Goal: Task Accomplishment & Management: Use online tool/utility

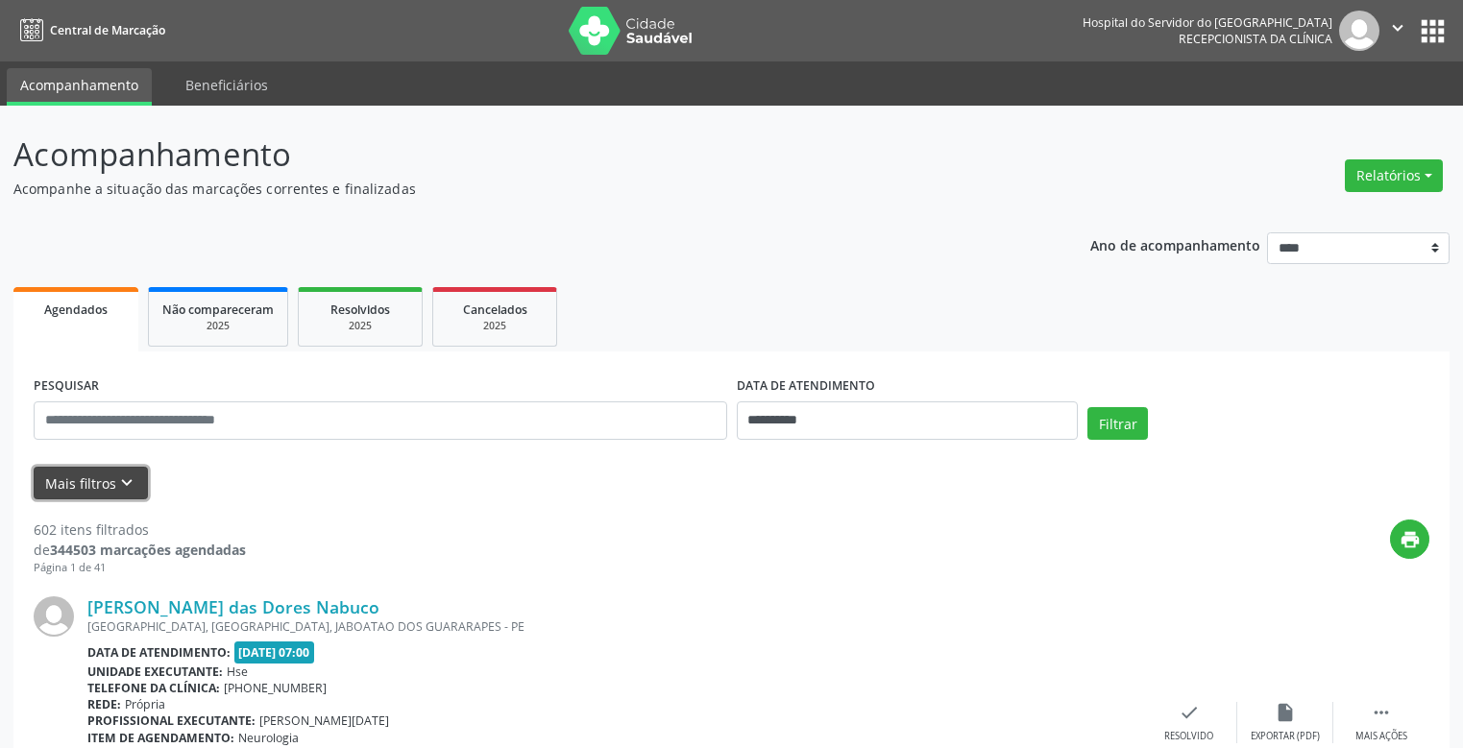
click at [78, 479] on button "Mais filtros keyboard_arrow_down" at bounding box center [91, 484] width 114 height 34
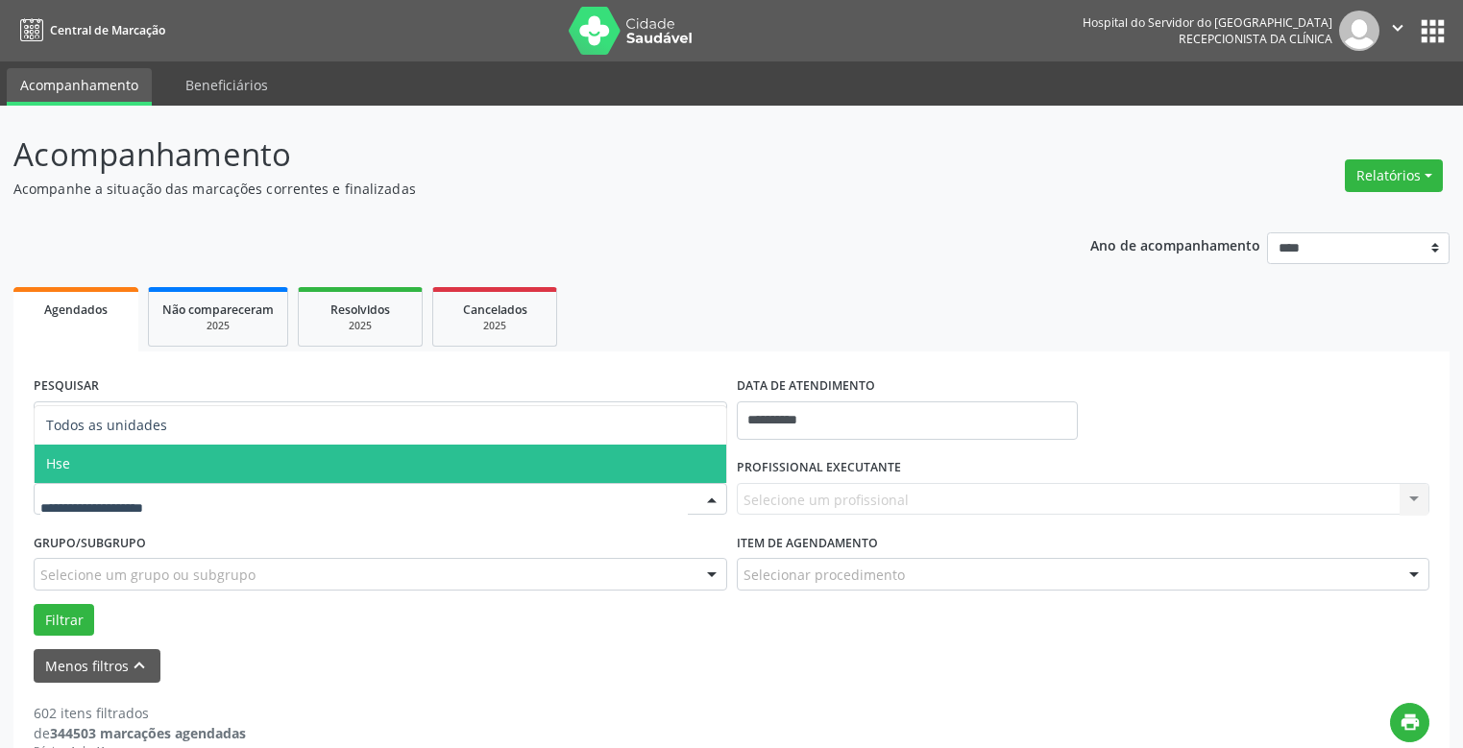
click at [152, 457] on span "Hse" at bounding box center [381, 464] width 692 height 38
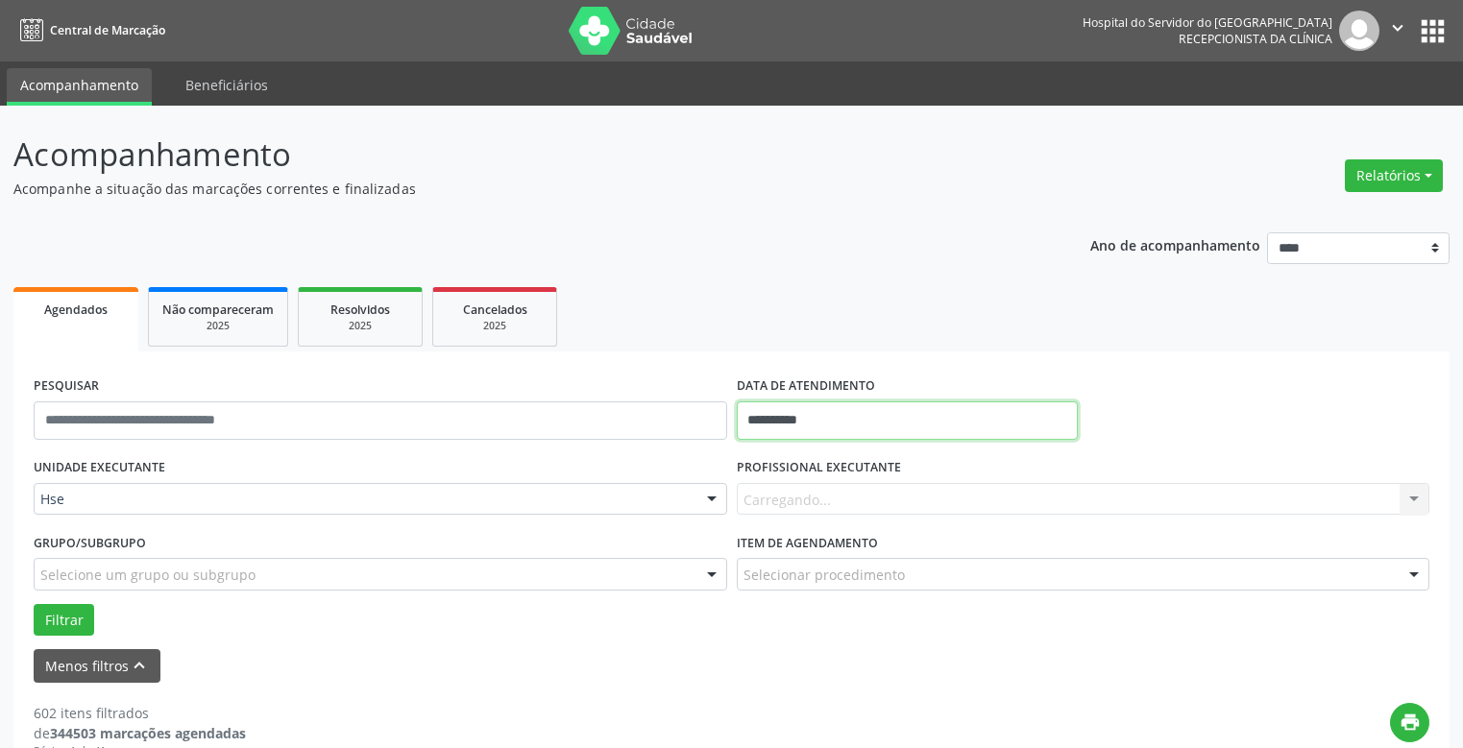
click at [809, 410] on input "**********" at bounding box center [908, 421] width 342 height 38
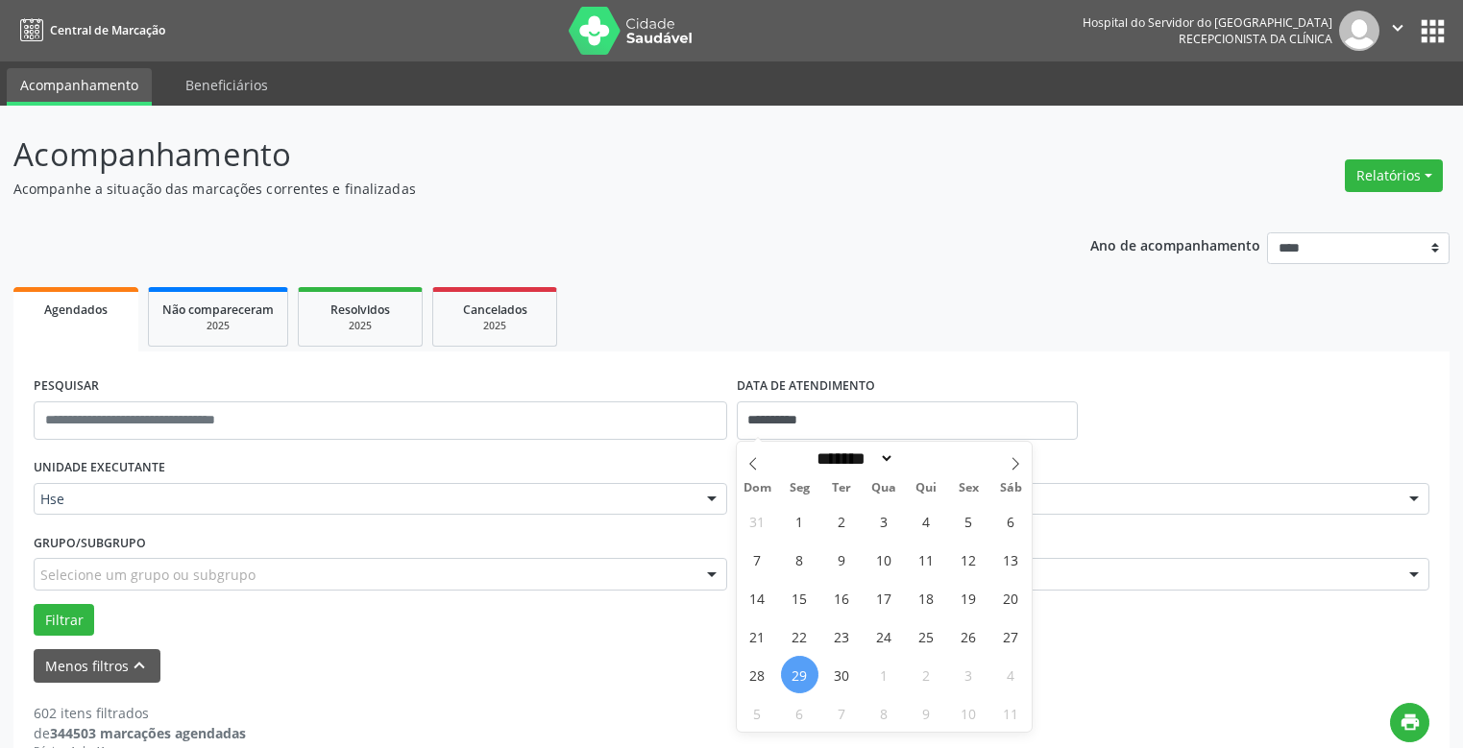
click at [800, 672] on span "29" at bounding box center [799, 674] width 37 height 37
type input "**********"
click at [800, 679] on span "29" at bounding box center [799, 674] width 37 height 37
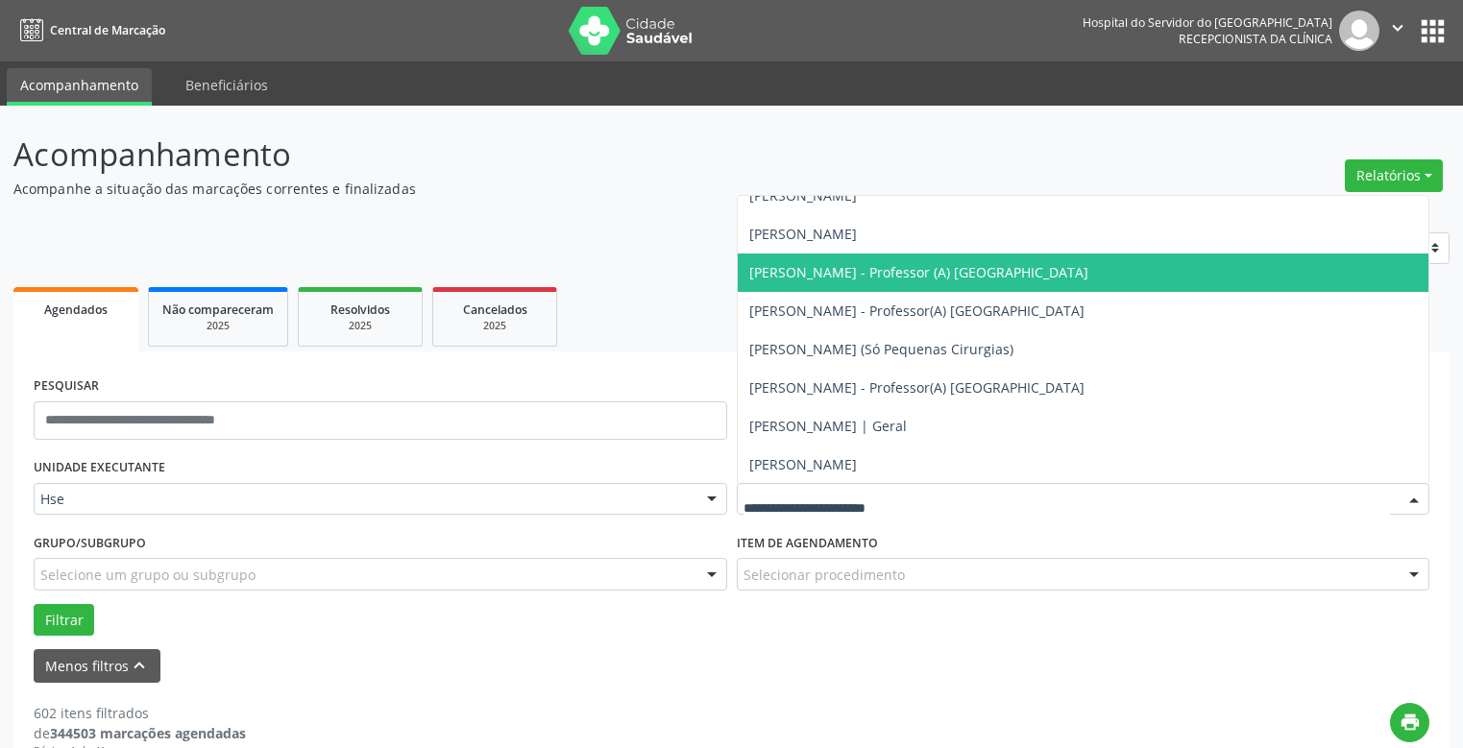
scroll to position [12680, 0]
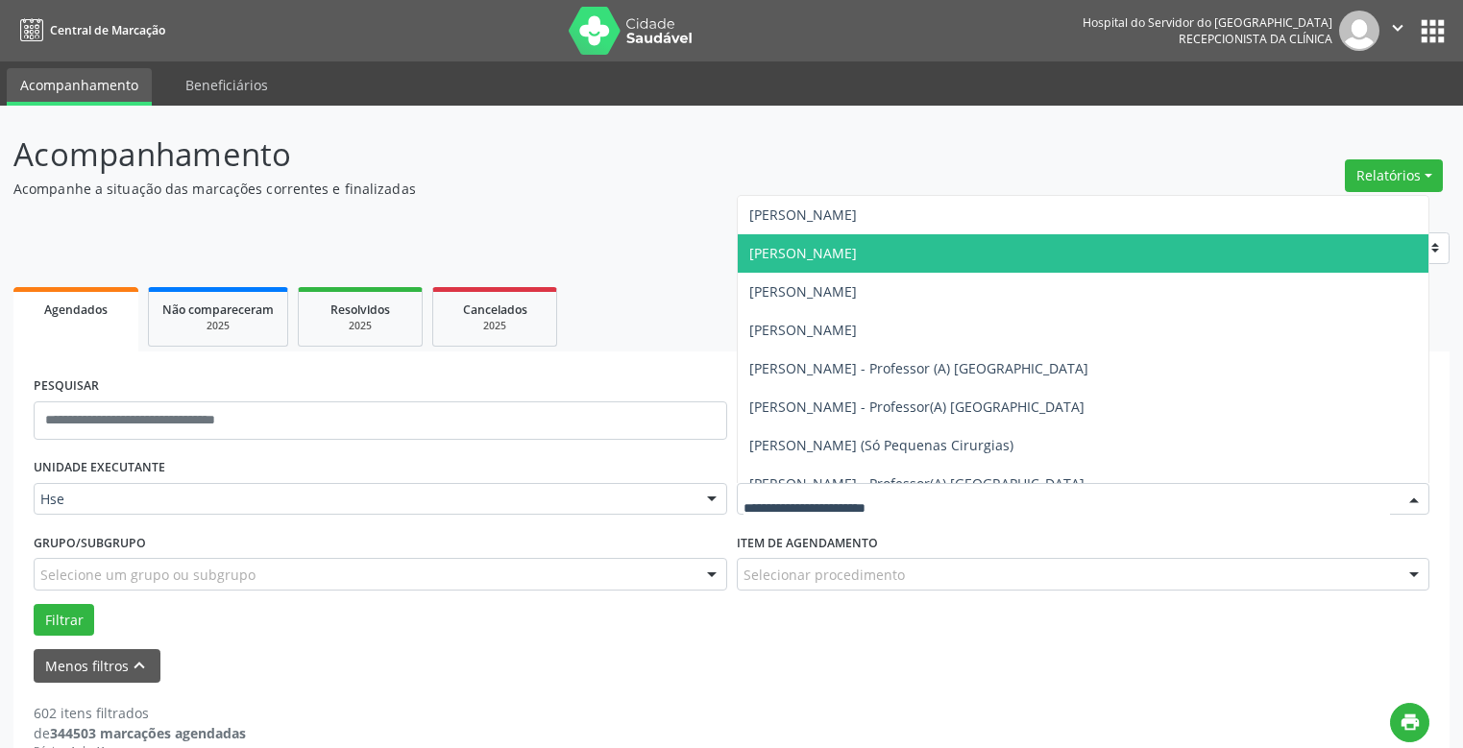
click at [811, 252] on span "[PERSON_NAME]" at bounding box center [803, 253] width 108 height 18
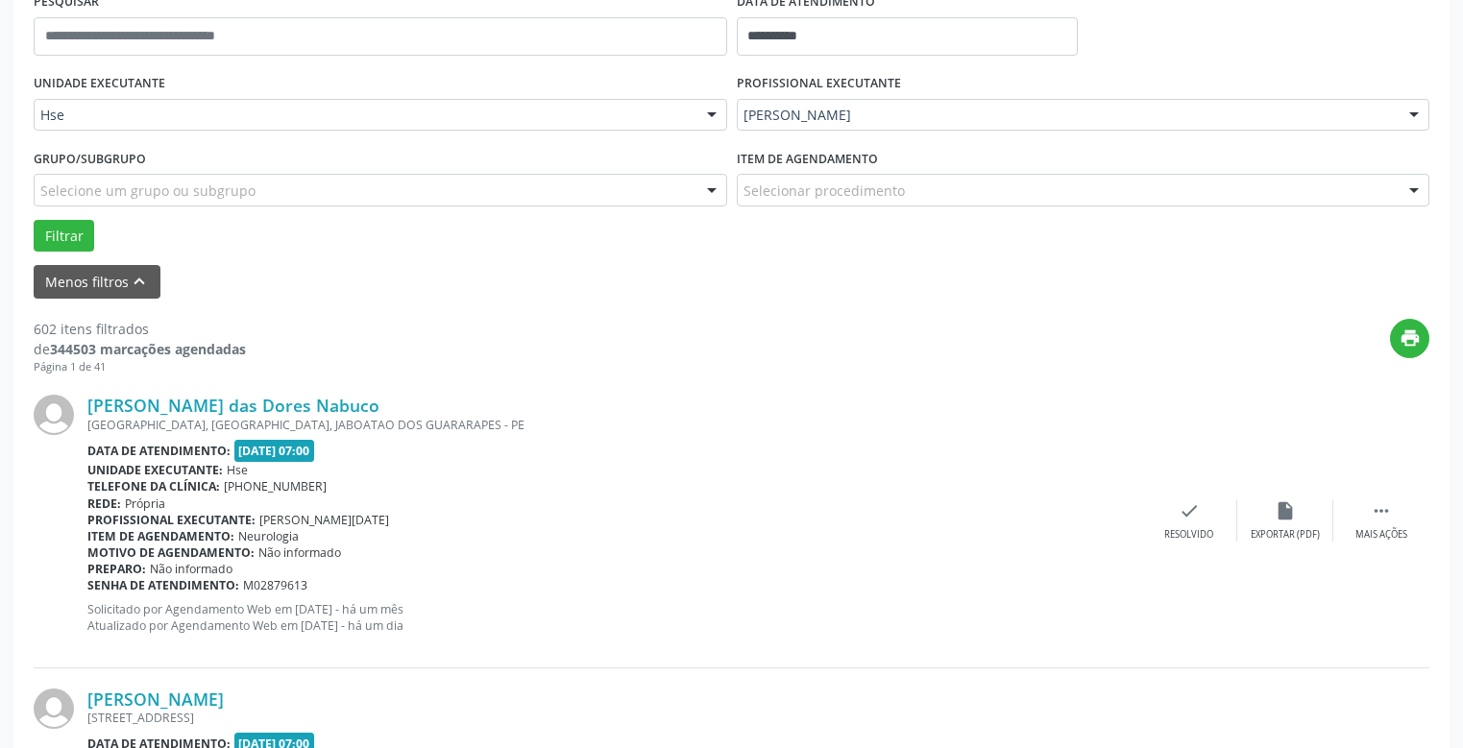
scroll to position [480, 0]
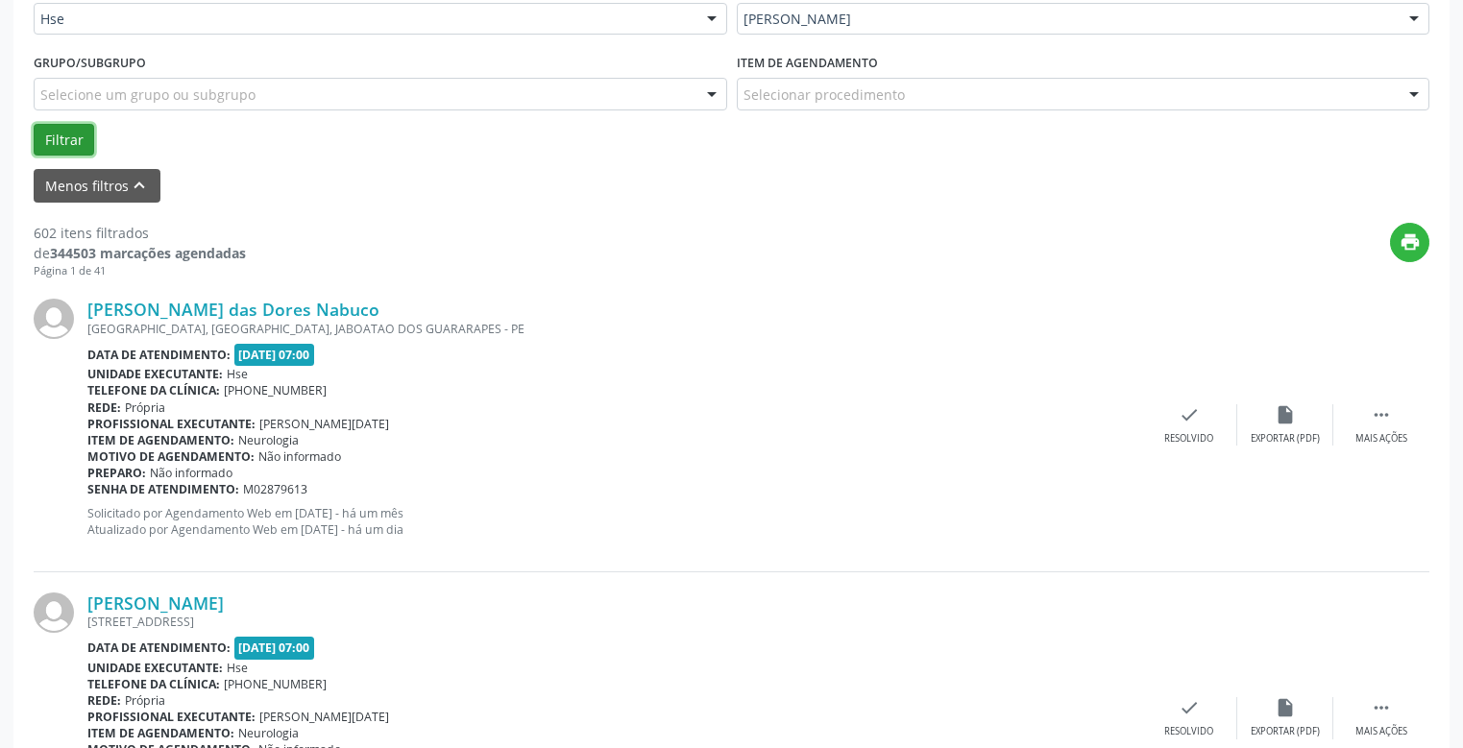
click at [67, 141] on button "Filtrar" at bounding box center [64, 140] width 61 height 33
click at [201, 405] on div "Rede: [GEOGRAPHIC_DATA]" at bounding box center [614, 408] width 1054 height 16
click at [69, 135] on button "Filtrar" at bounding box center [64, 140] width 61 height 33
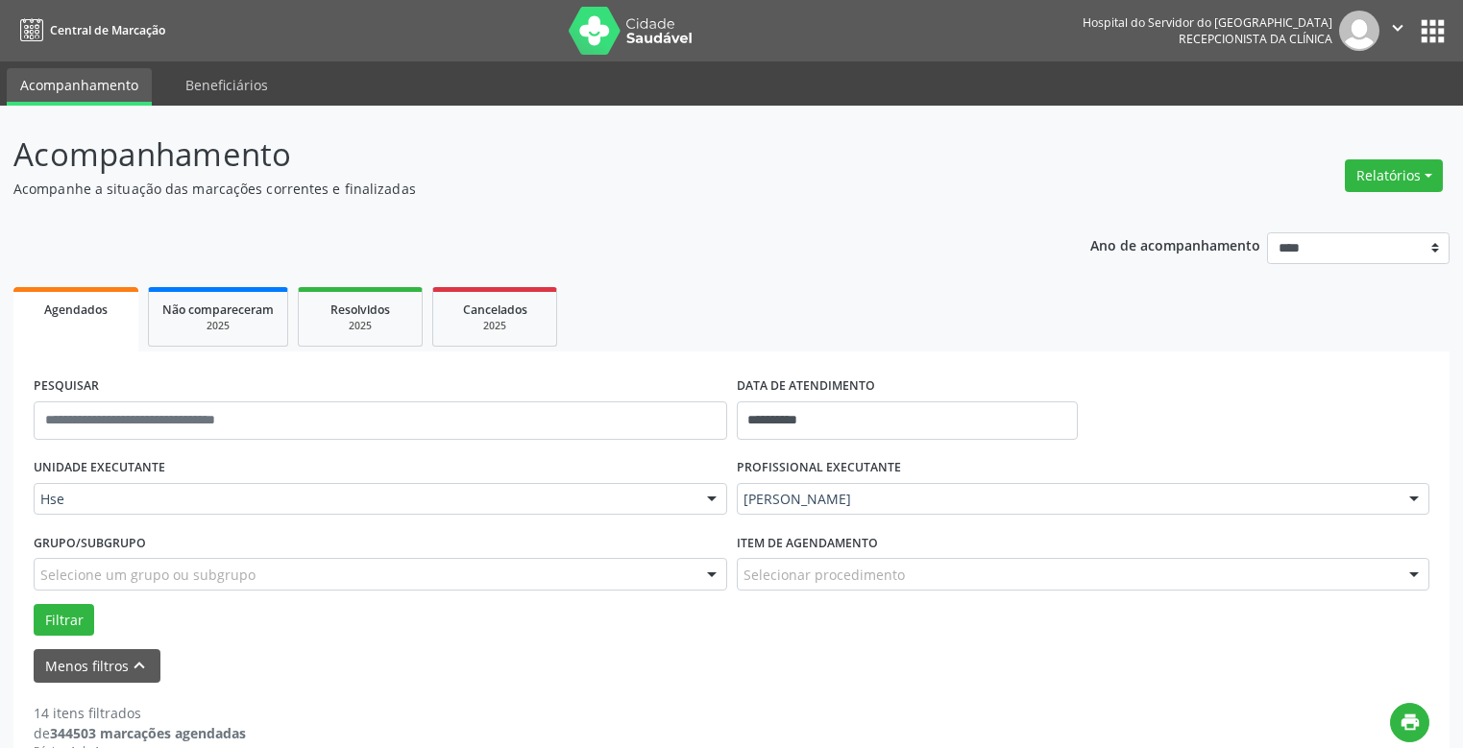
scroll to position [96, 0]
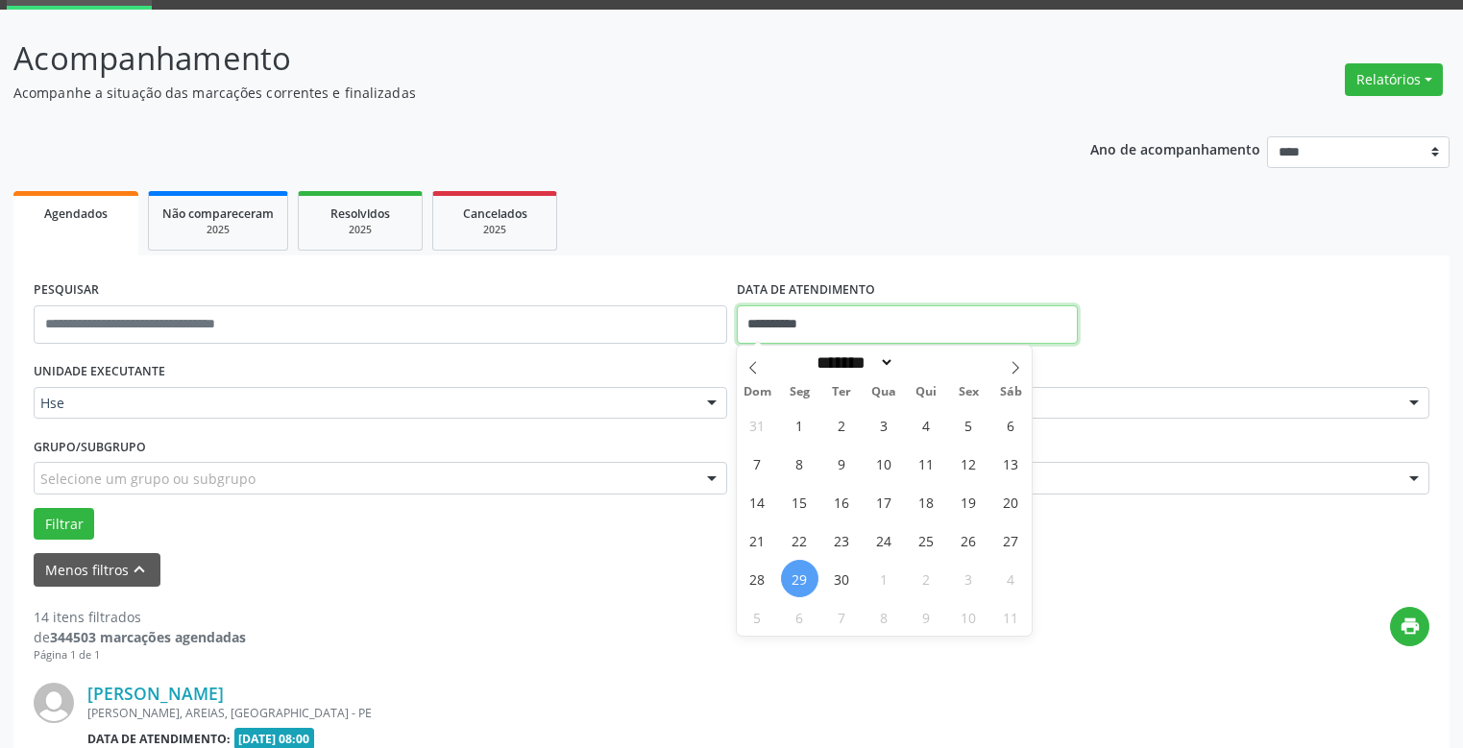
click at [820, 313] on input "**********" at bounding box center [908, 324] width 342 height 38
click at [797, 580] on span "29" at bounding box center [799, 578] width 37 height 37
type input "**********"
click at [801, 579] on span "29" at bounding box center [799, 578] width 37 height 37
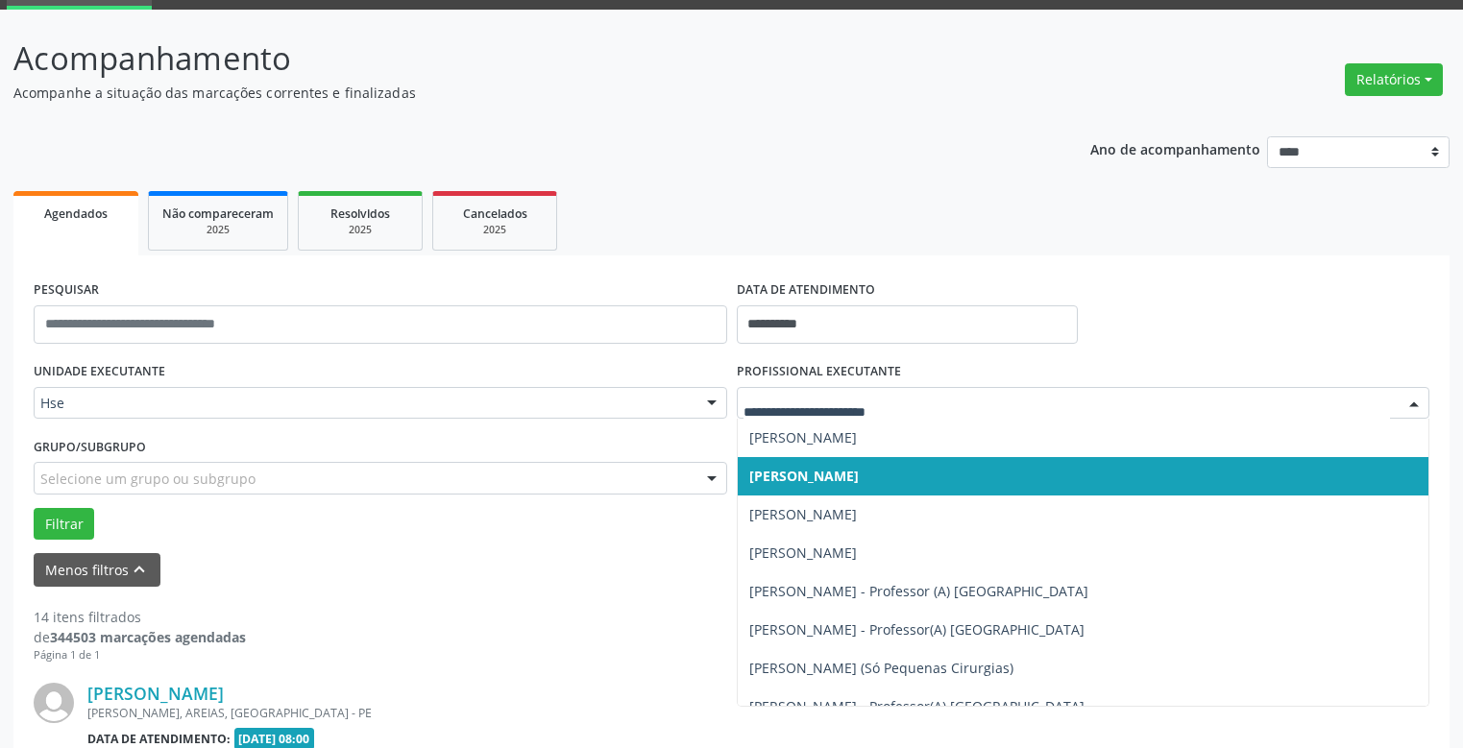
click at [851, 394] on div at bounding box center [1084, 403] width 694 height 33
click at [859, 475] on span "[PERSON_NAME]" at bounding box center [804, 476] width 110 height 18
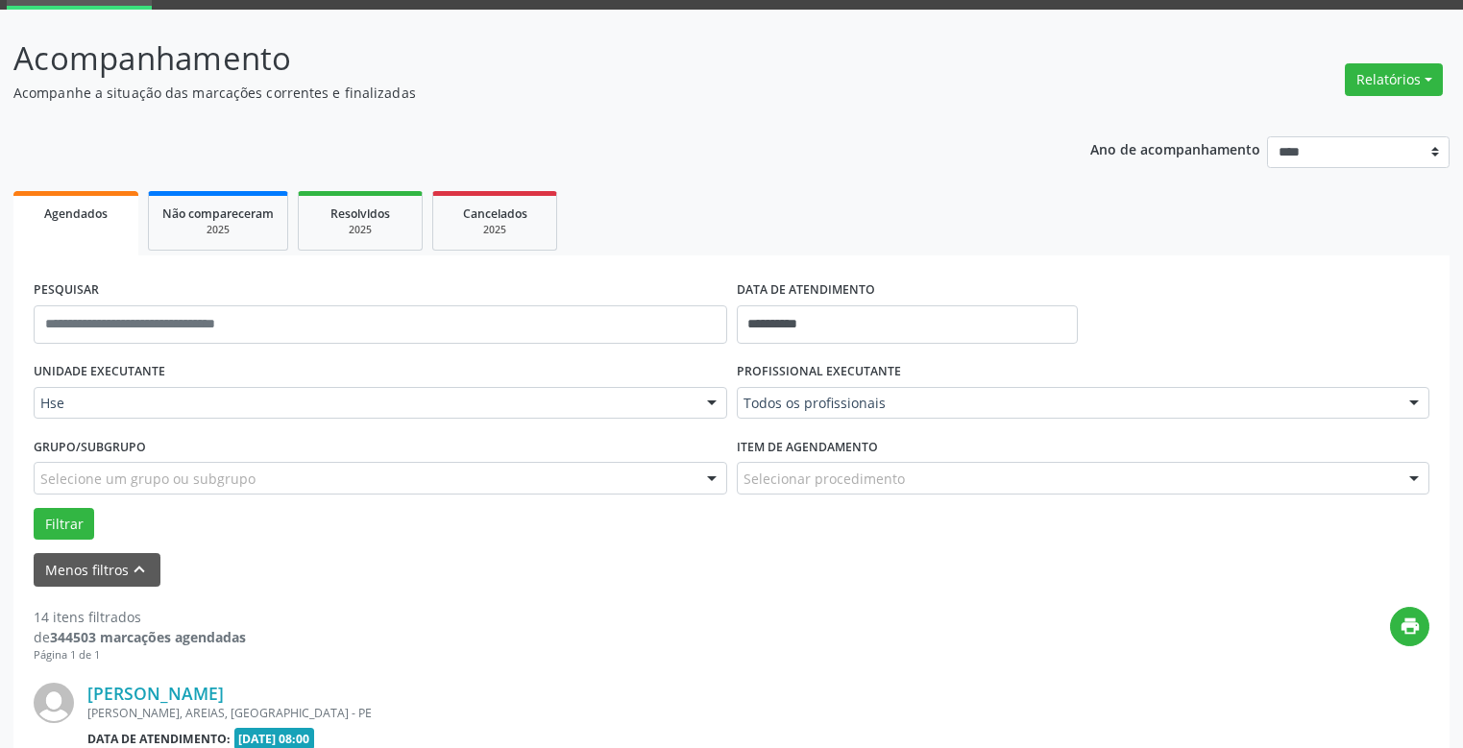
click at [866, 475] on div "UNIDADE EXECUTANTE Hse Todos as unidades Hse Nenhum resultado encontrado para: …" at bounding box center [731, 448] width 1405 height 183
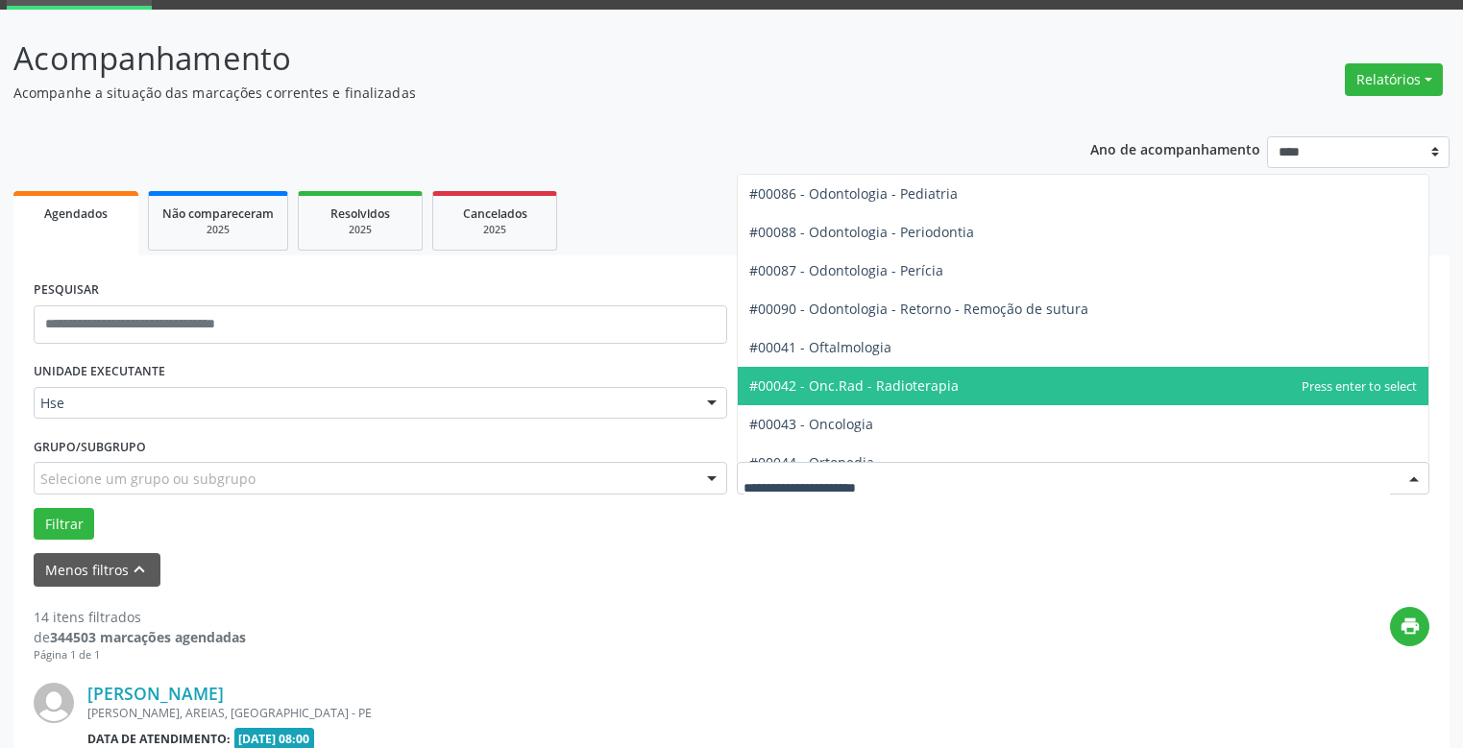
scroll to position [2594, 0]
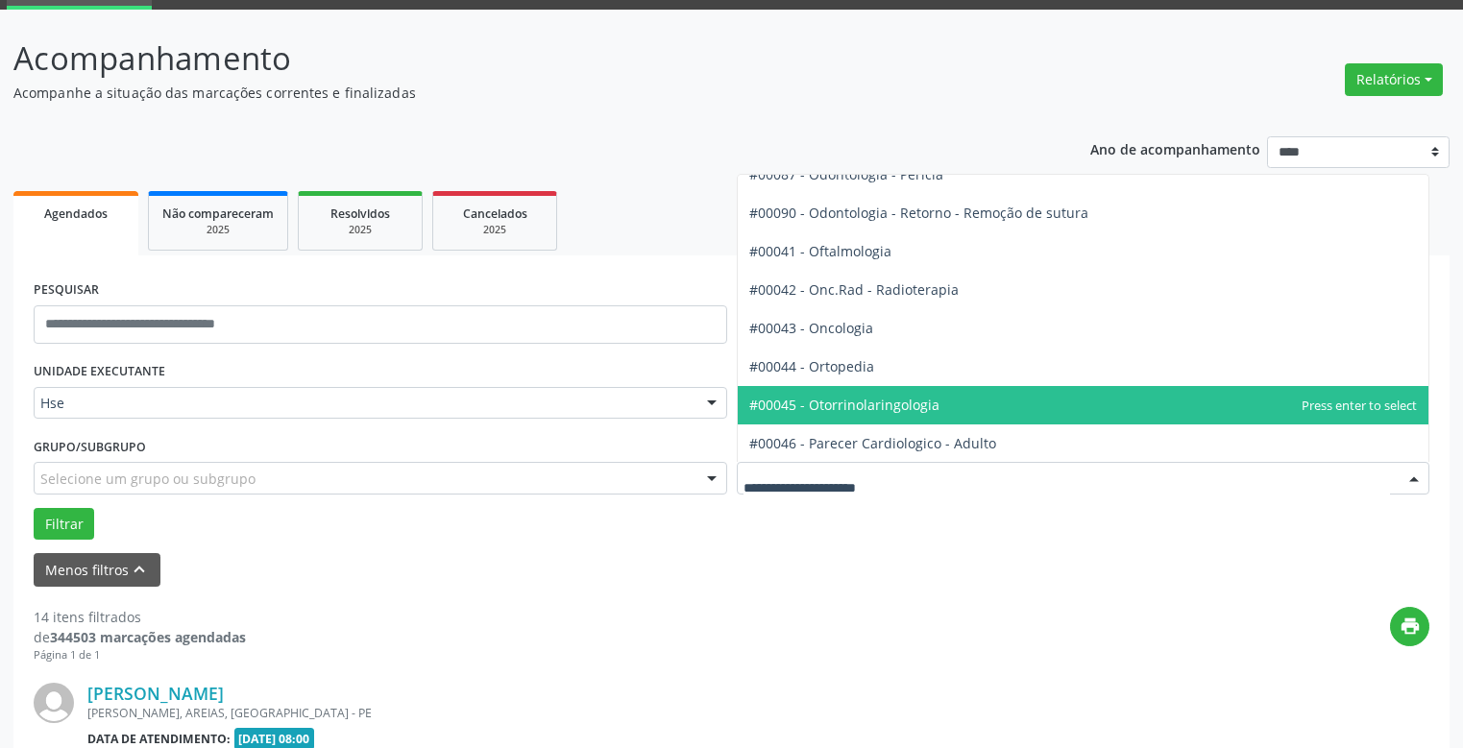
click at [938, 402] on span "#00045 - Otorrinolaringologia" at bounding box center [844, 405] width 190 height 18
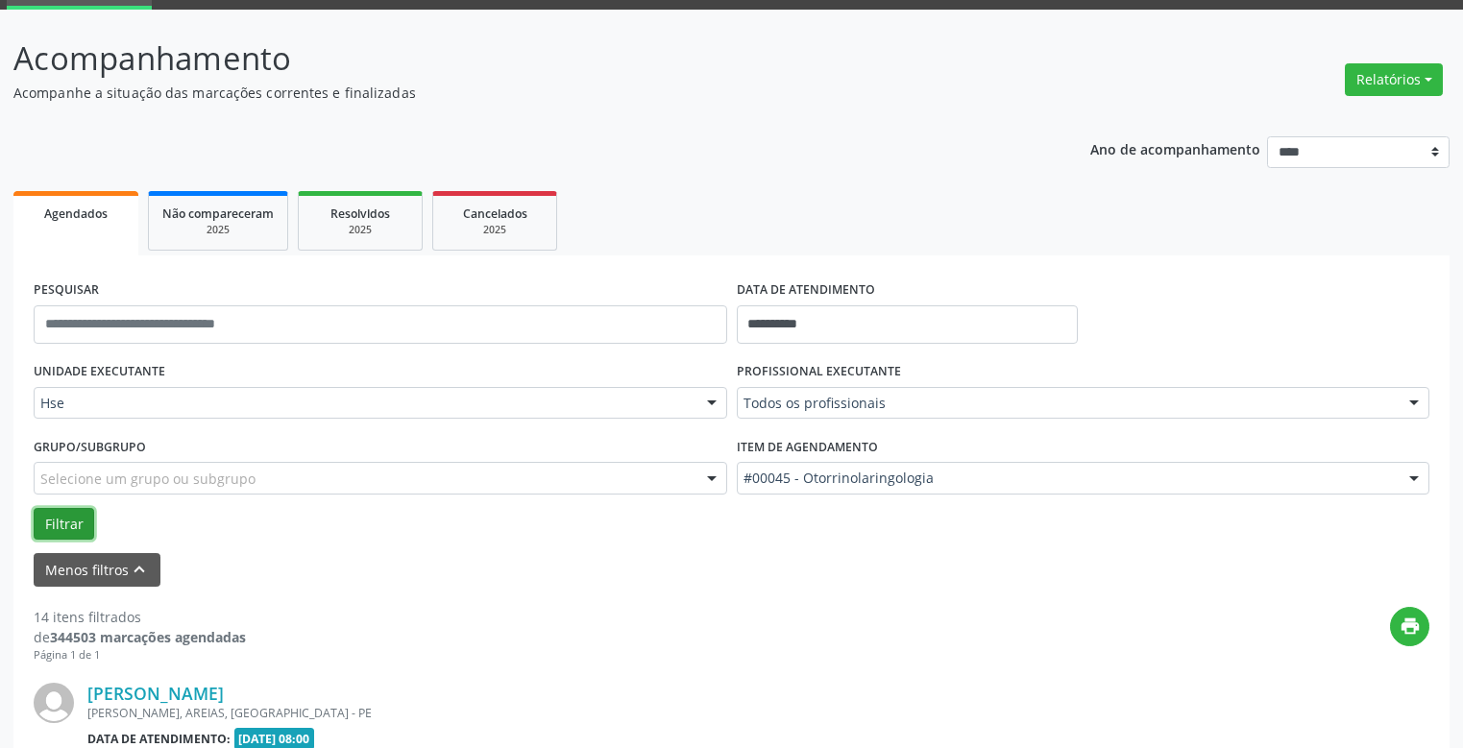
click at [57, 521] on button "Filtrar" at bounding box center [64, 524] width 61 height 33
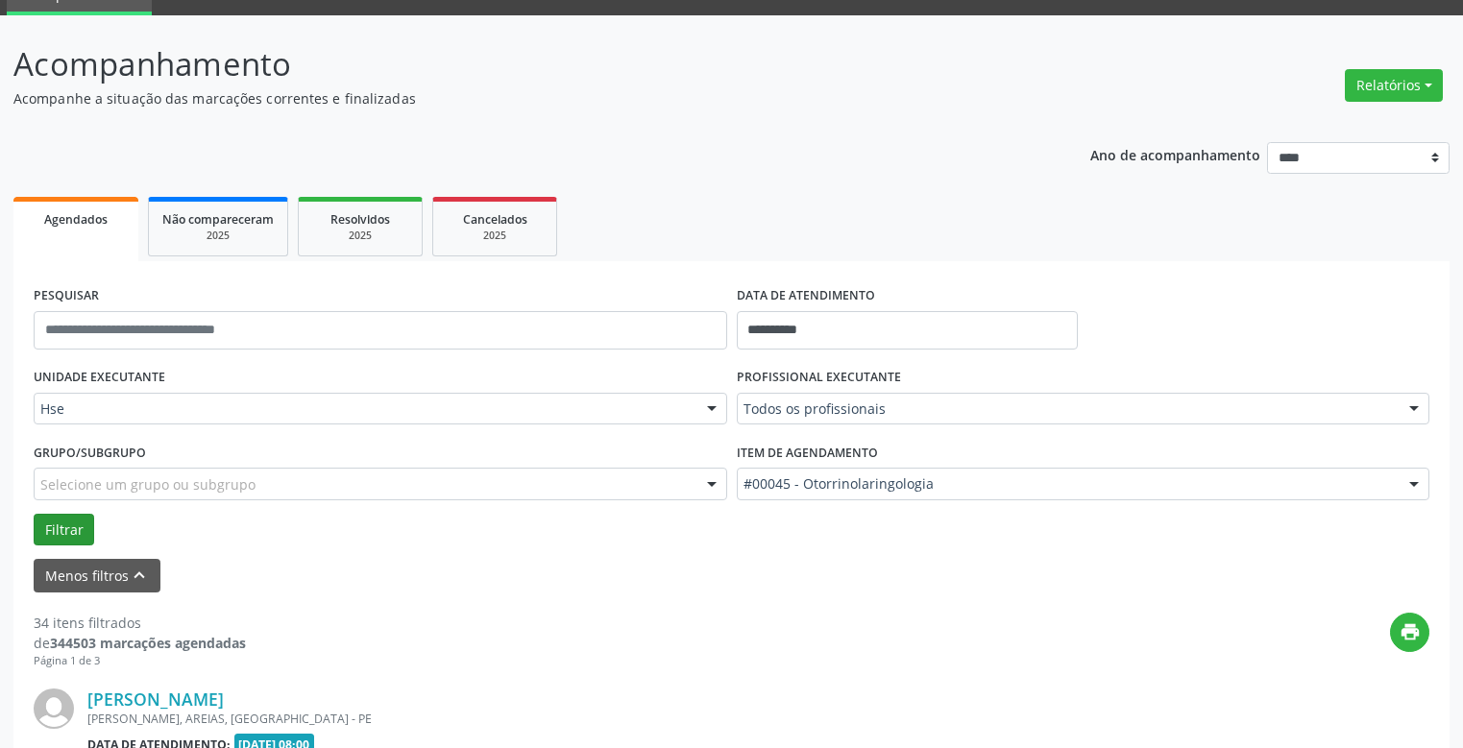
scroll to position [96, 0]
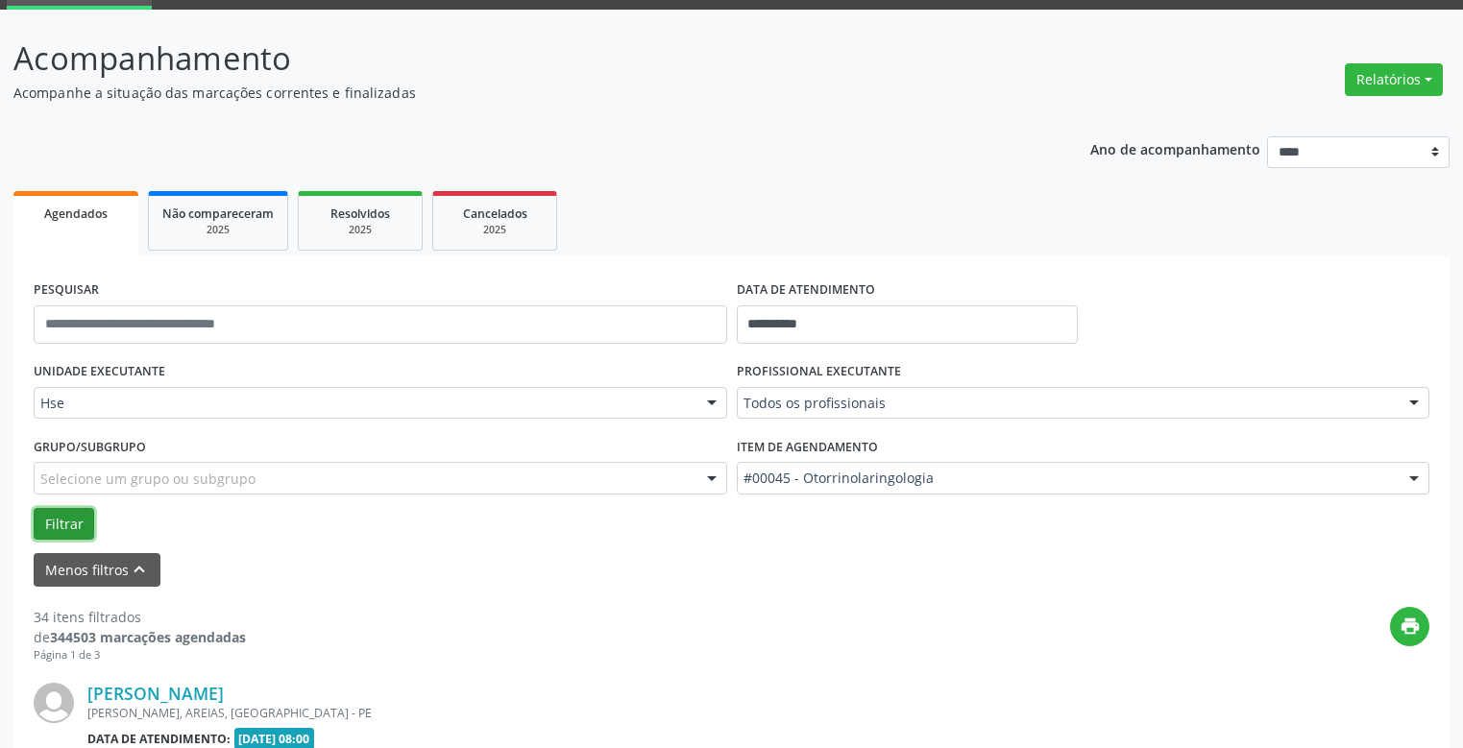
click at [72, 525] on button "Filtrar" at bounding box center [64, 524] width 61 height 33
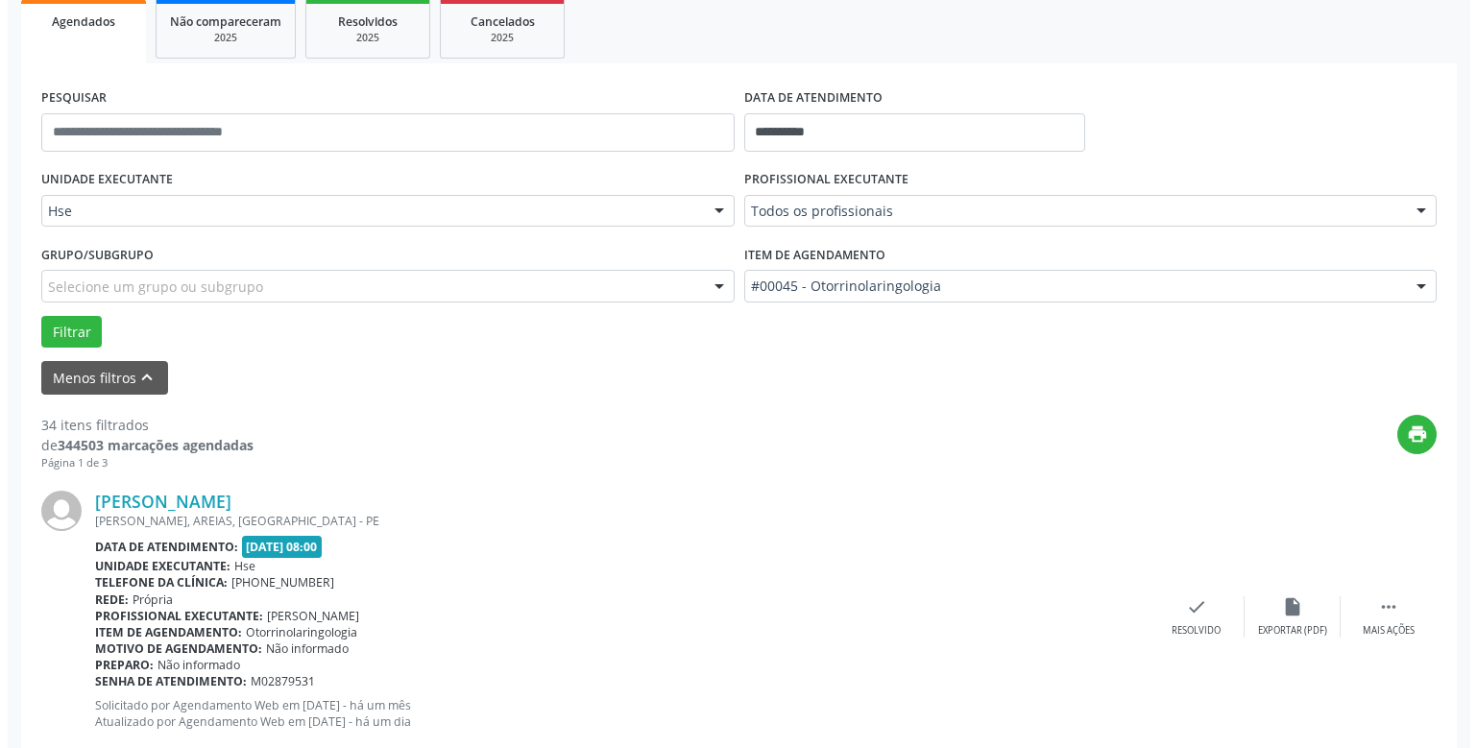
scroll to position [384, 0]
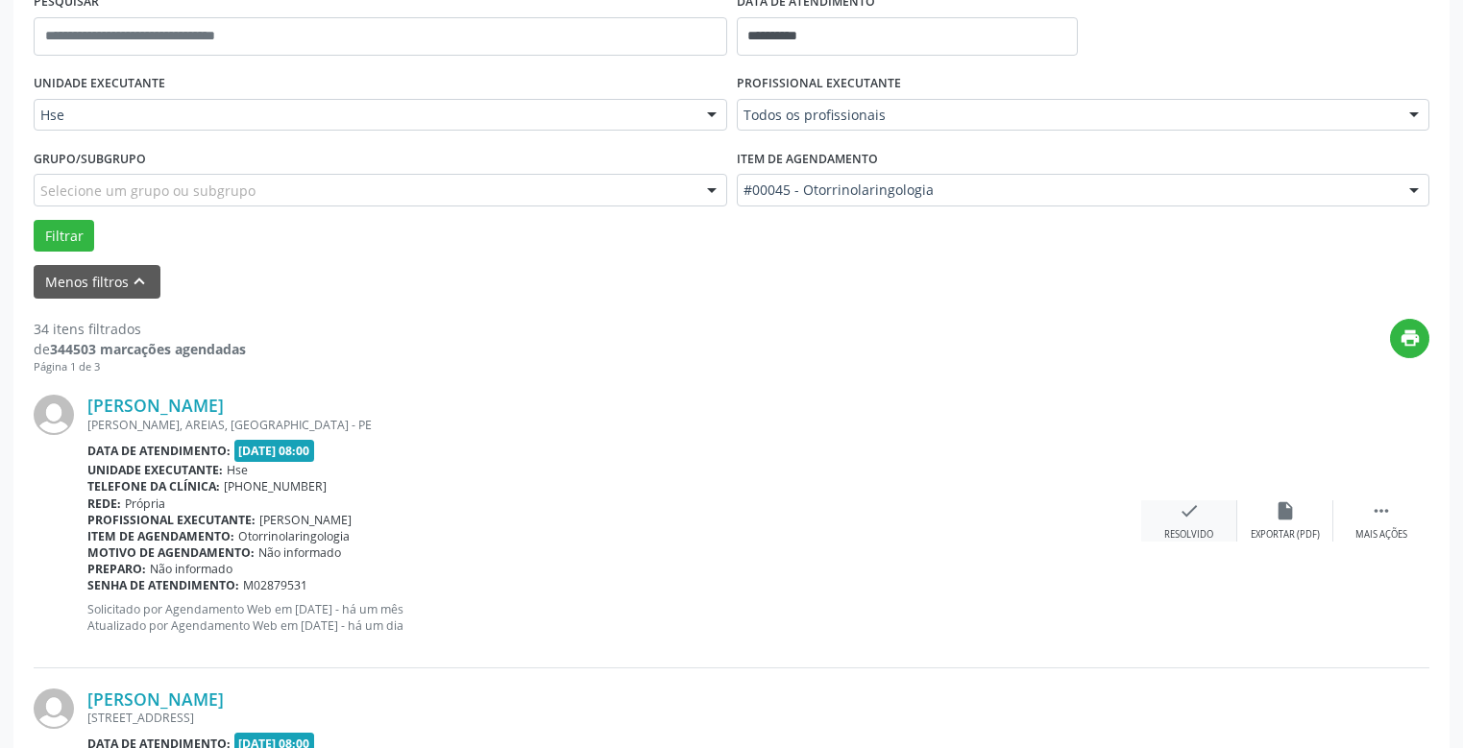
click at [1186, 507] on icon "check" at bounding box center [1189, 510] width 21 height 21
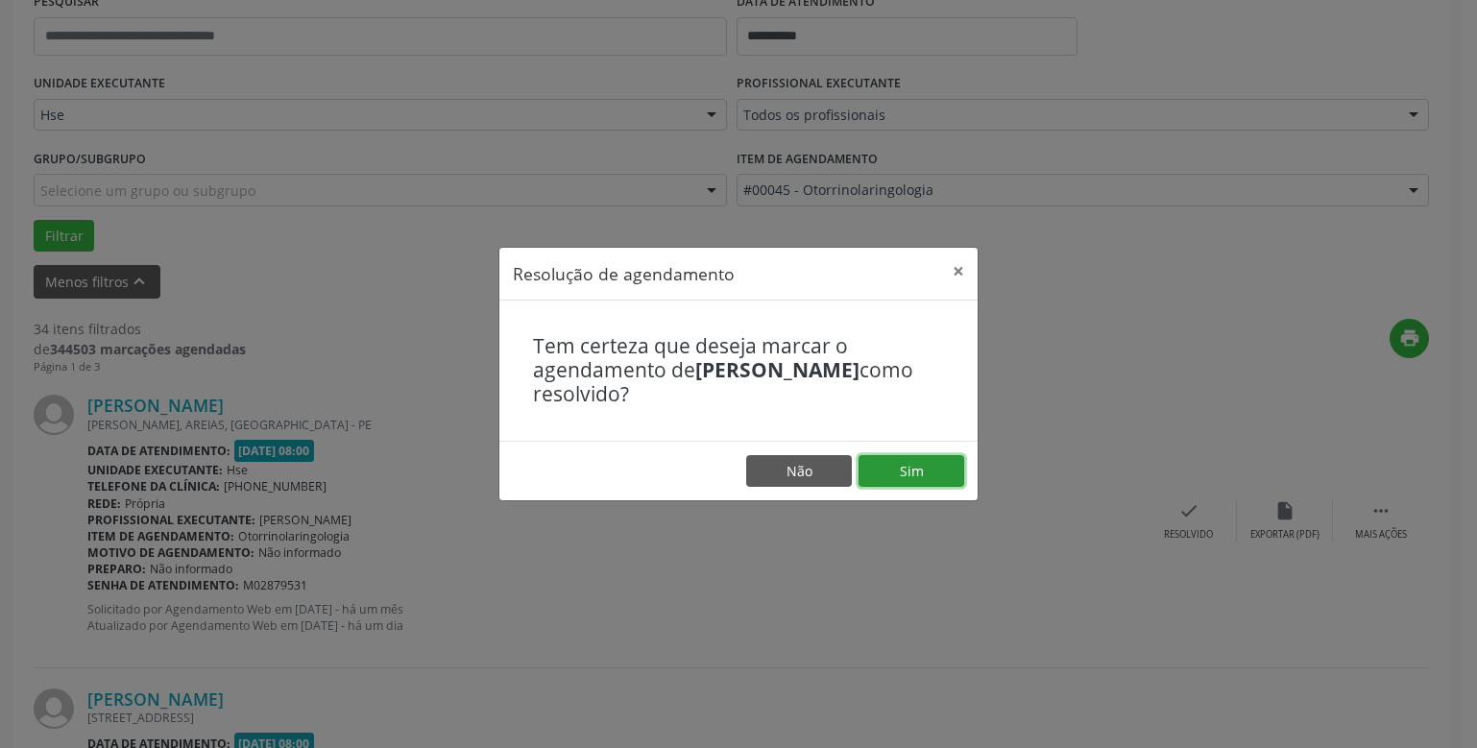
click at [913, 467] on button "Sim" at bounding box center [912, 471] width 106 height 33
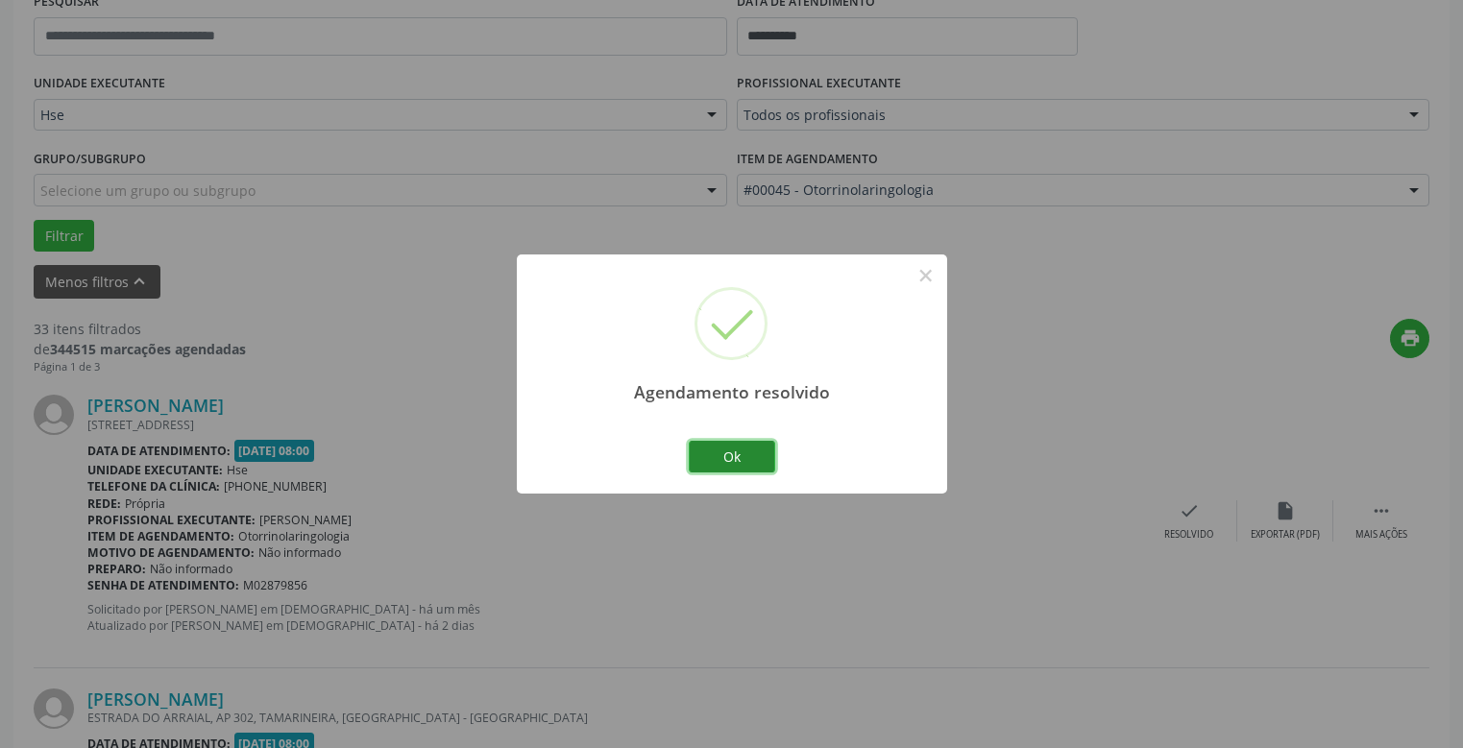
click at [743, 456] on button "Ok" at bounding box center [732, 457] width 86 height 33
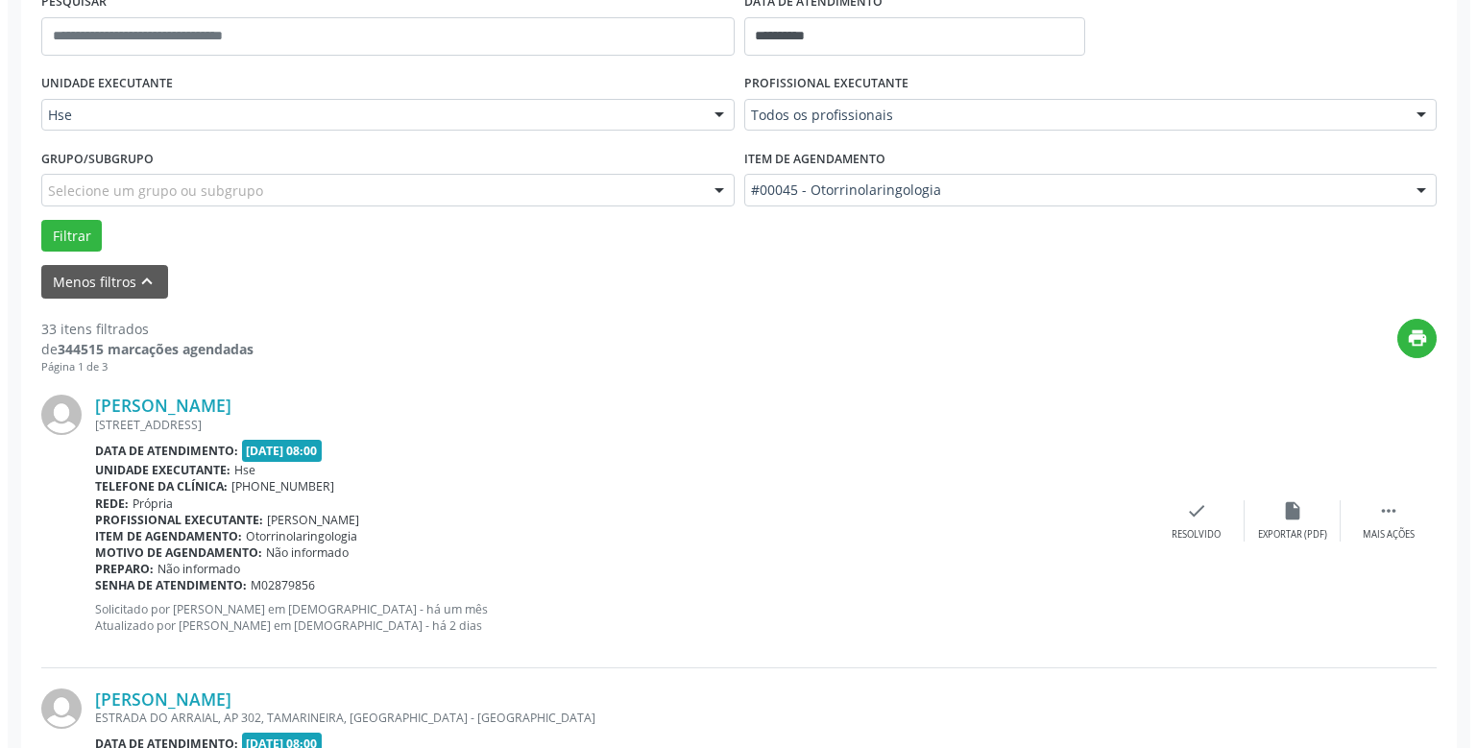
scroll to position [480, 0]
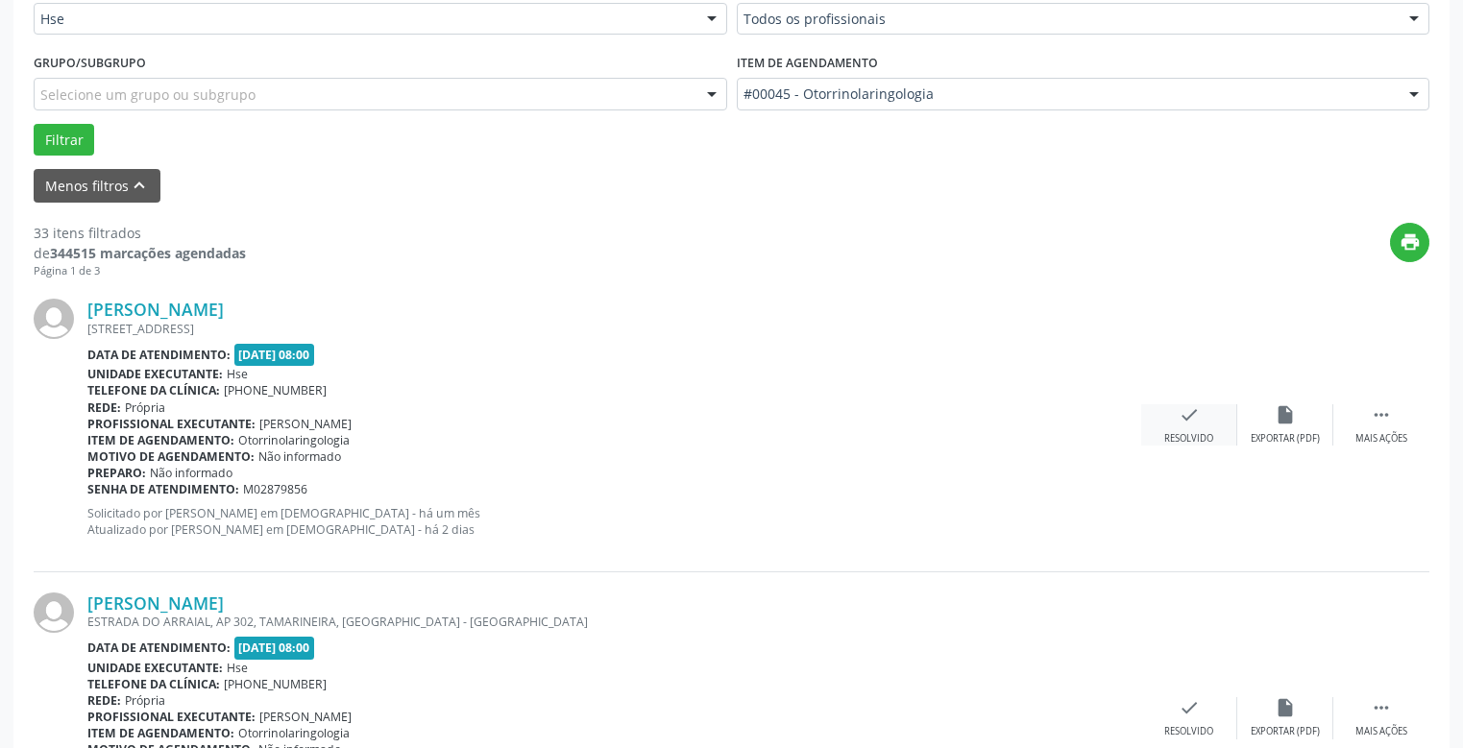
click at [1183, 410] on icon "check" at bounding box center [1189, 414] width 21 height 21
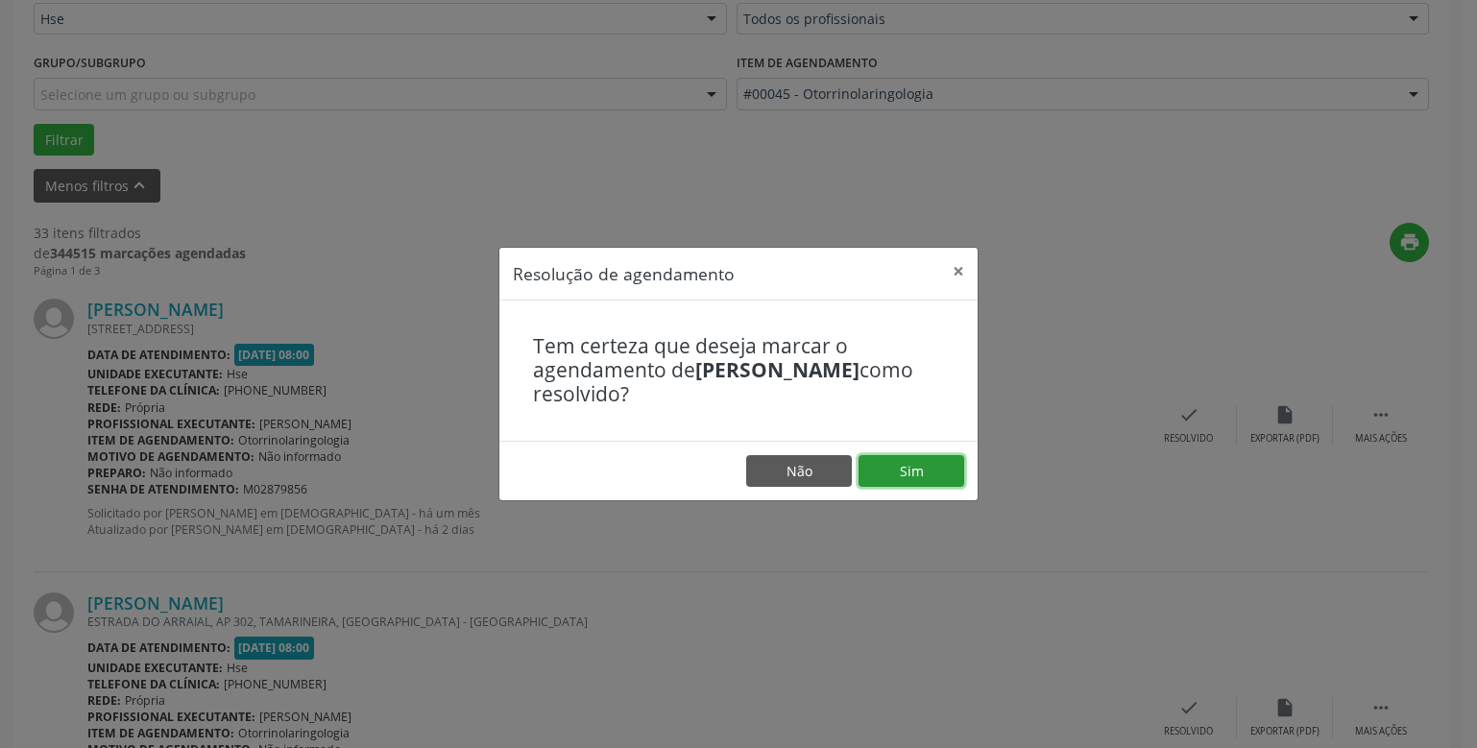
click at [906, 473] on button "Sim" at bounding box center [912, 471] width 106 height 33
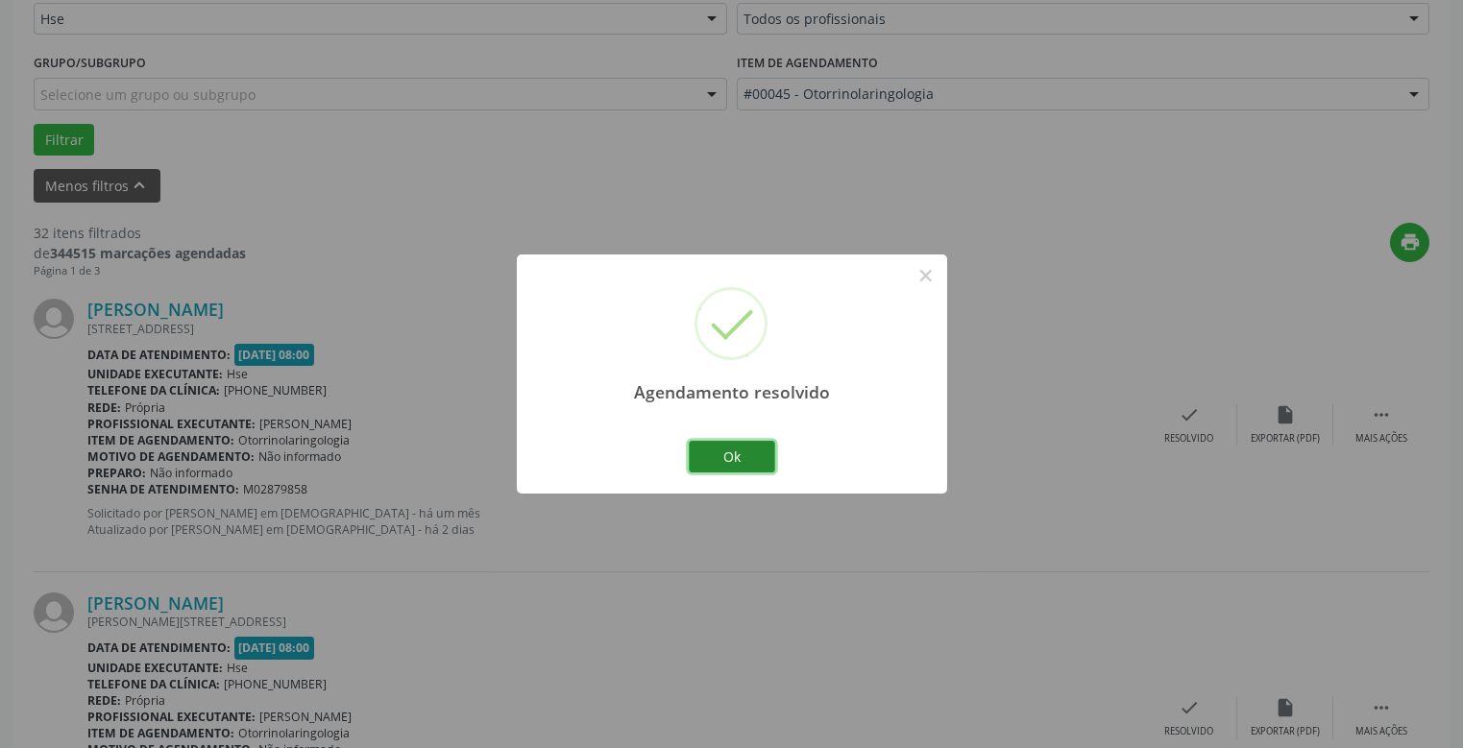
drag, startPoint x: 725, startPoint y: 455, endPoint x: 744, endPoint y: 475, distance: 27.9
click at [726, 456] on button "Ok" at bounding box center [732, 457] width 86 height 33
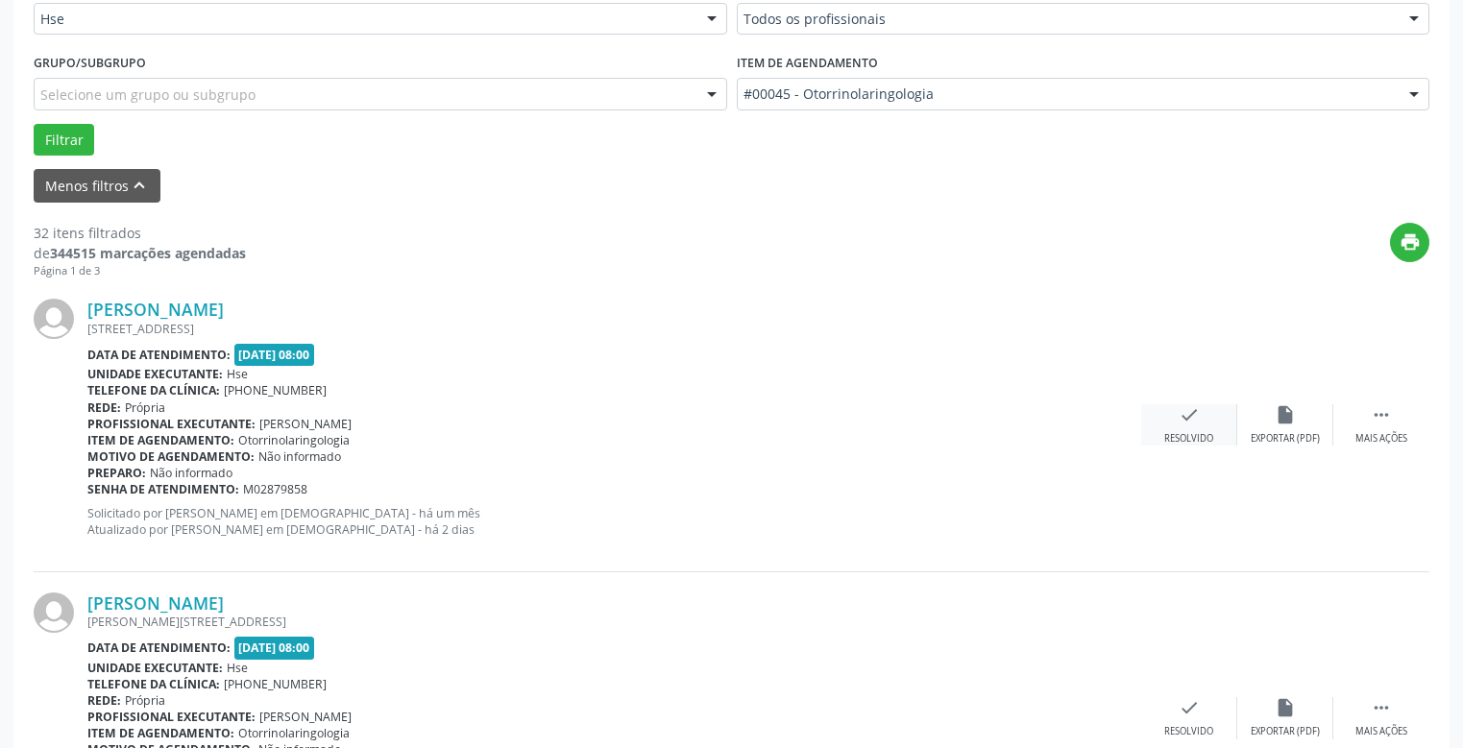
click at [1193, 412] on icon "check" at bounding box center [1189, 414] width 21 height 21
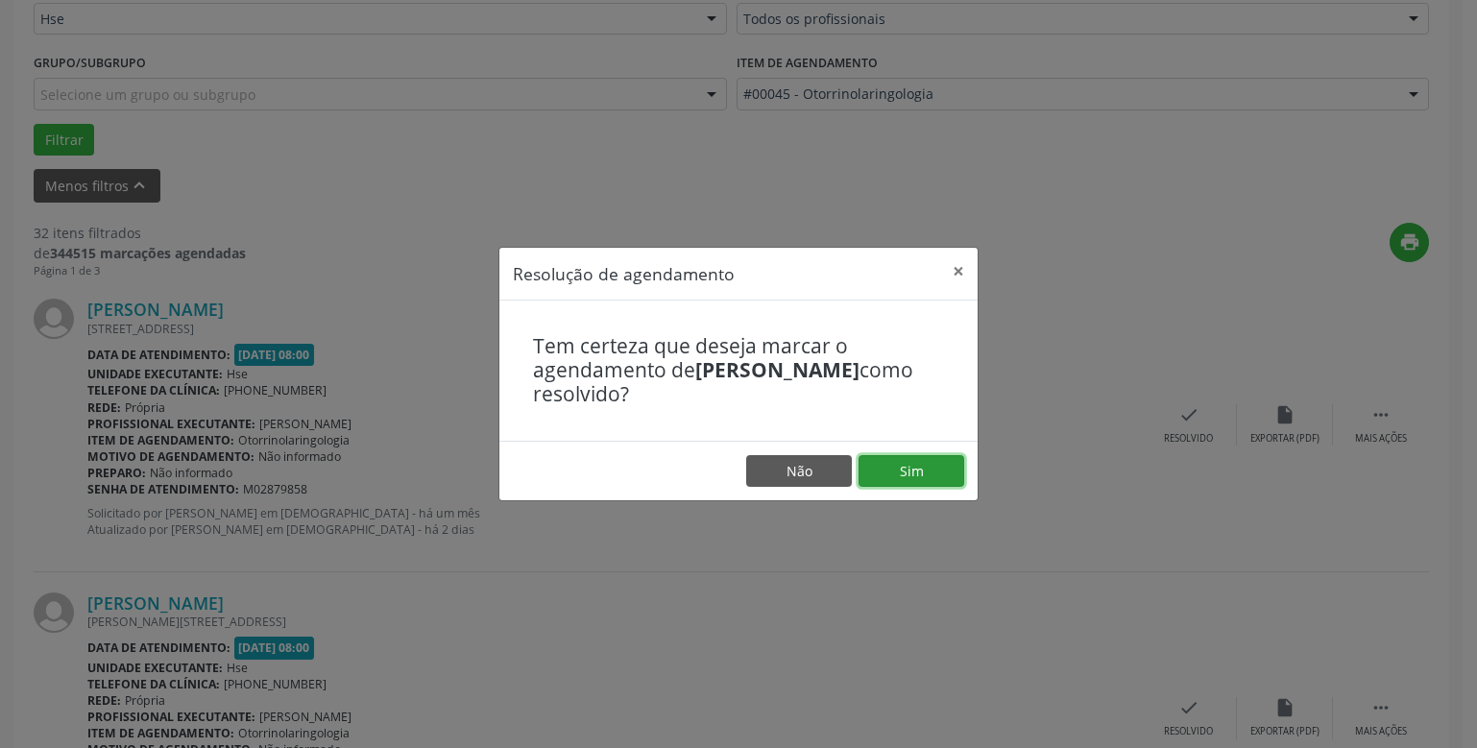
click at [906, 465] on button "Sim" at bounding box center [912, 471] width 106 height 33
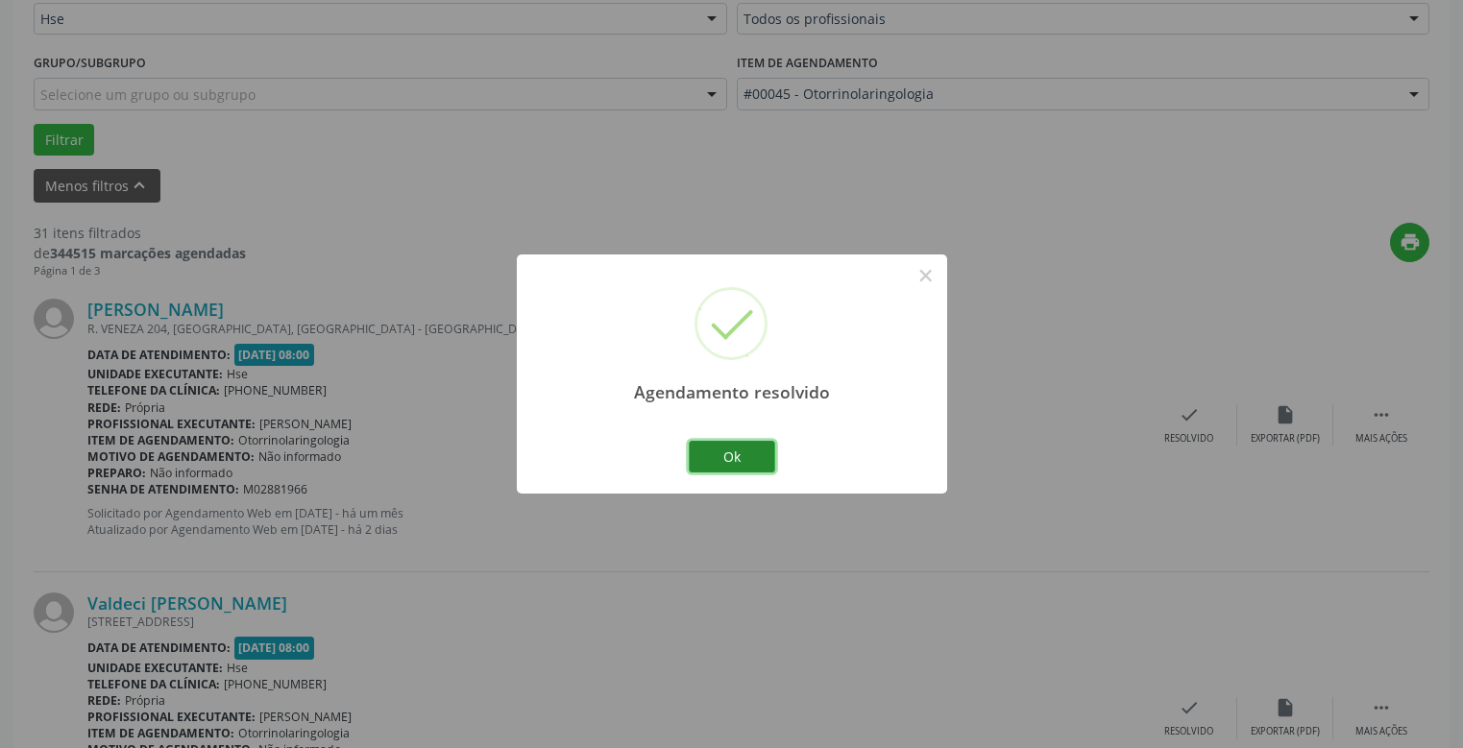
click at [719, 464] on button "Ok" at bounding box center [732, 457] width 86 height 33
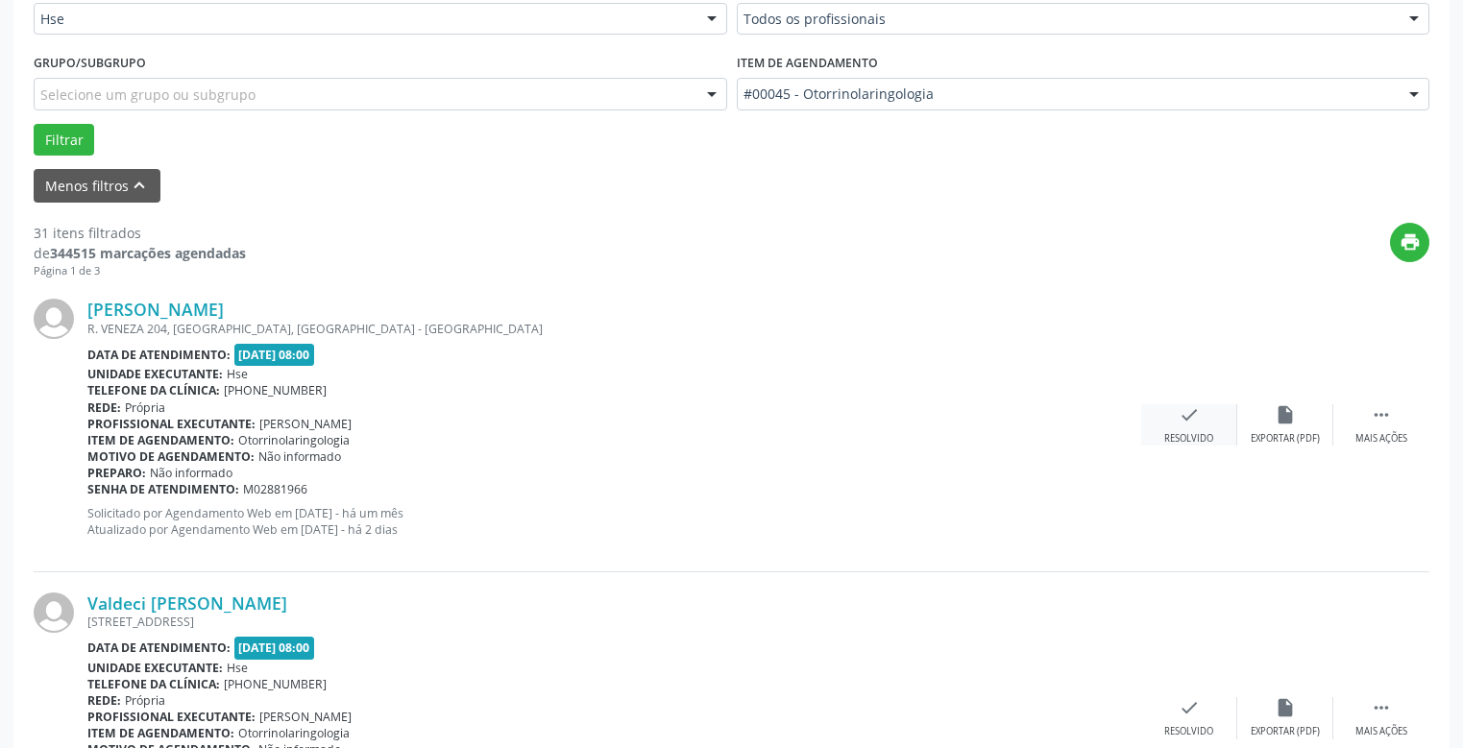
click at [1187, 416] on icon "check" at bounding box center [1189, 414] width 21 height 21
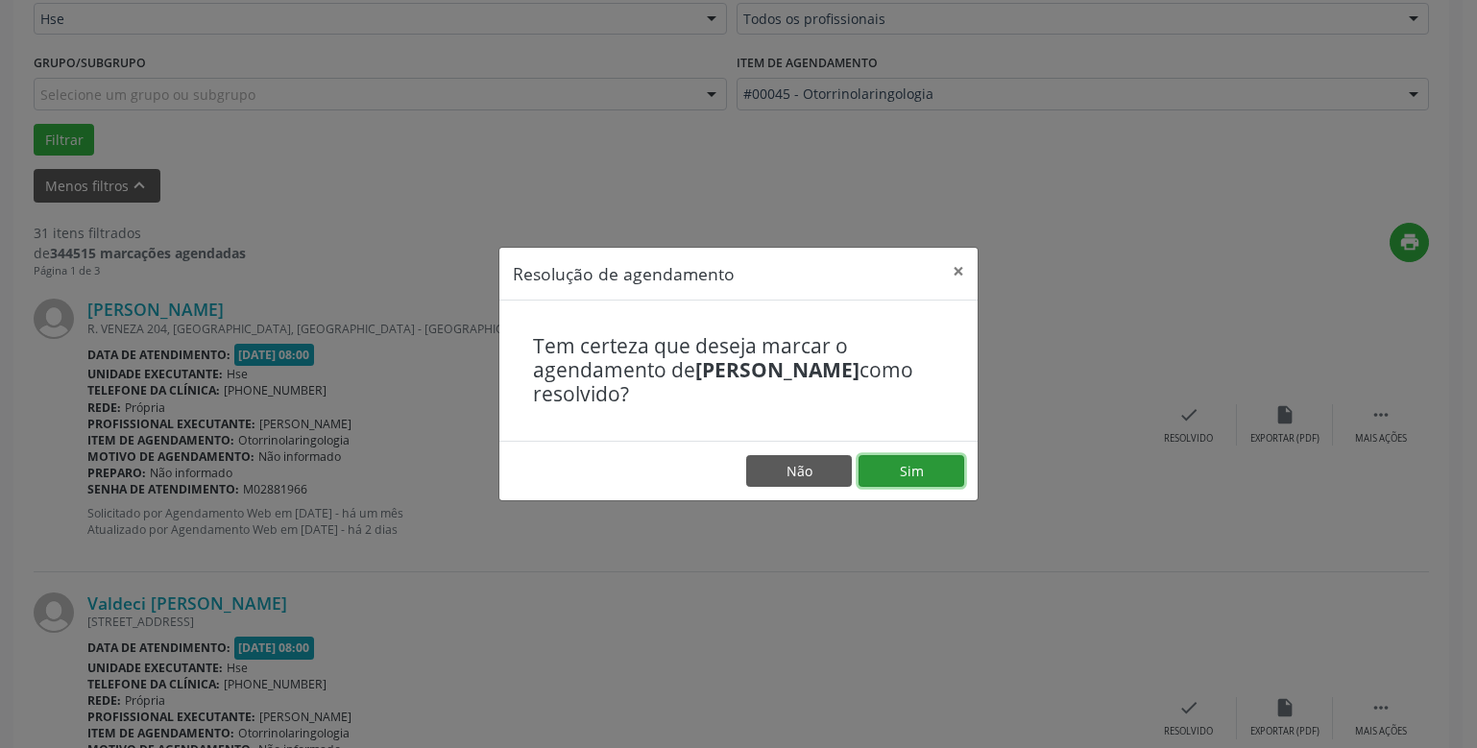
click at [910, 469] on button "Sim" at bounding box center [912, 471] width 106 height 33
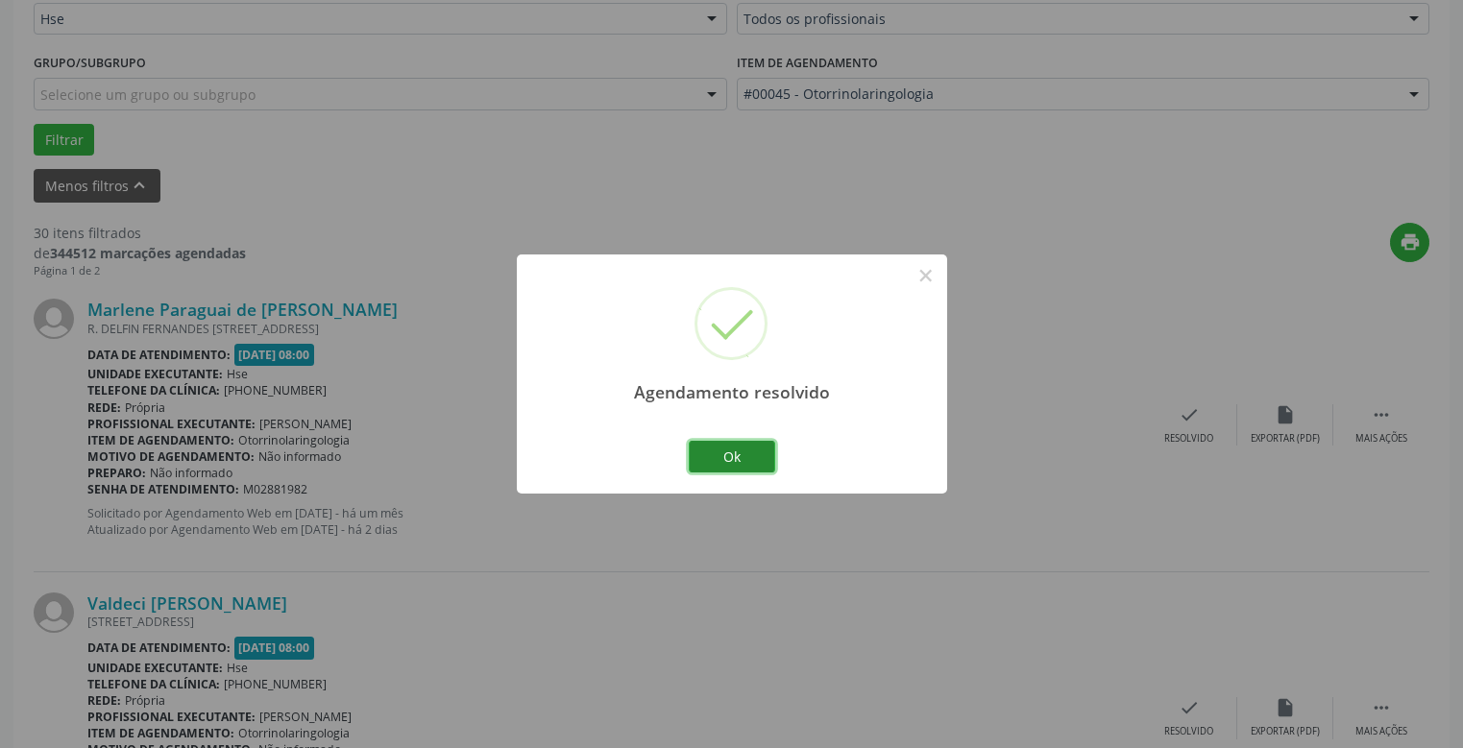
click at [728, 456] on button "Ok" at bounding box center [732, 457] width 86 height 33
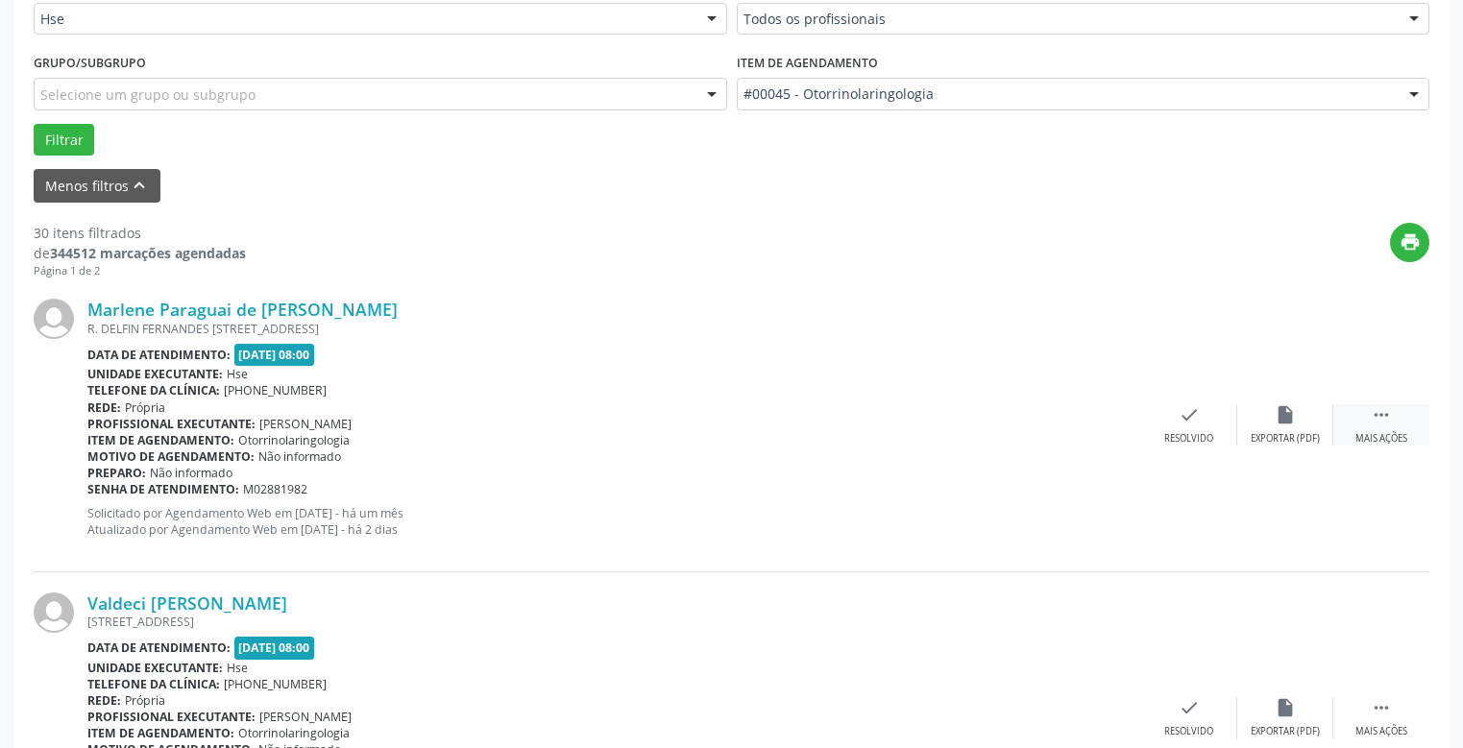
click at [1375, 412] on icon "" at bounding box center [1381, 414] width 21 height 21
click at [1291, 406] on icon "alarm_off" at bounding box center [1285, 414] width 21 height 21
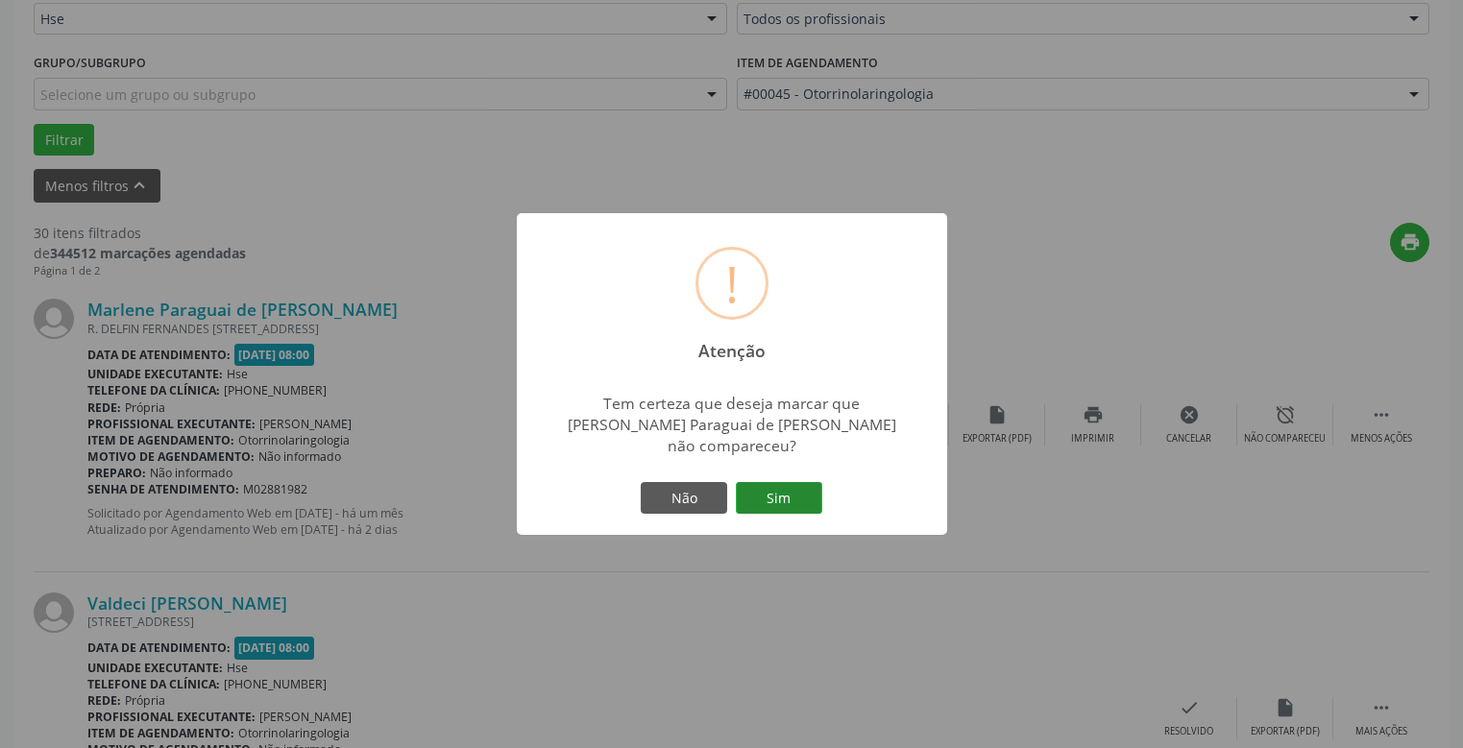
click at [776, 502] on button "Sim" at bounding box center [779, 498] width 86 height 33
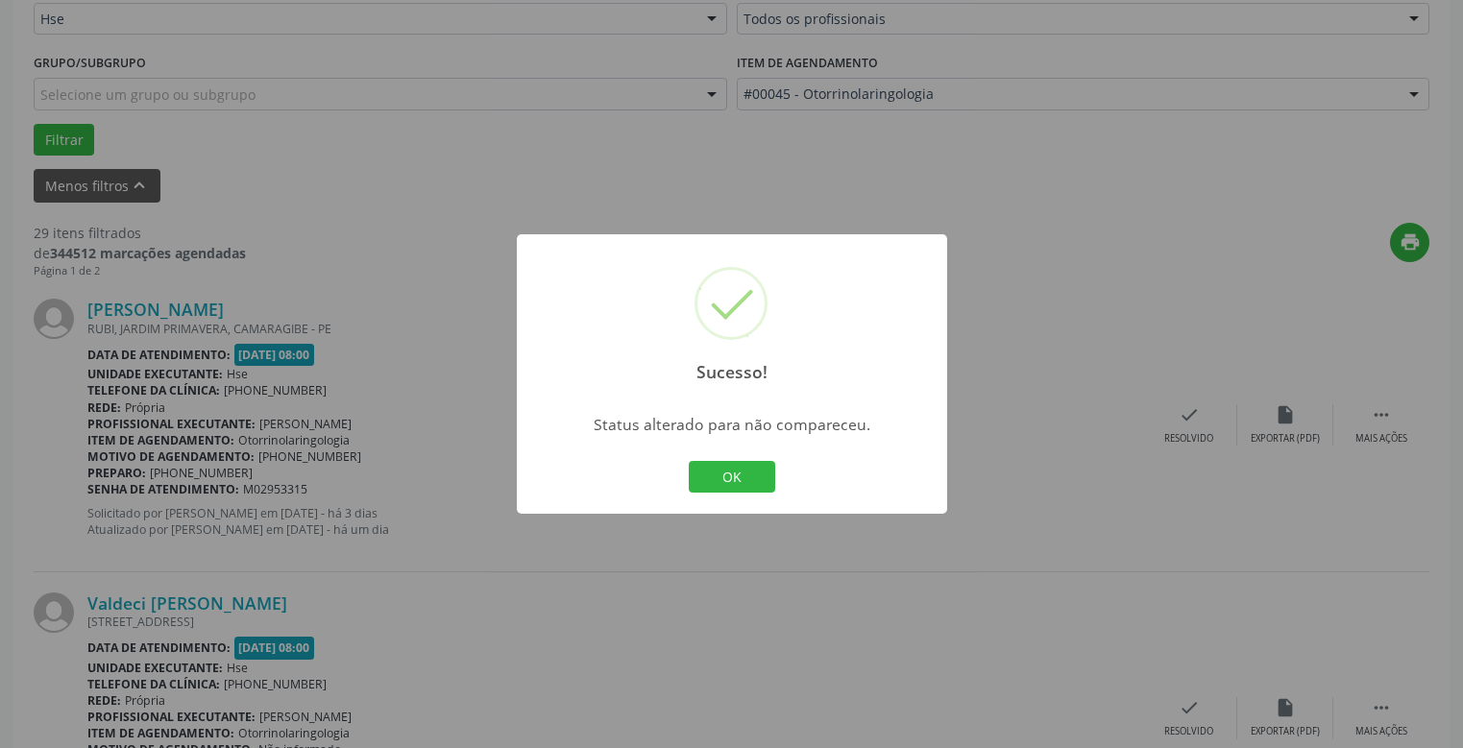
click at [732, 477] on button "OK" at bounding box center [732, 477] width 86 height 33
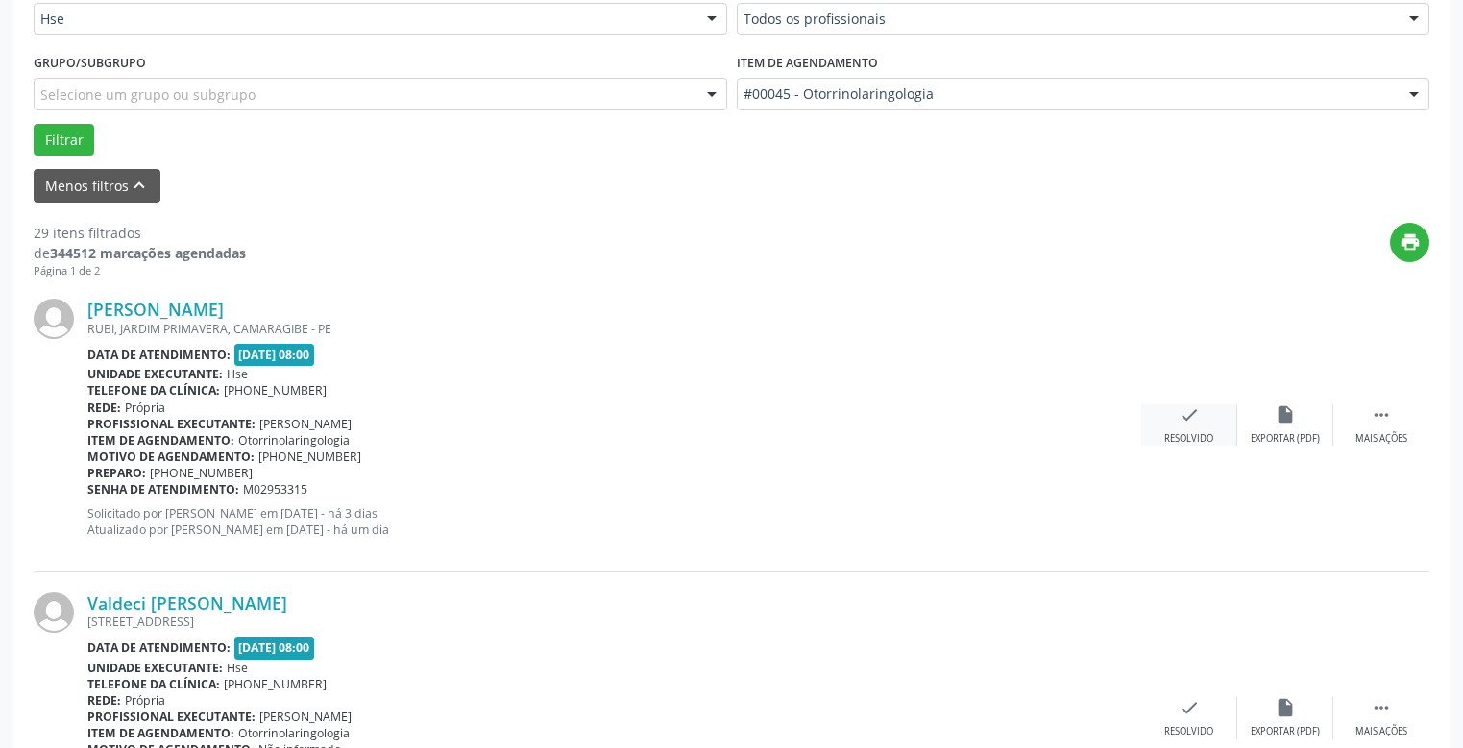
click at [1182, 418] on icon "check" at bounding box center [1189, 414] width 21 height 21
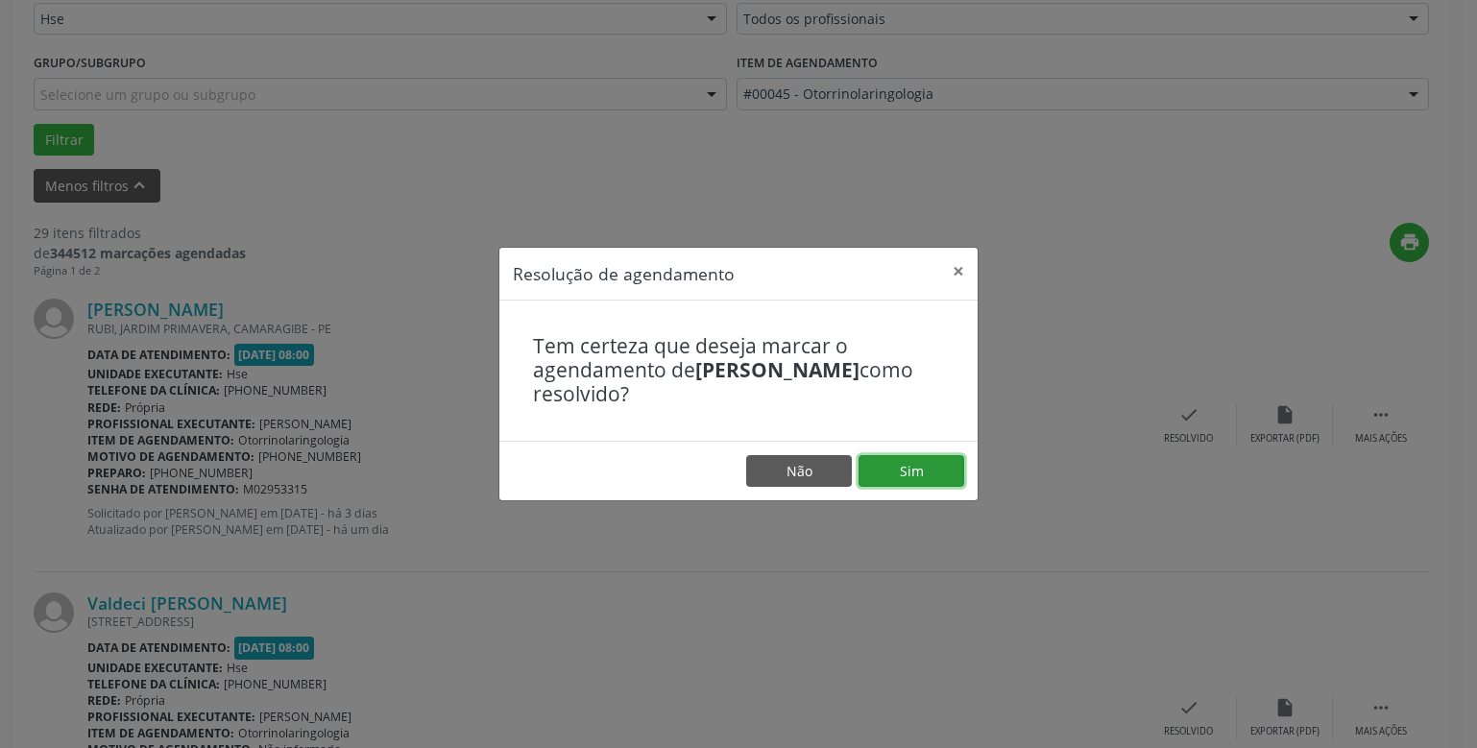
click at [914, 466] on button "Sim" at bounding box center [912, 471] width 106 height 33
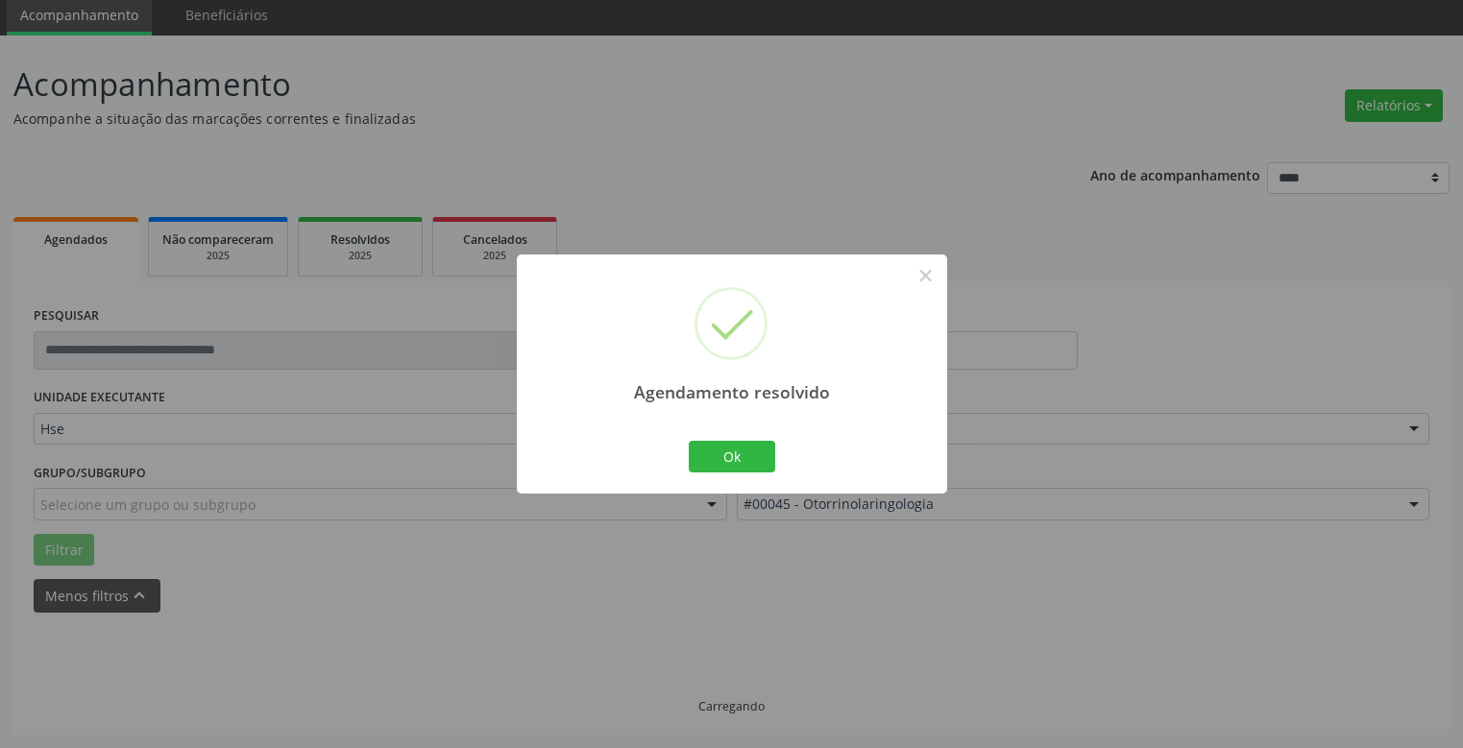
scroll to position [90, 0]
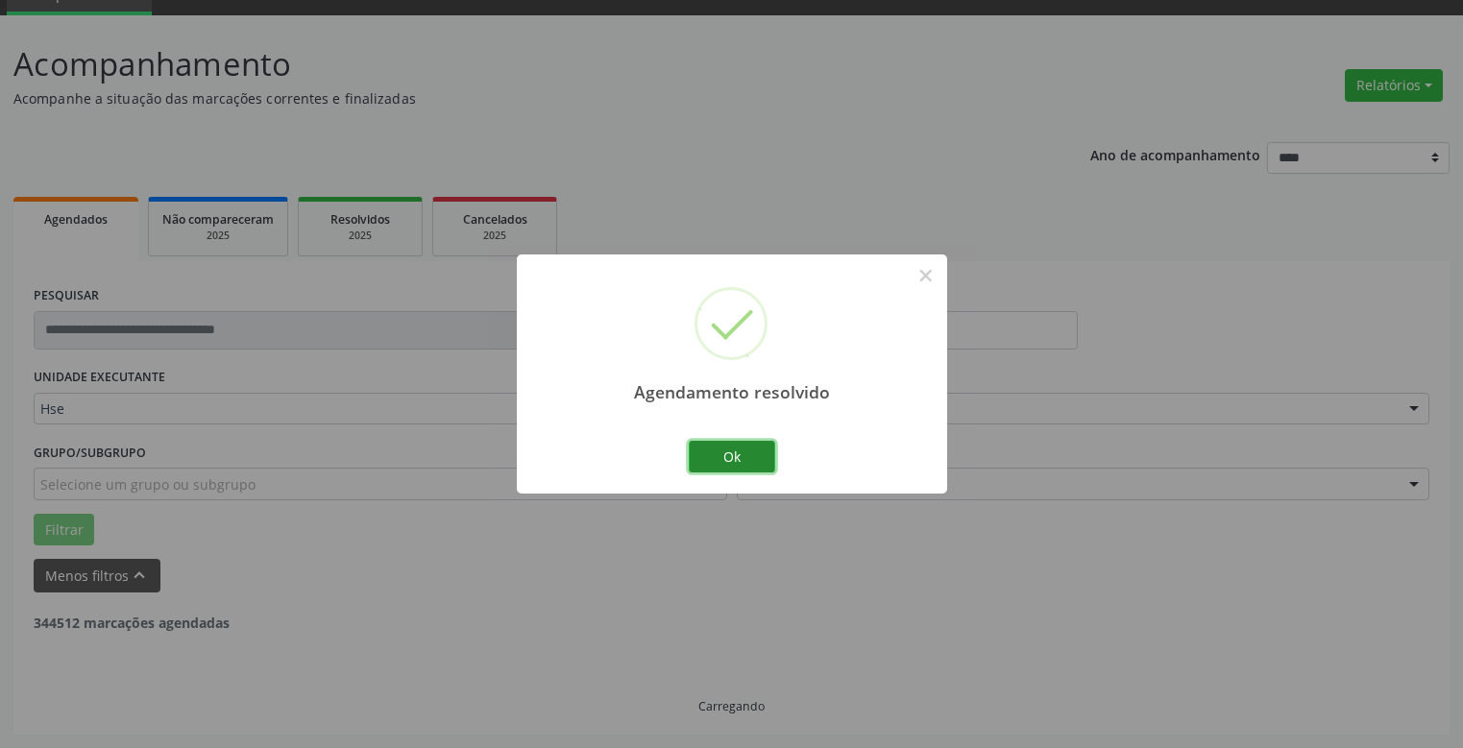
click at [730, 455] on button "Ok" at bounding box center [732, 457] width 86 height 33
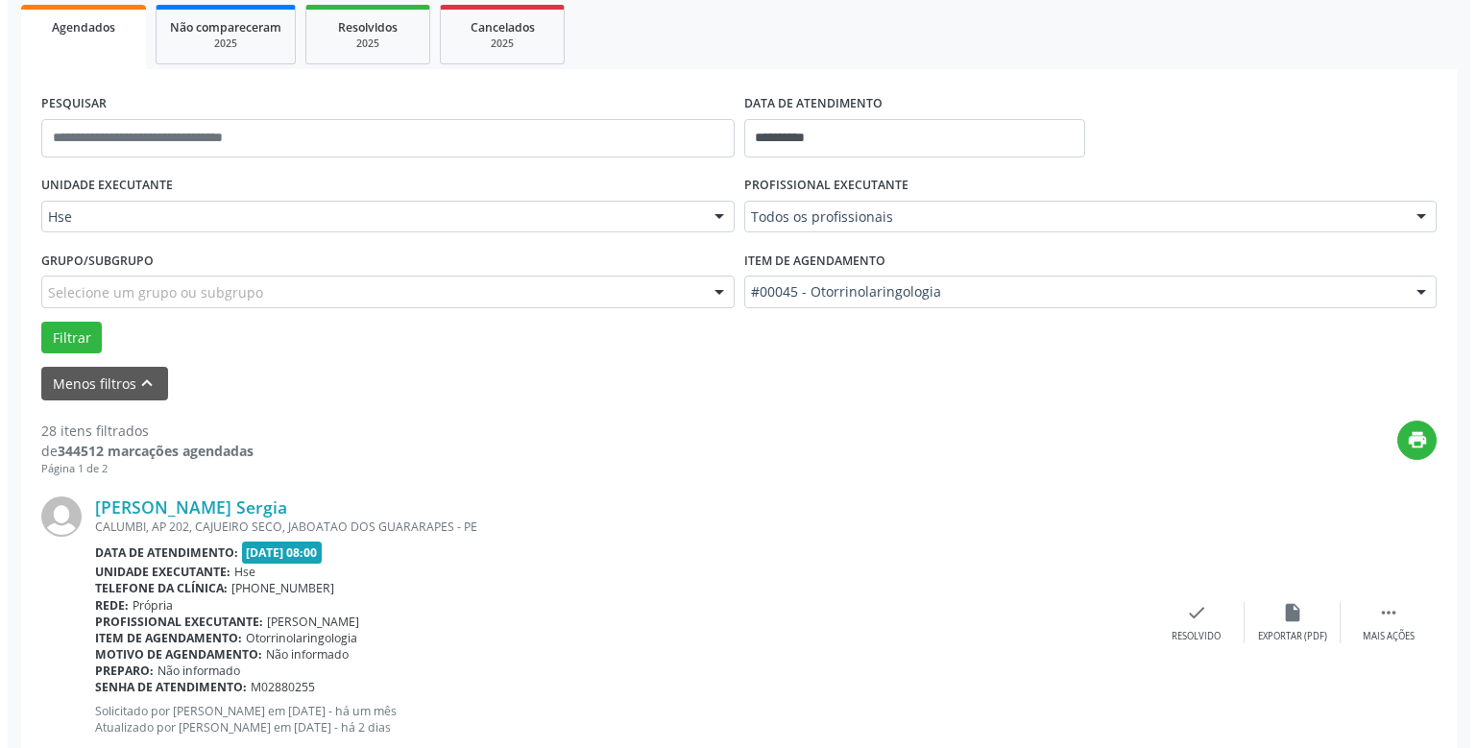
scroll to position [475, 0]
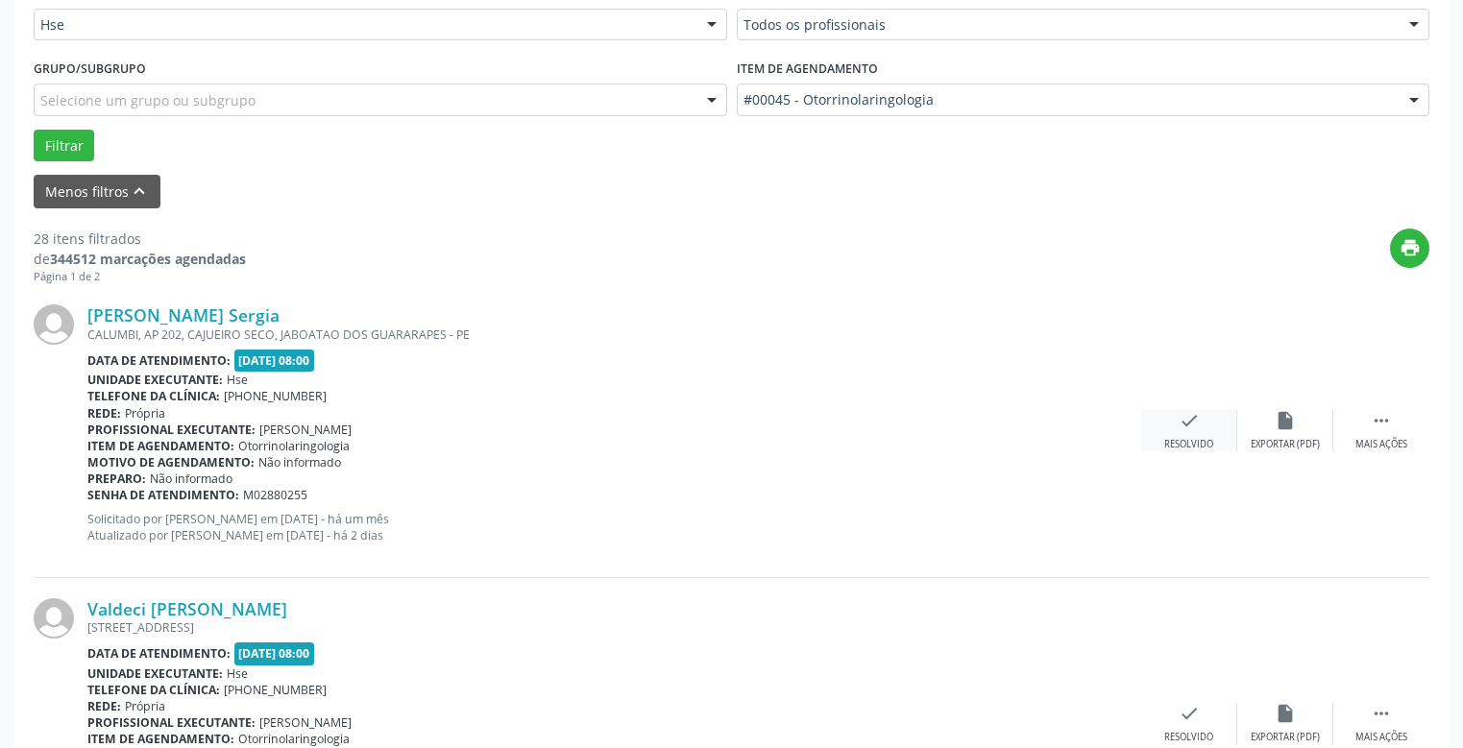
click at [1191, 423] on icon "check" at bounding box center [1189, 420] width 21 height 21
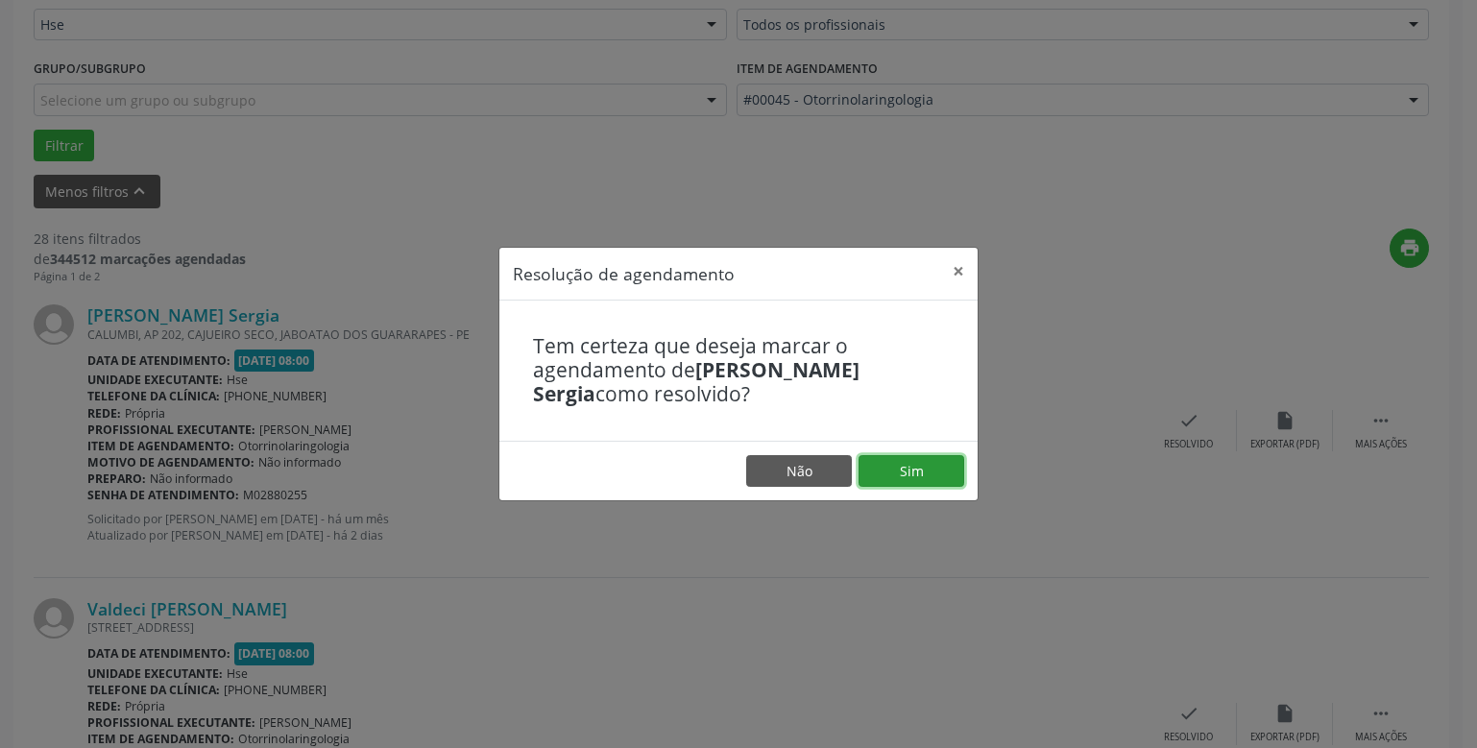
click at [913, 470] on button "Sim" at bounding box center [912, 471] width 106 height 33
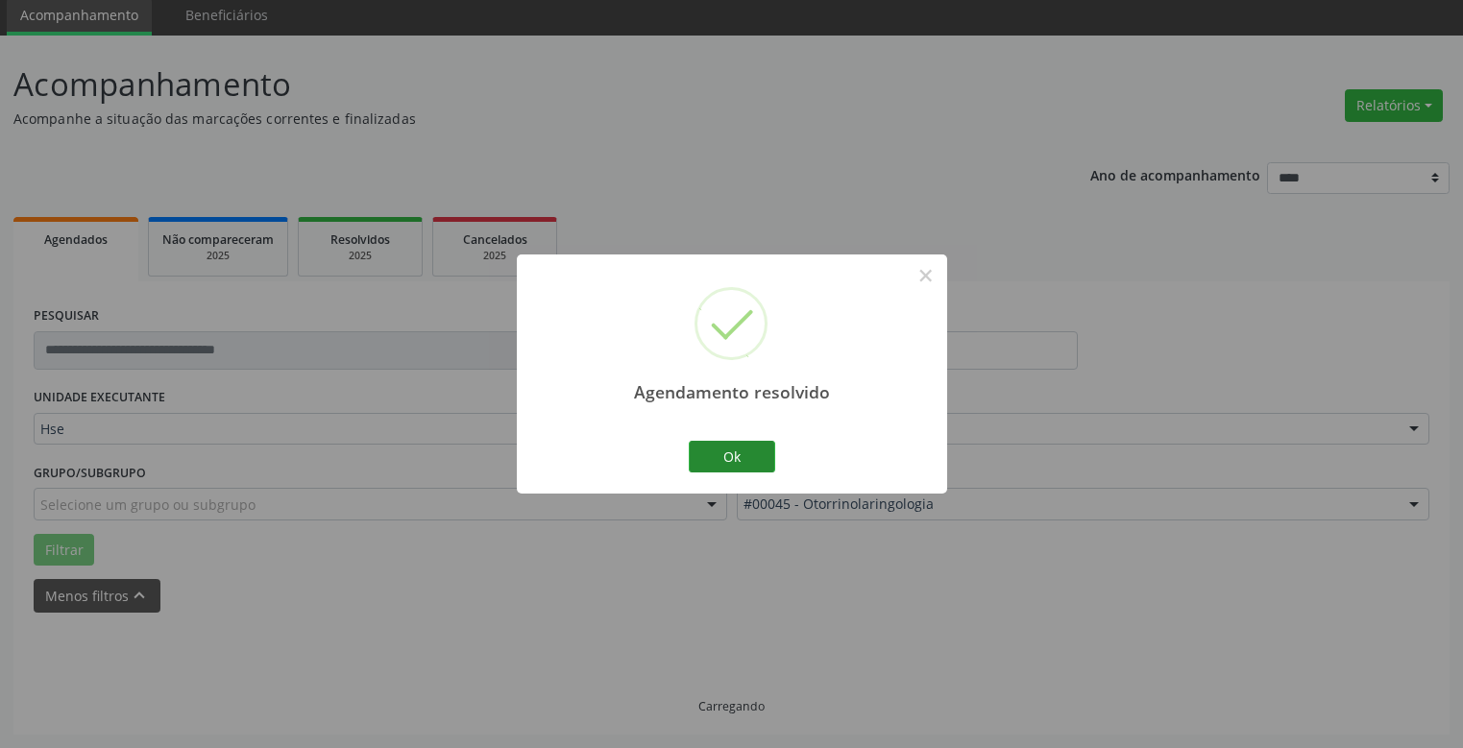
scroll to position [90, 0]
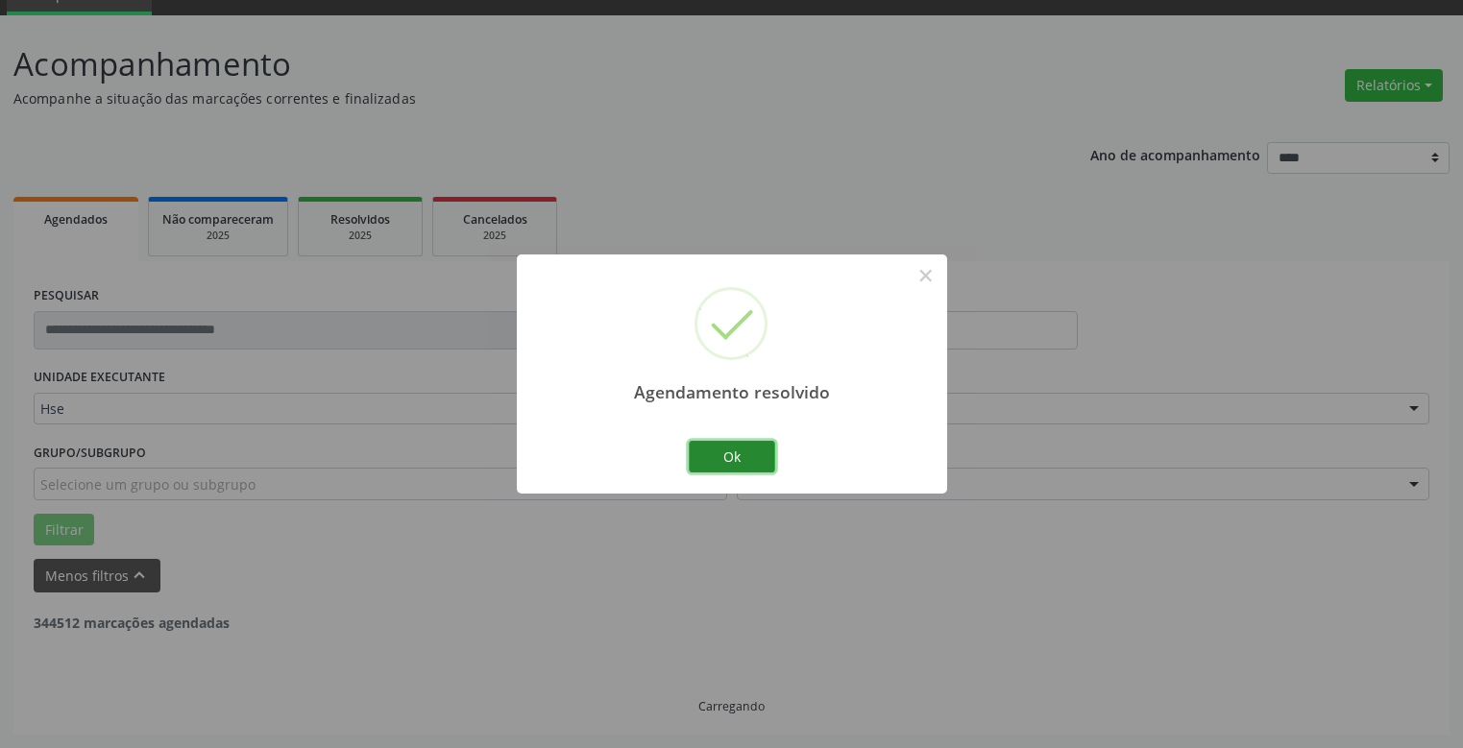
click at [737, 457] on button "Ok" at bounding box center [732, 457] width 86 height 33
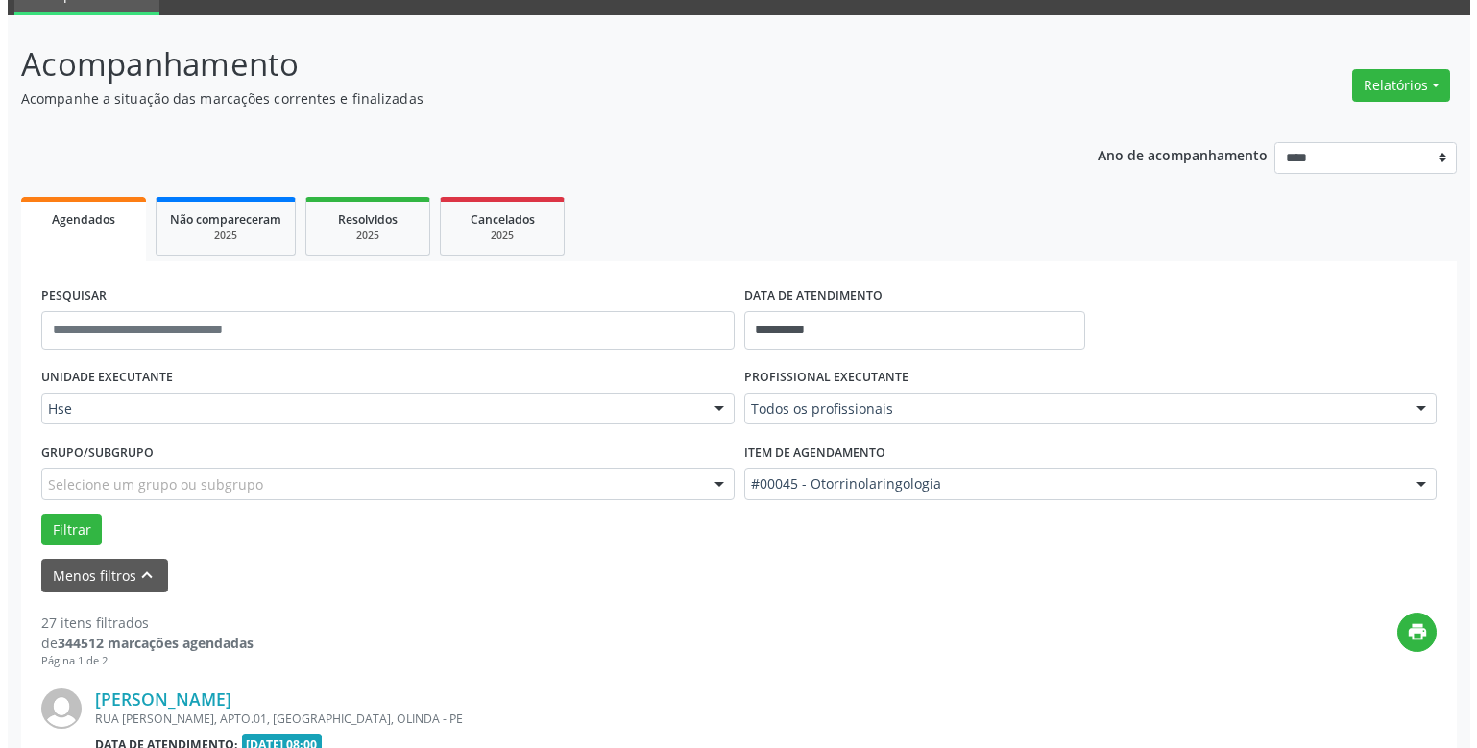
scroll to position [282, 0]
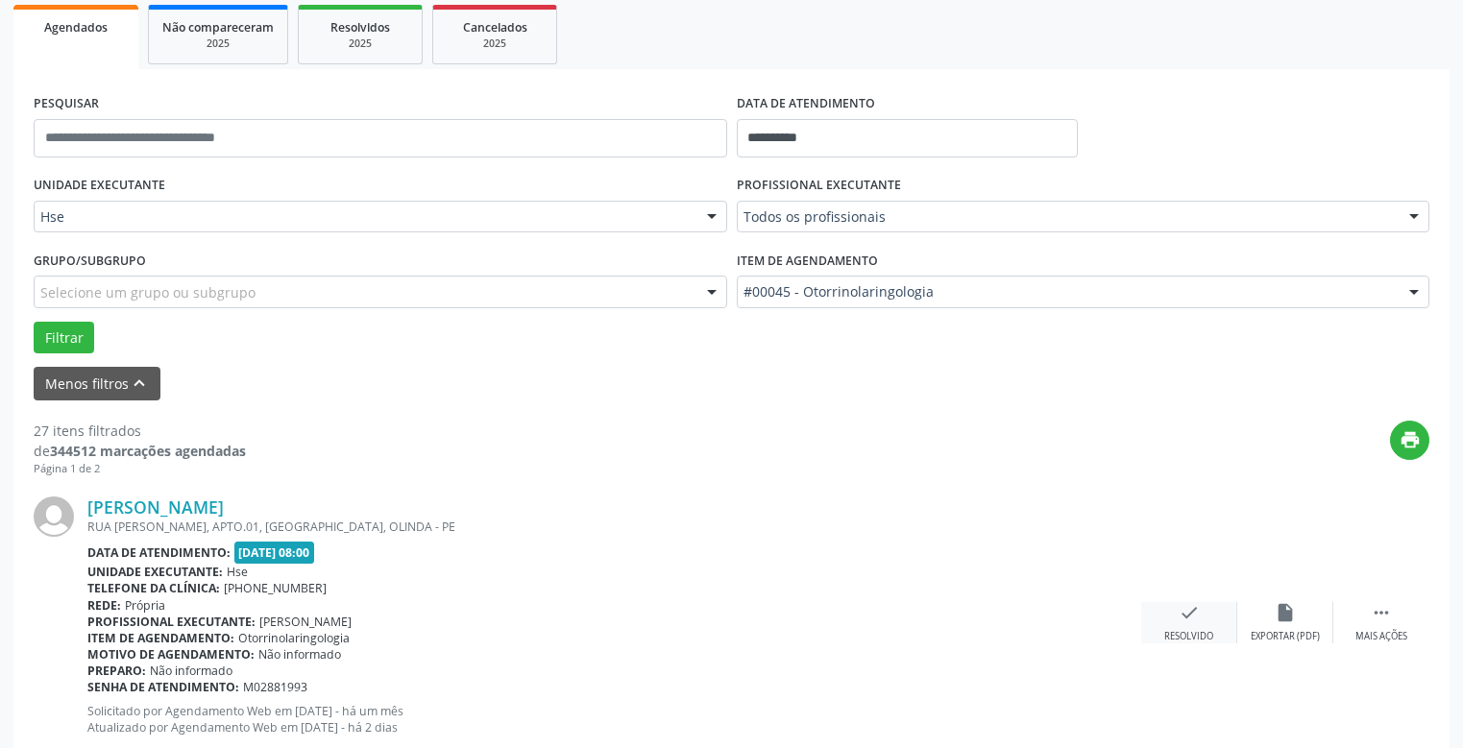
click at [1186, 612] on icon "check" at bounding box center [1189, 612] width 21 height 21
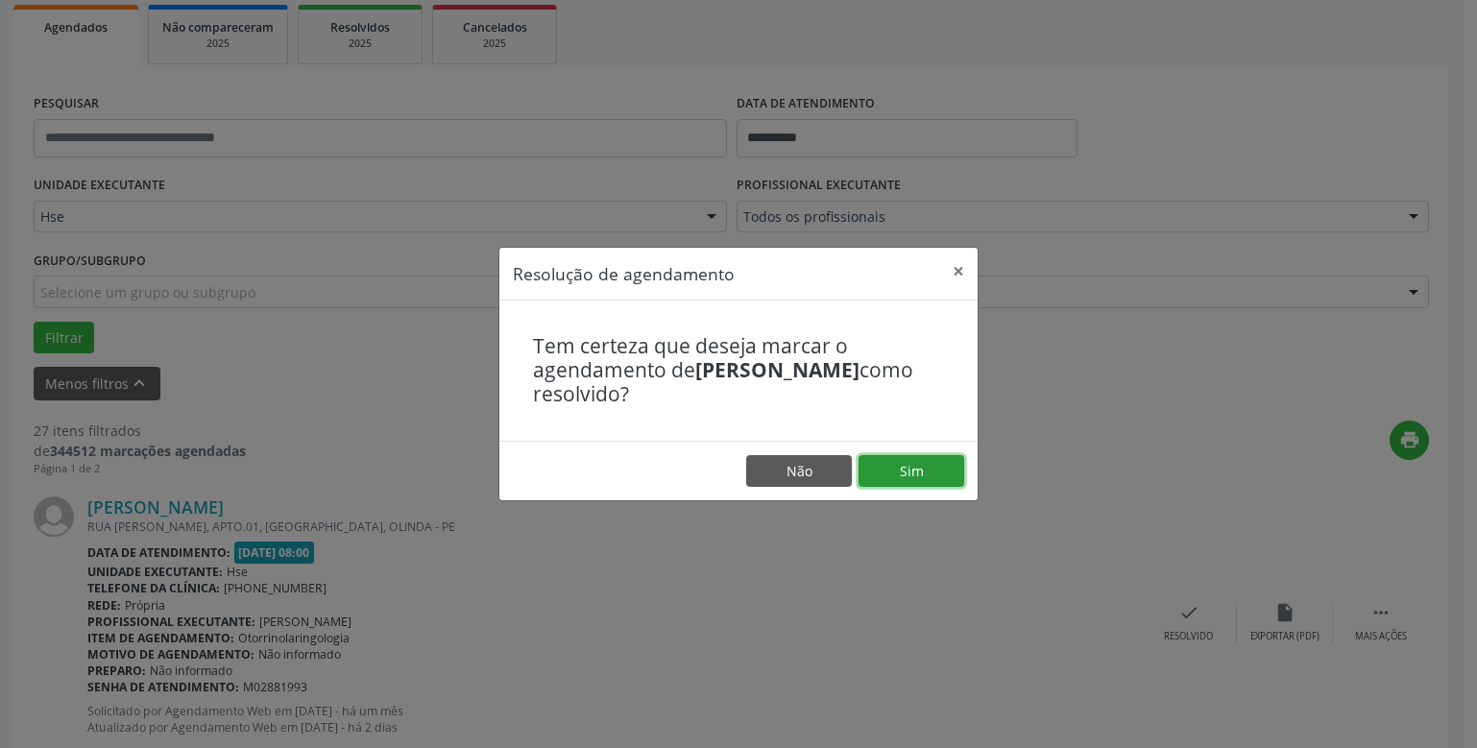
click at [914, 468] on button "Sim" at bounding box center [912, 471] width 106 height 33
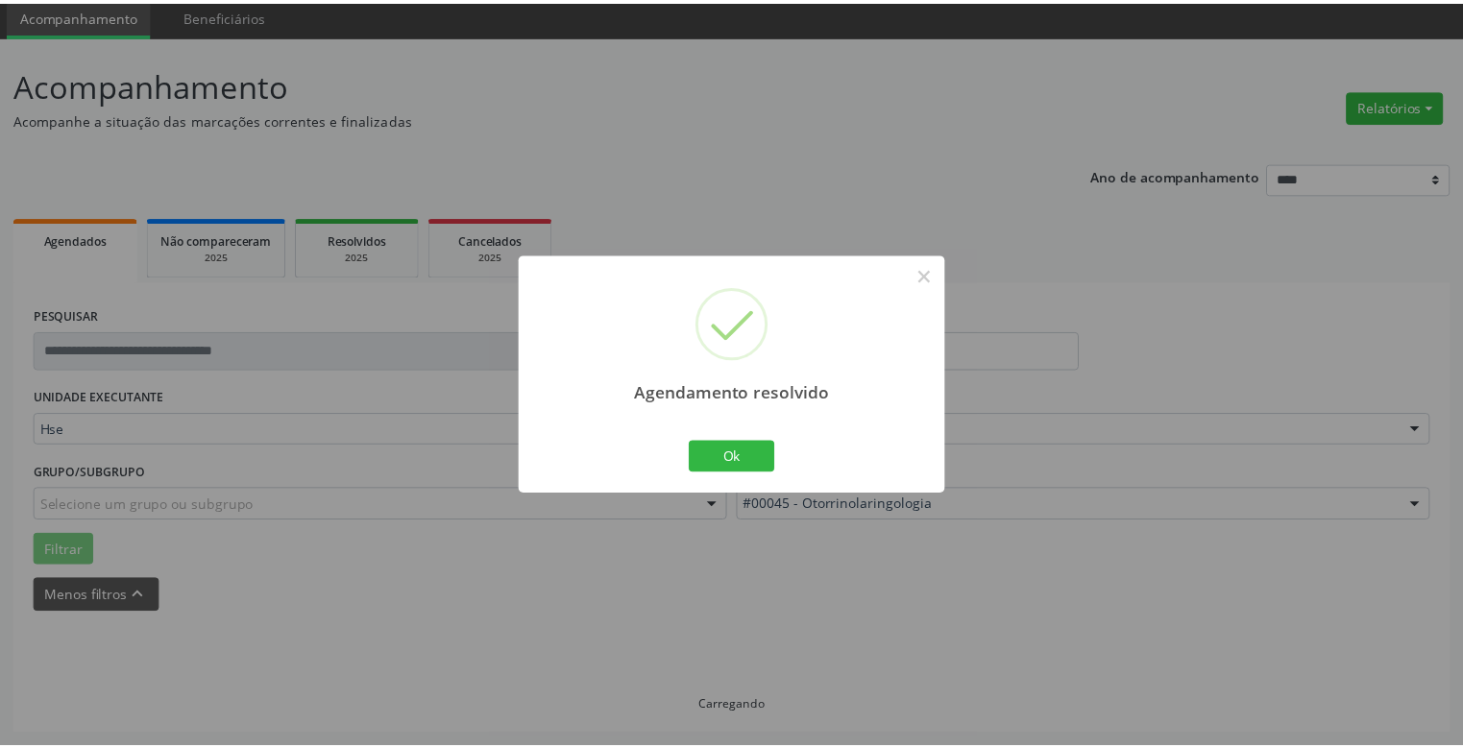
scroll to position [70, 0]
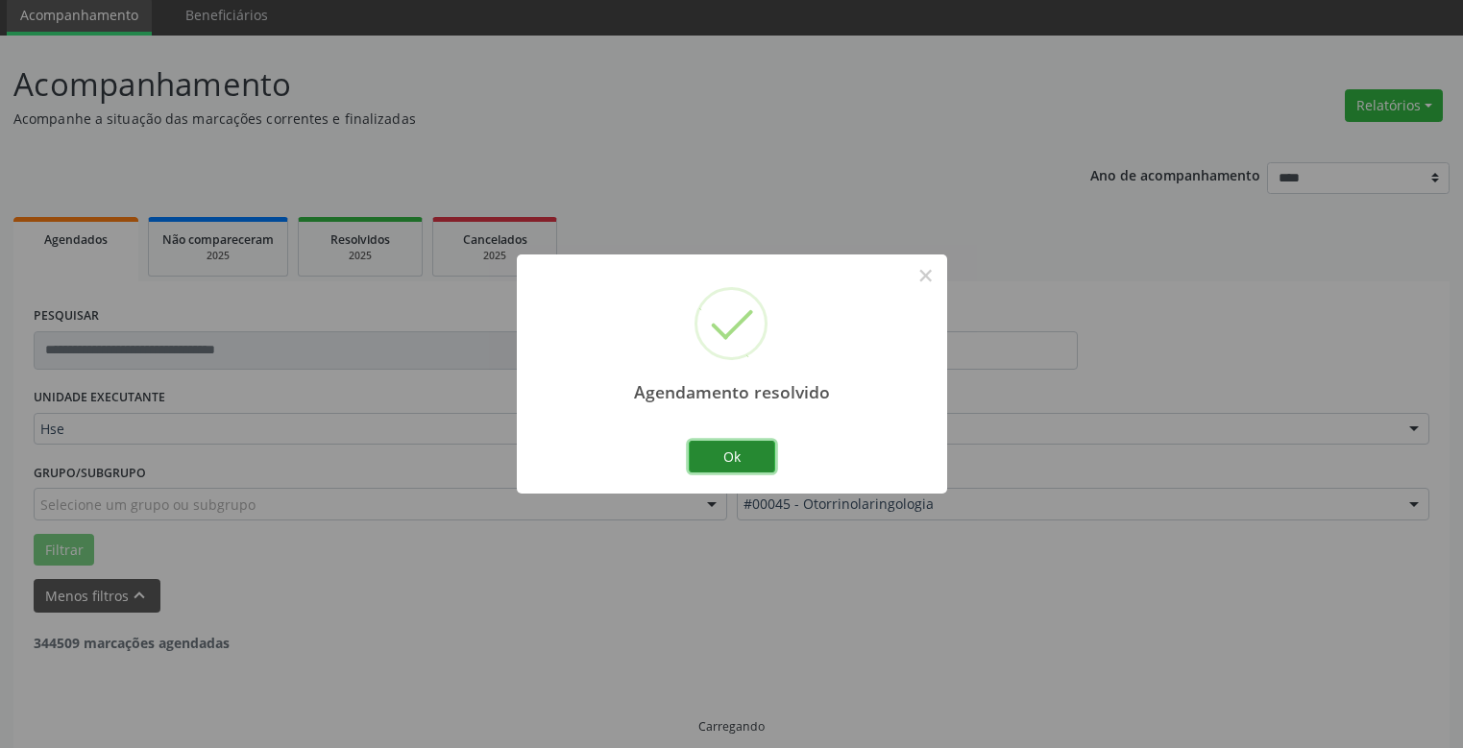
click at [734, 456] on button "Ok" at bounding box center [732, 457] width 86 height 33
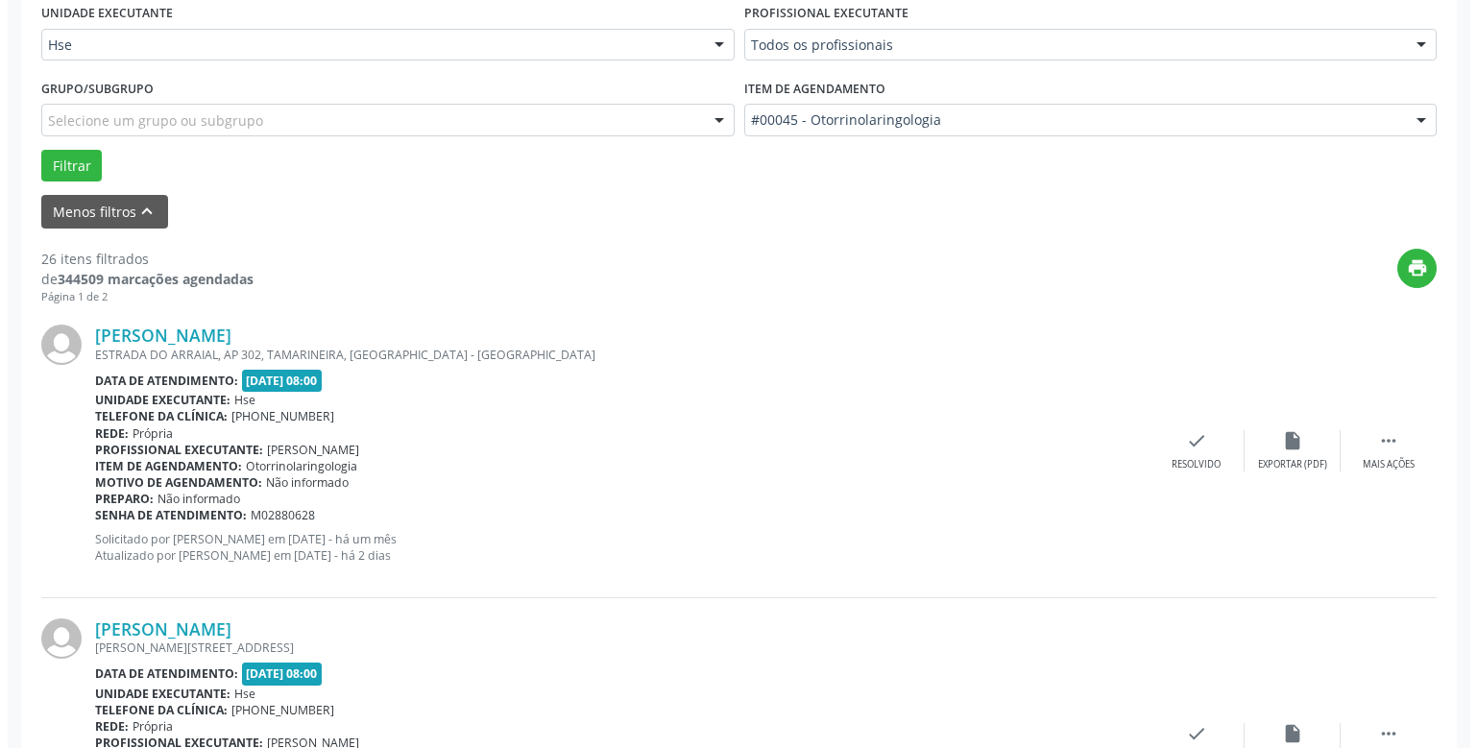
scroll to position [550, 0]
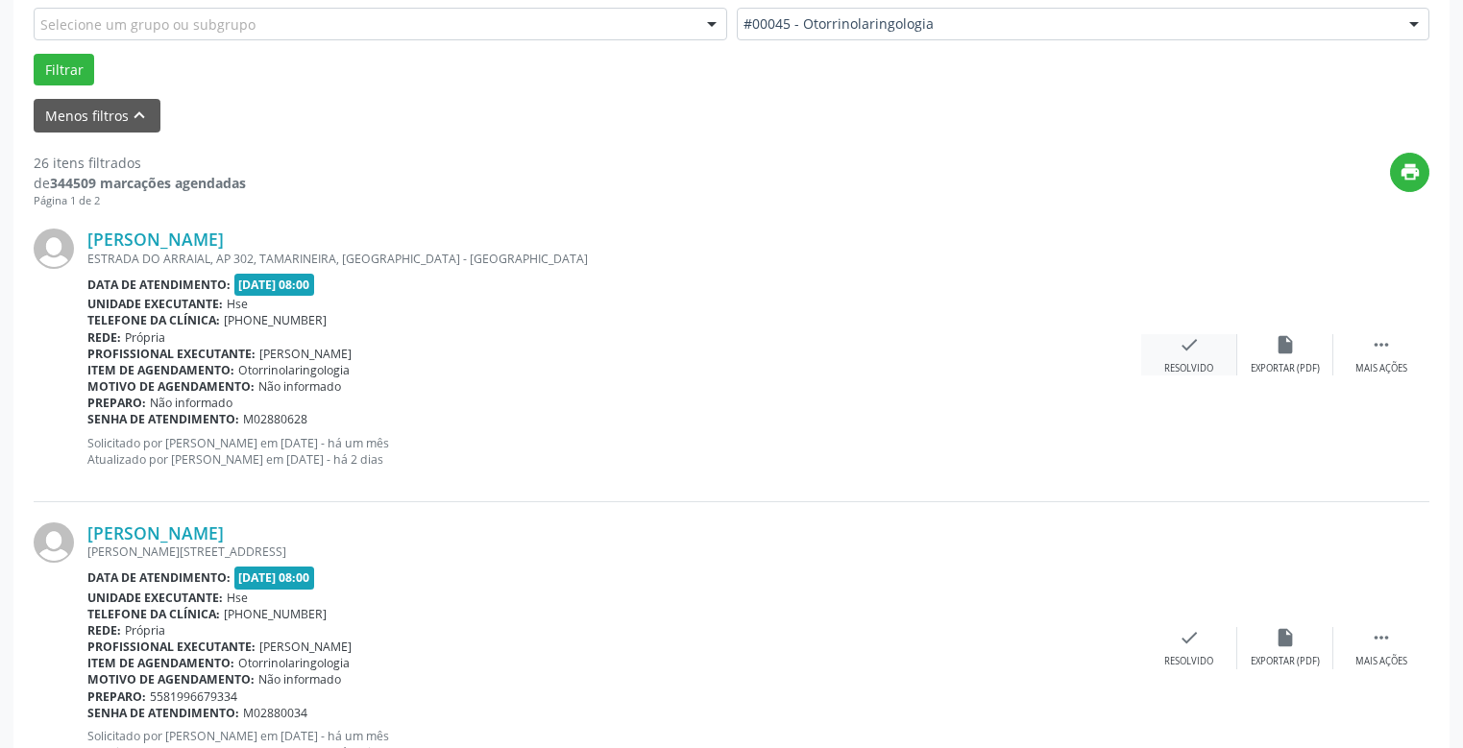
click at [1191, 344] on icon "check" at bounding box center [1189, 344] width 21 height 21
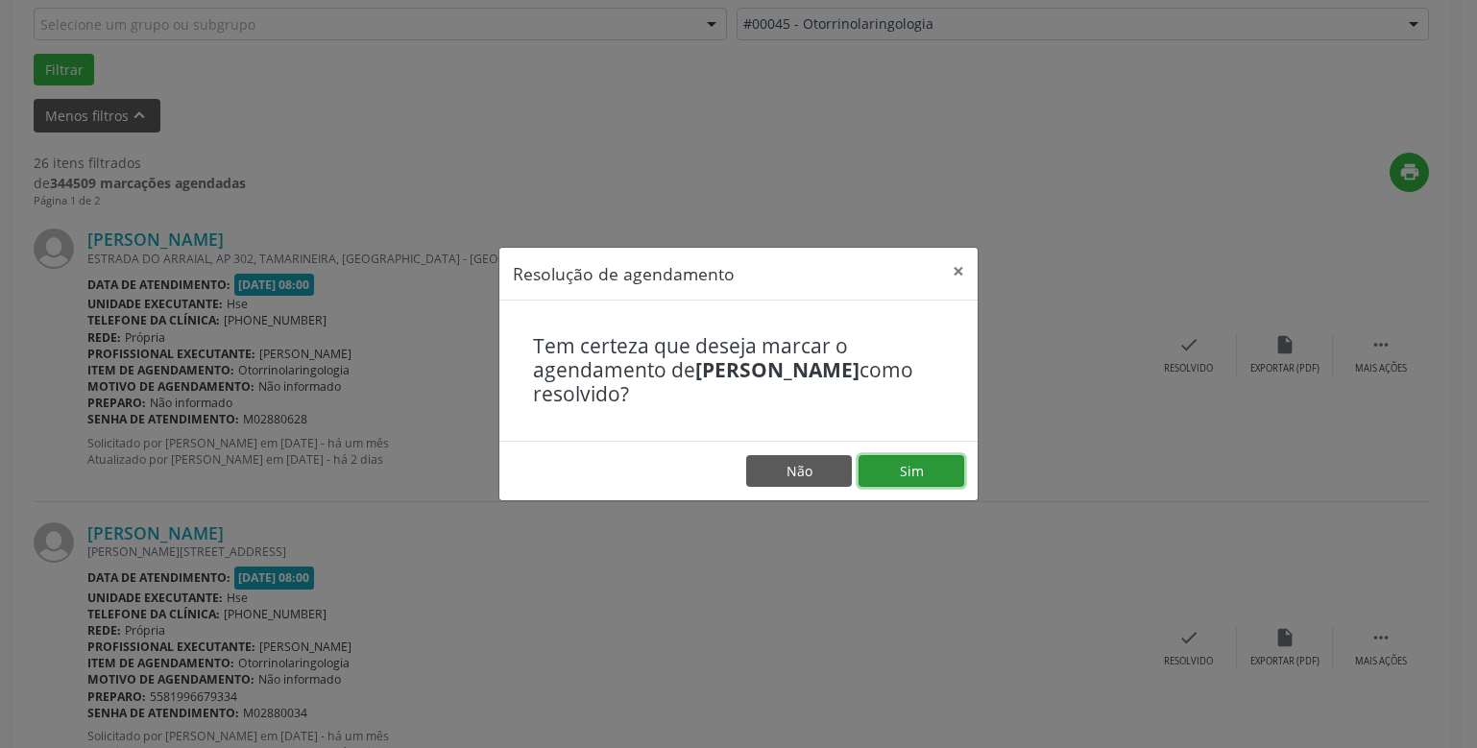
click at [918, 471] on button "Sim" at bounding box center [912, 471] width 106 height 33
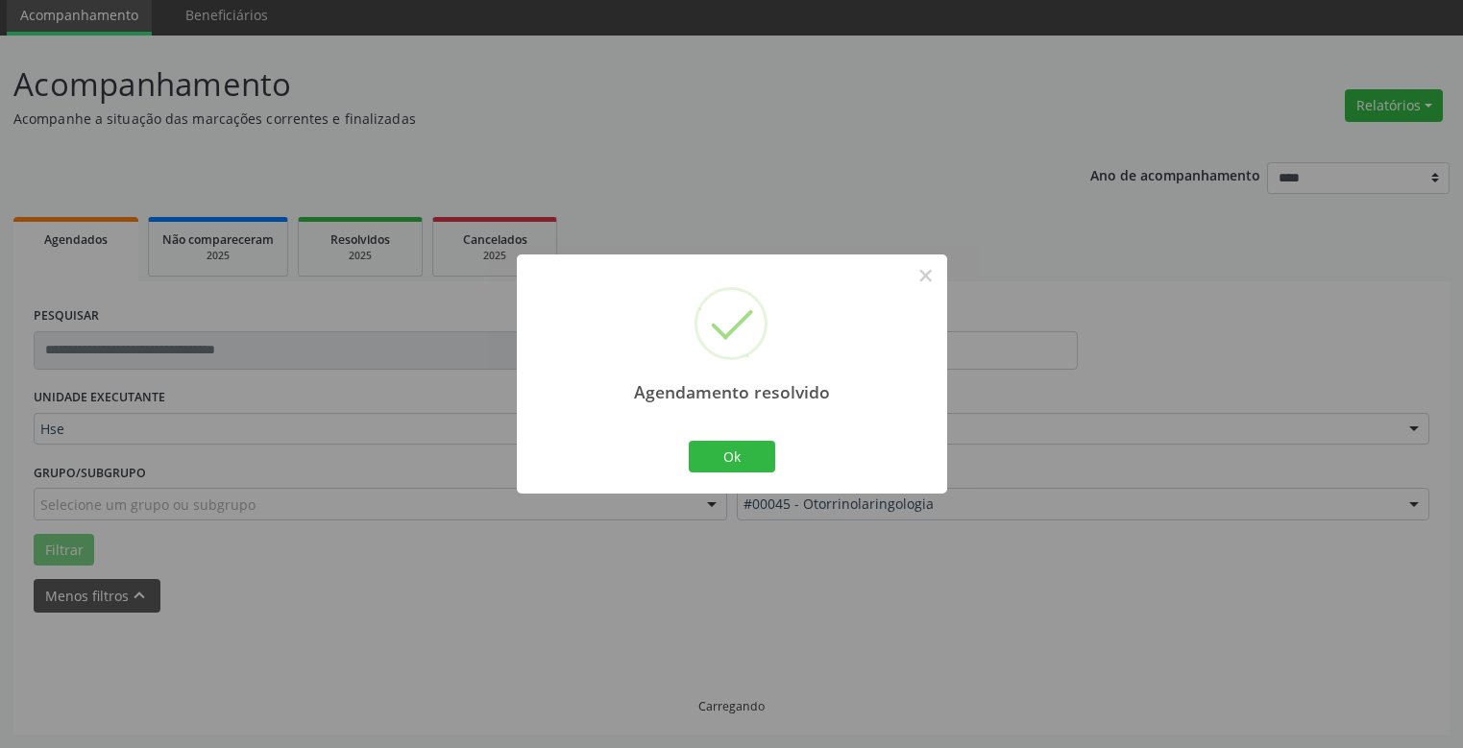
scroll to position [90, 0]
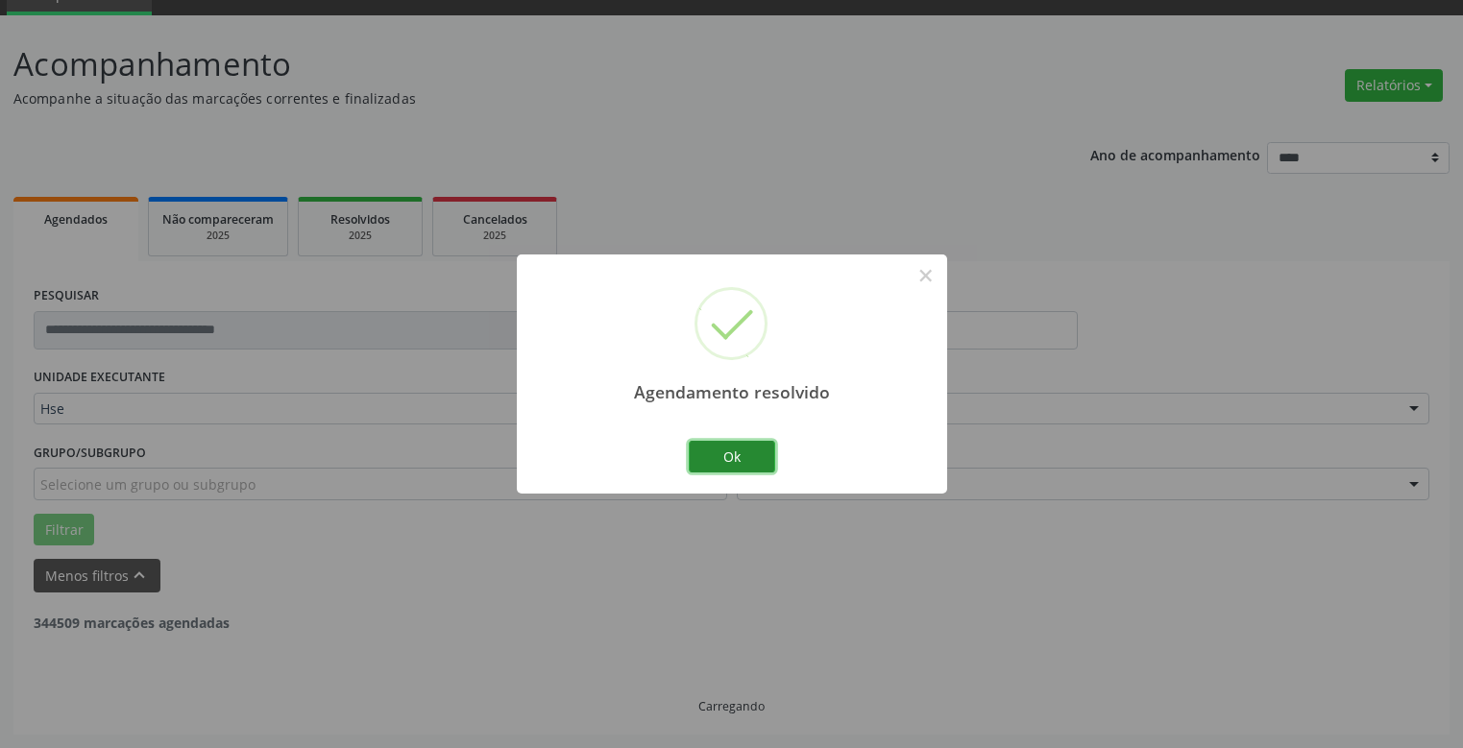
click at [735, 457] on button "Ok" at bounding box center [732, 457] width 86 height 33
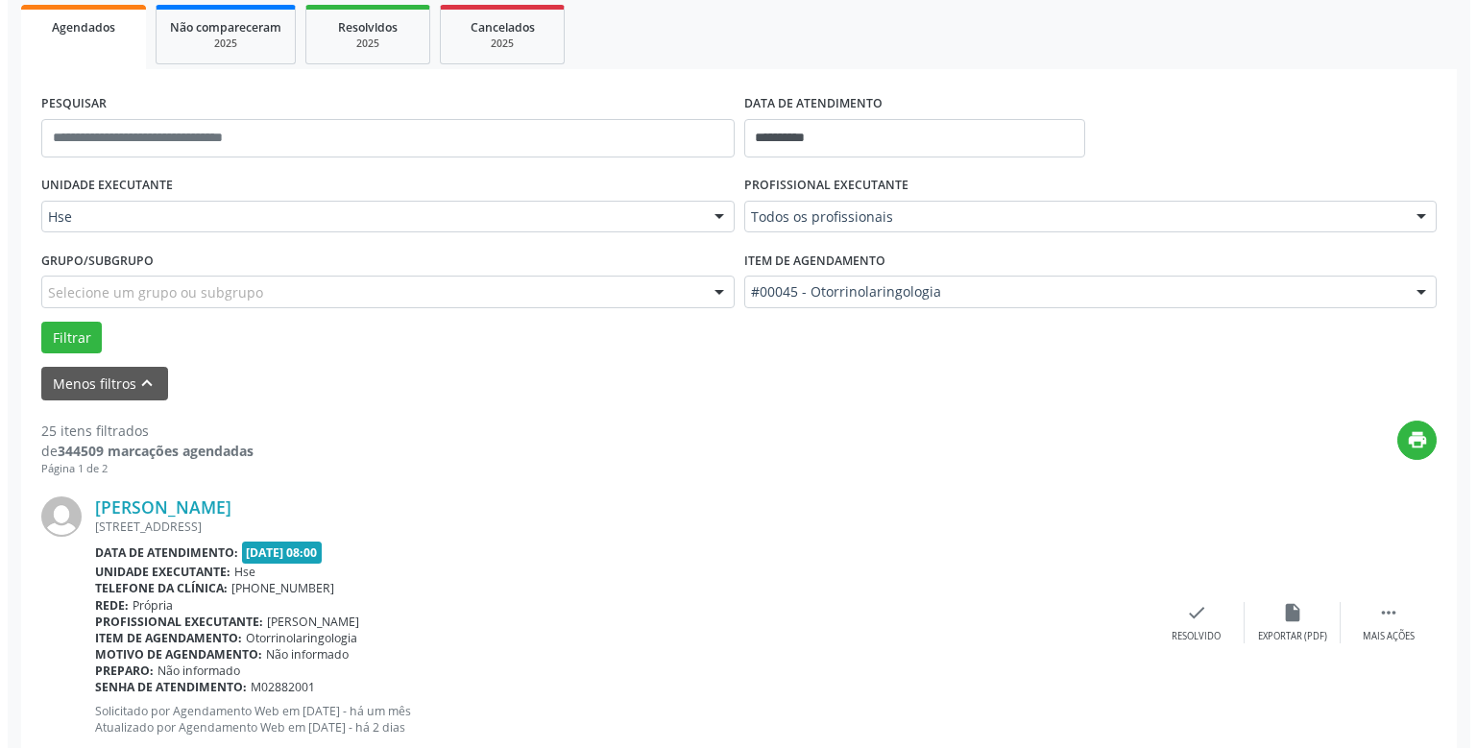
scroll to position [378, 0]
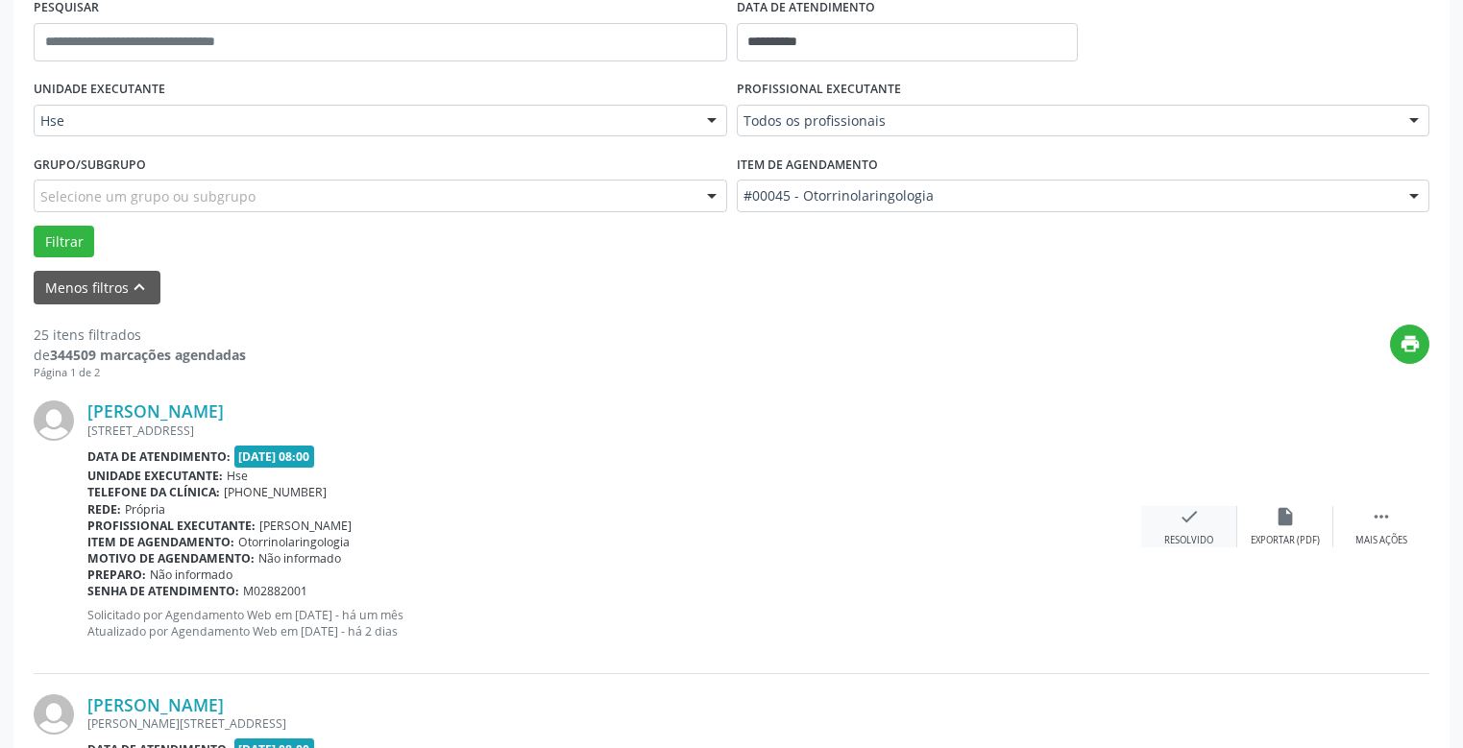
click at [1186, 519] on icon "check" at bounding box center [1189, 516] width 21 height 21
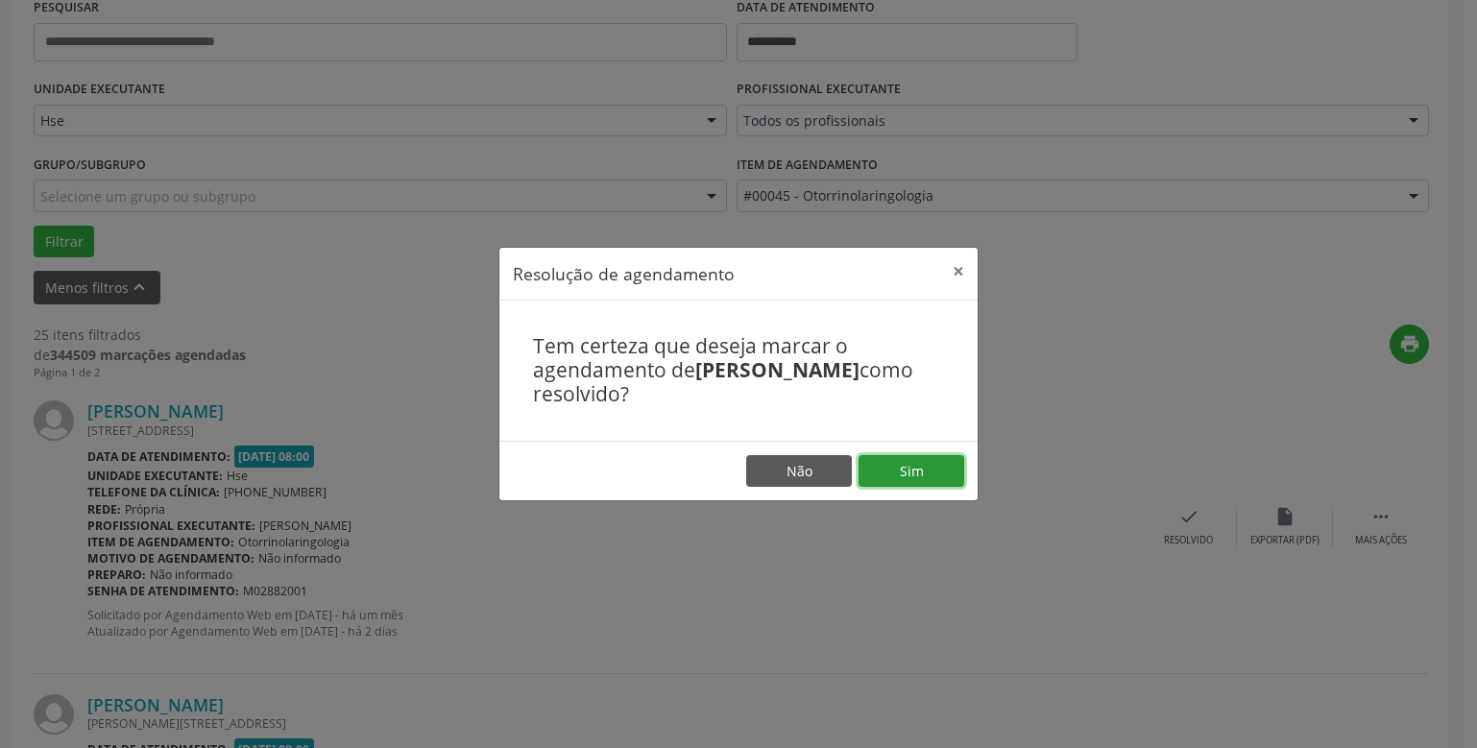
click at [913, 471] on button "Sim" at bounding box center [912, 471] width 106 height 33
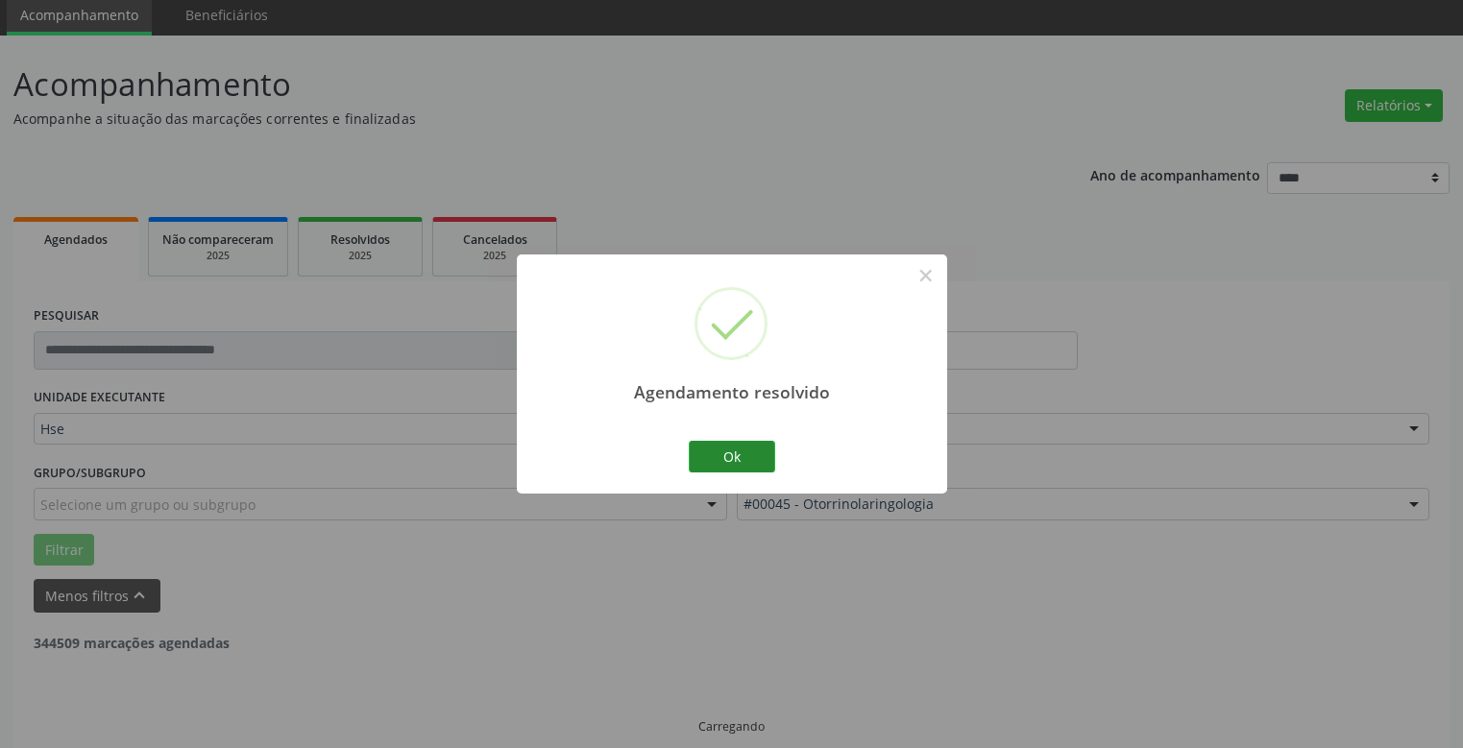
scroll to position [90, 0]
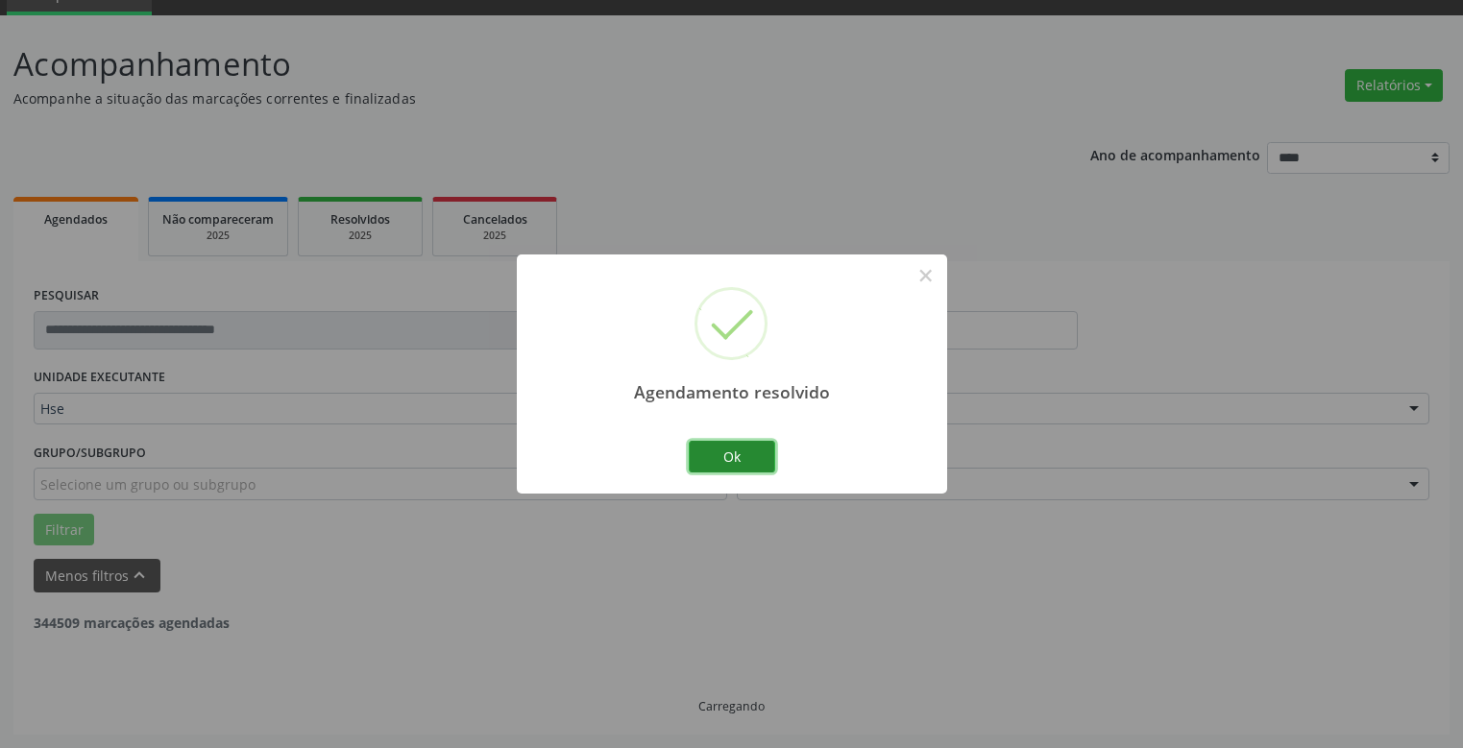
click at [730, 459] on button "Ok" at bounding box center [732, 457] width 86 height 33
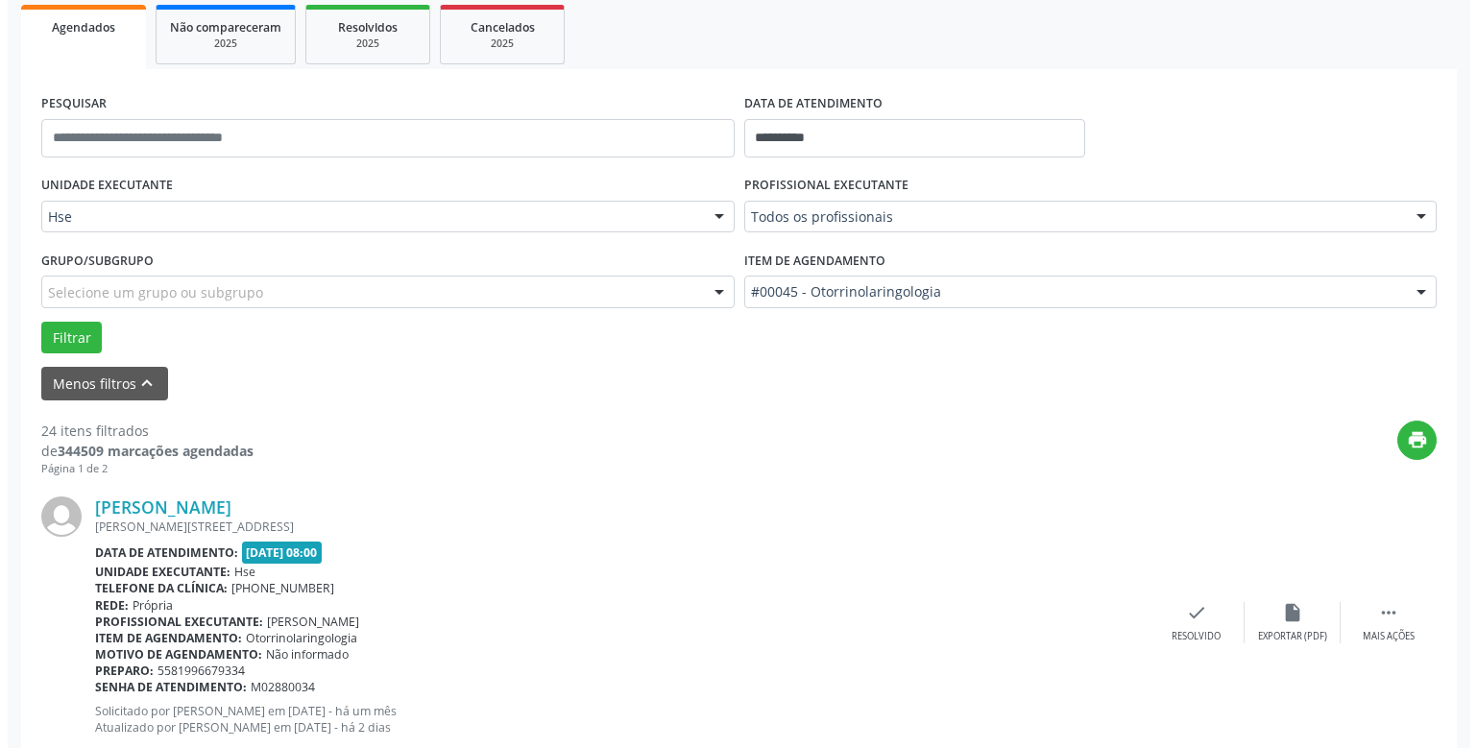
scroll to position [378, 0]
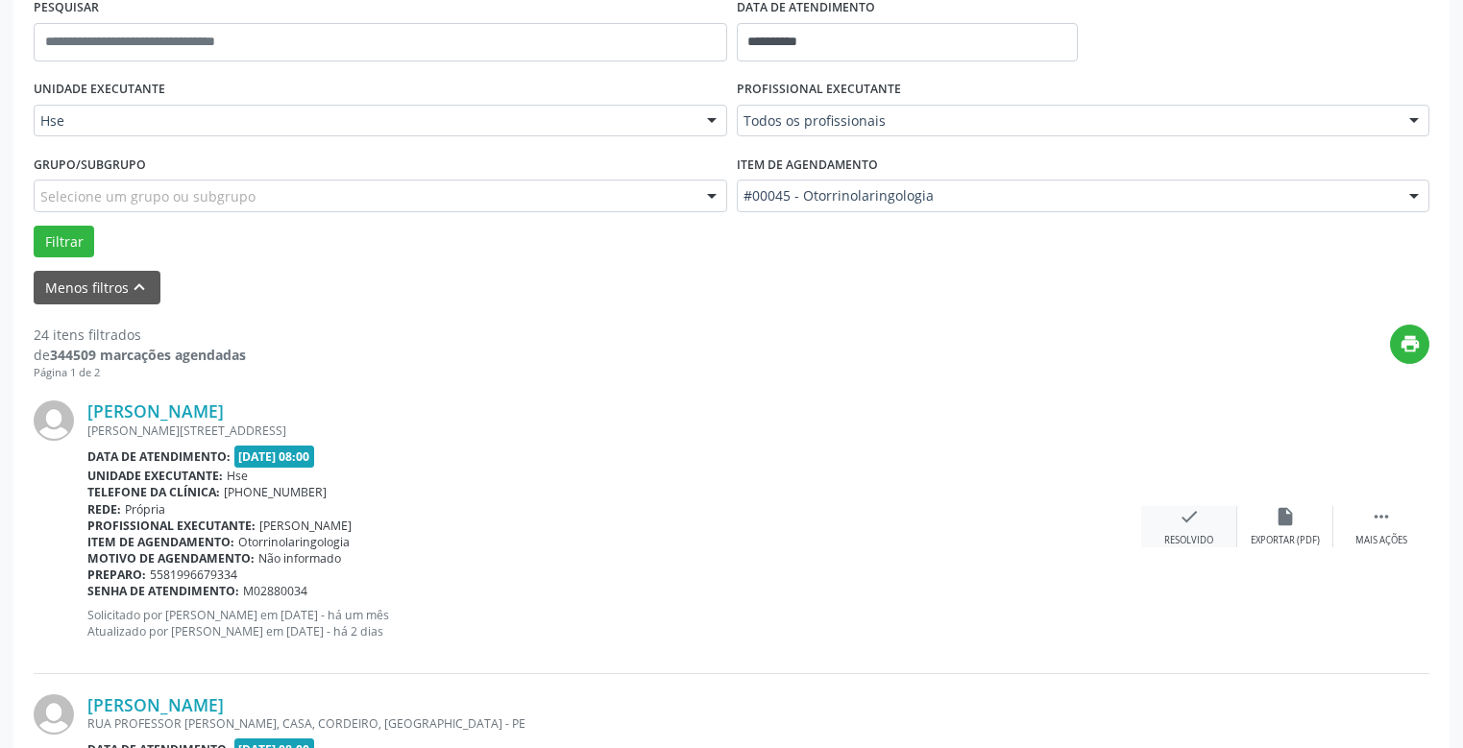
click at [1194, 522] on icon "check" at bounding box center [1189, 516] width 21 height 21
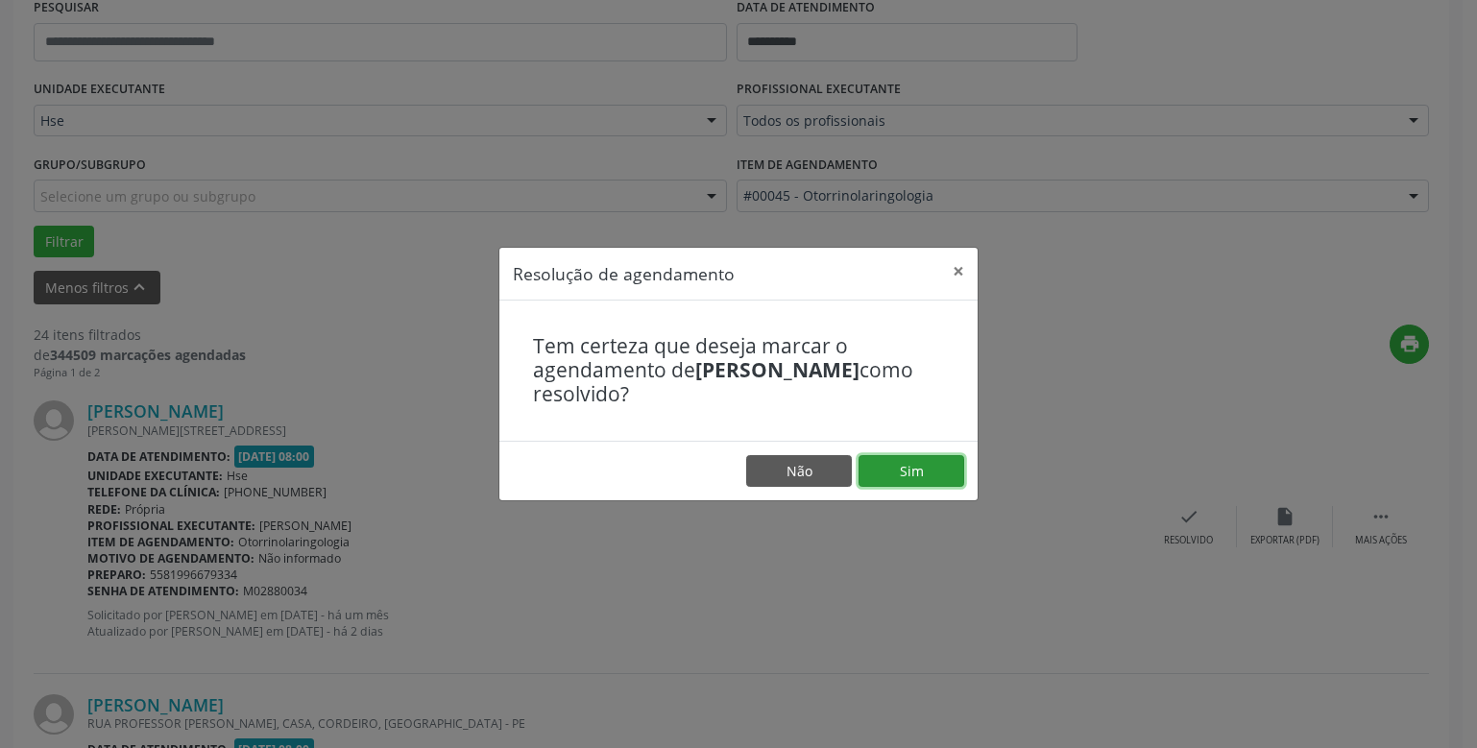
click at [915, 472] on button "Sim" at bounding box center [912, 471] width 106 height 33
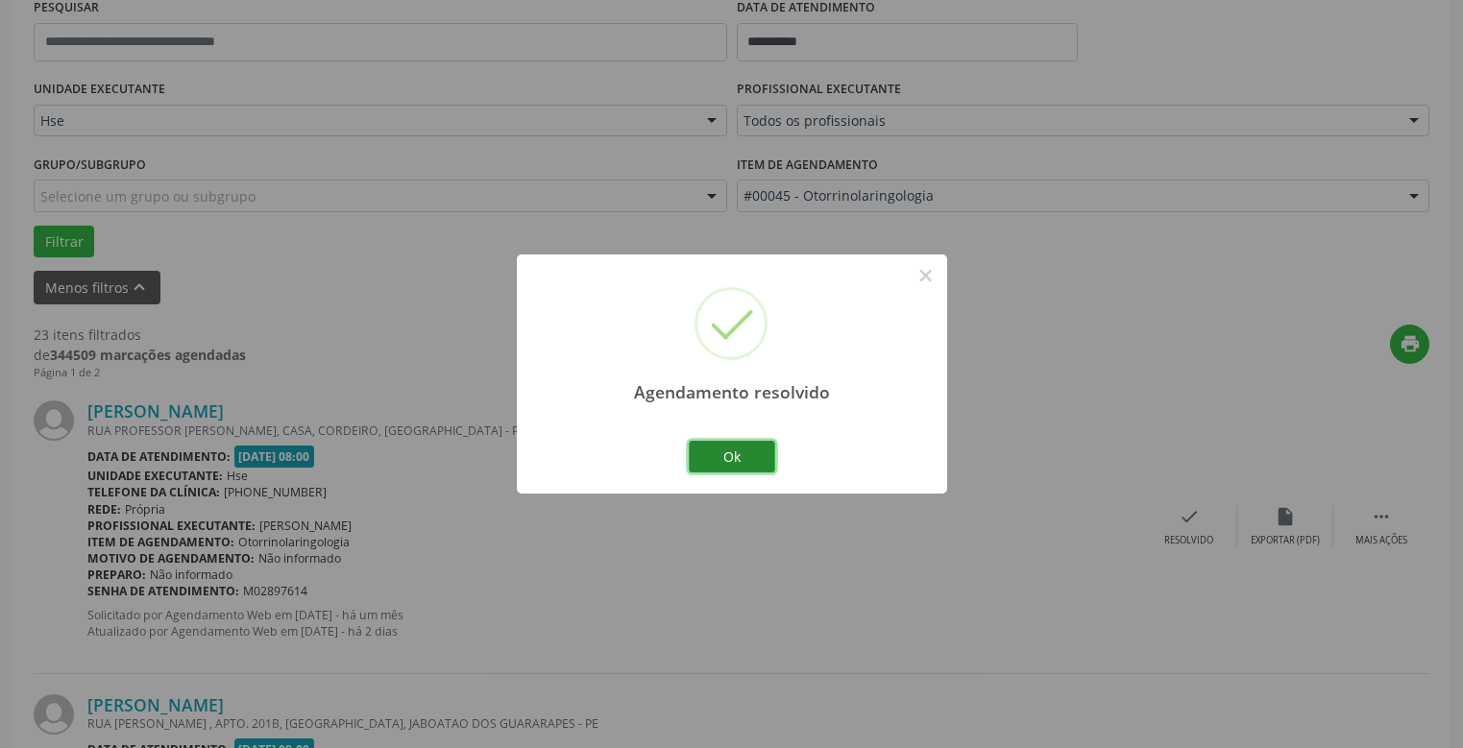
click at [729, 453] on button "Ok" at bounding box center [732, 457] width 86 height 33
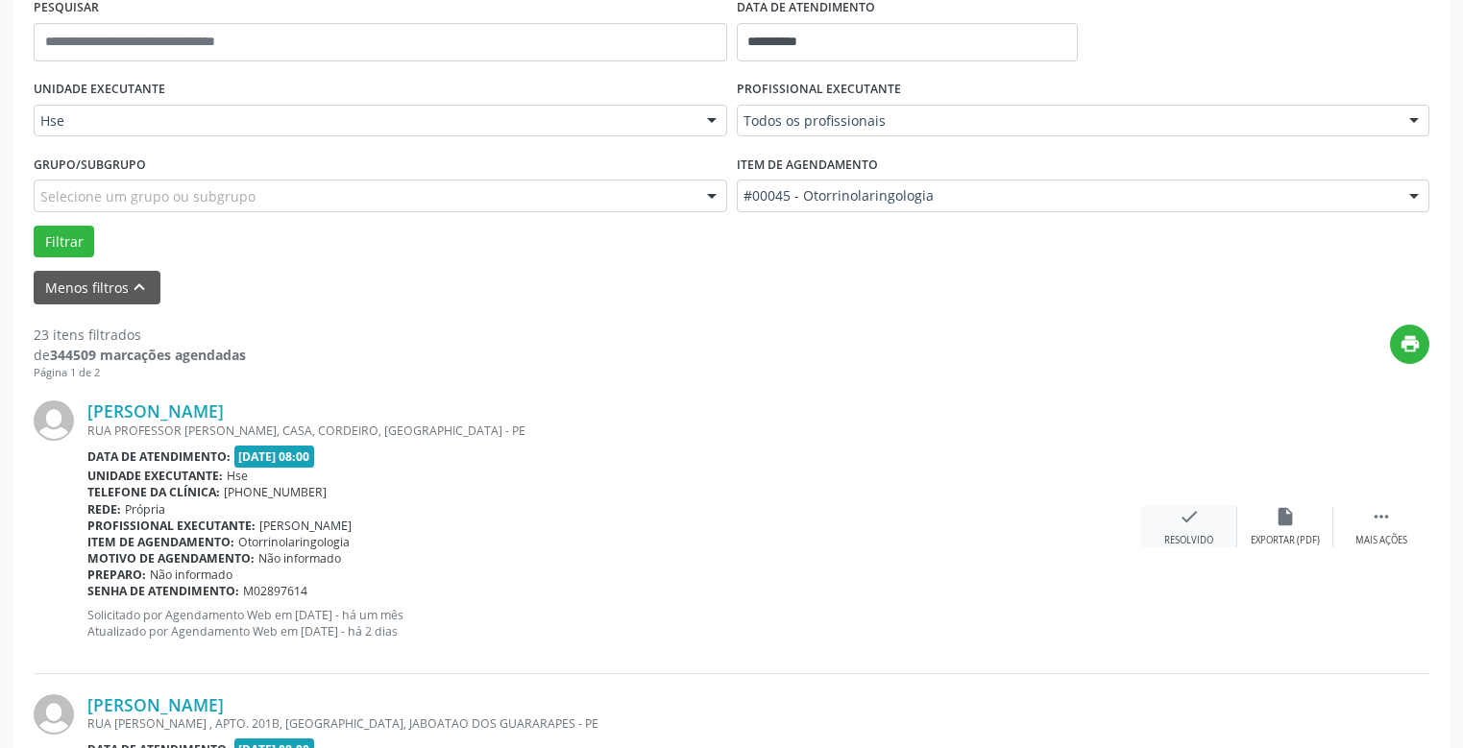
click at [1185, 517] on icon "check" at bounding box center [1189, 516] width 21 height 21
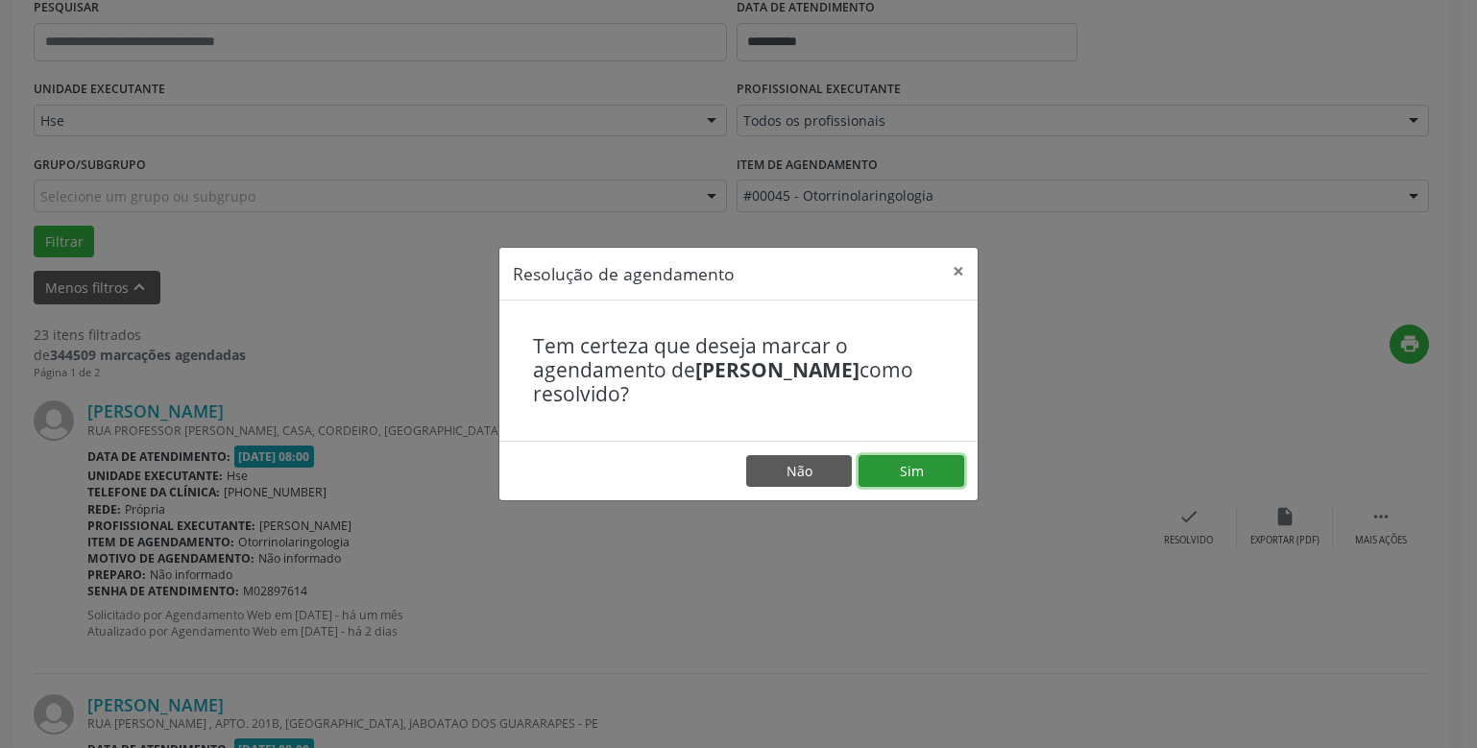
click at [909, 469] on button "Sim" at bounding box center [912, 471] width 106 height 33
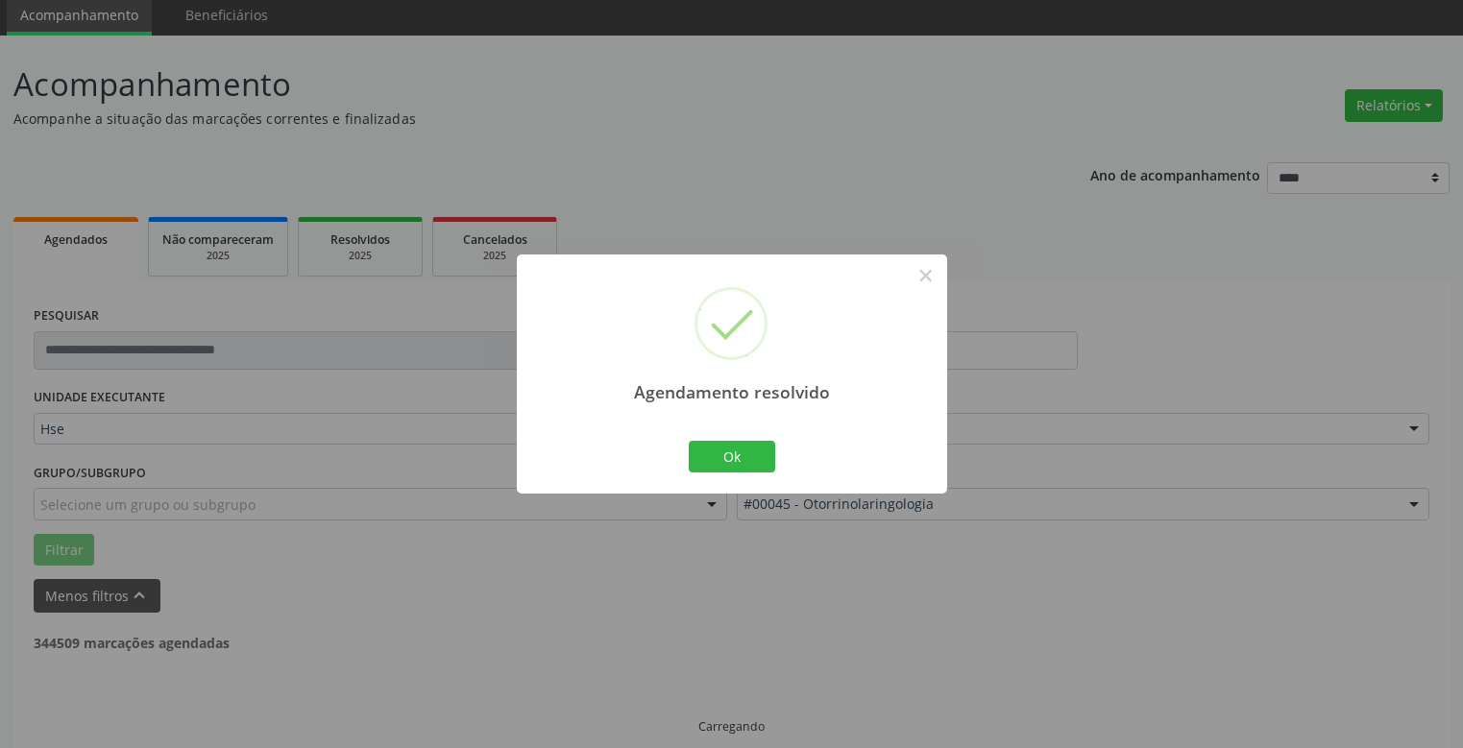
scroll to position [90, 0]
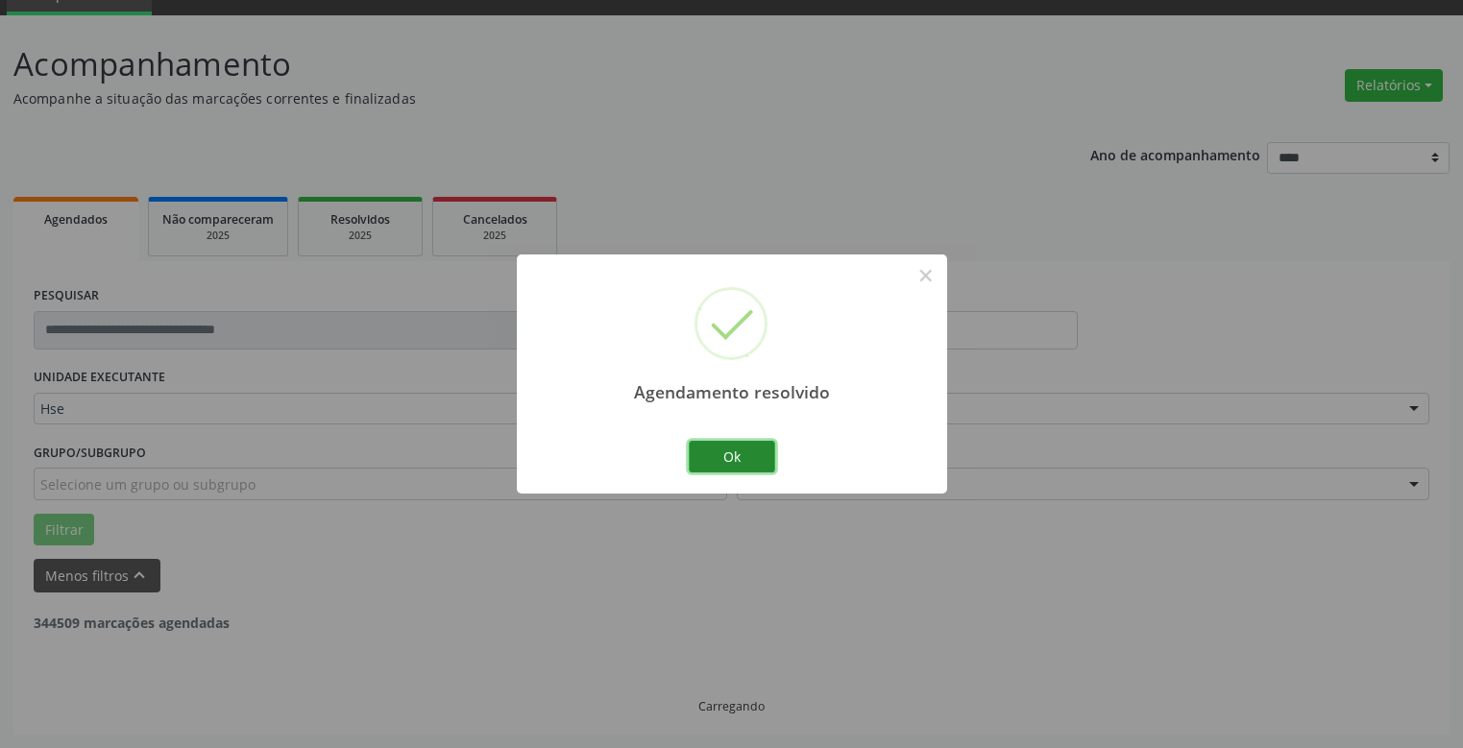
click at [735, 460] on button "Ok" at bounding box center [732, 457] width 86 height 33
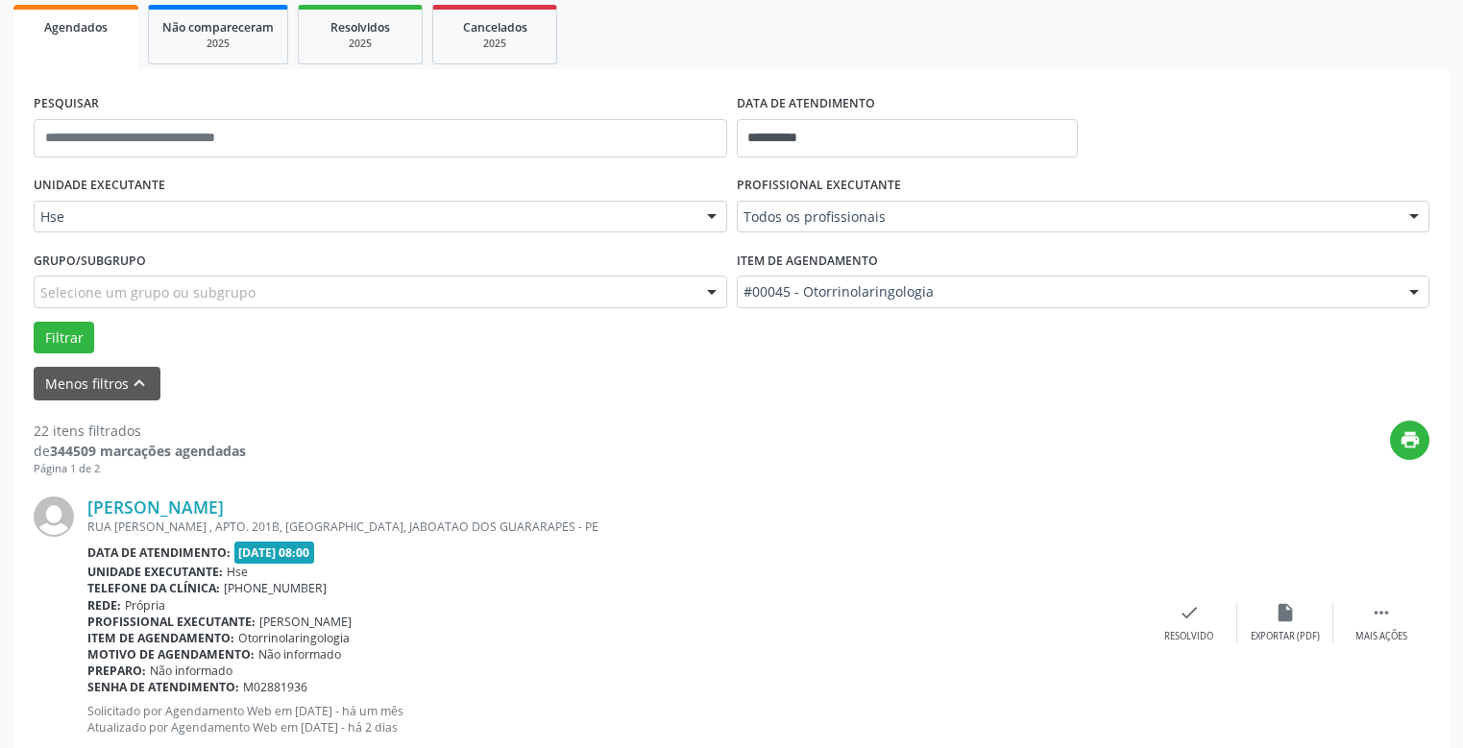
scroll to position [378, 0]
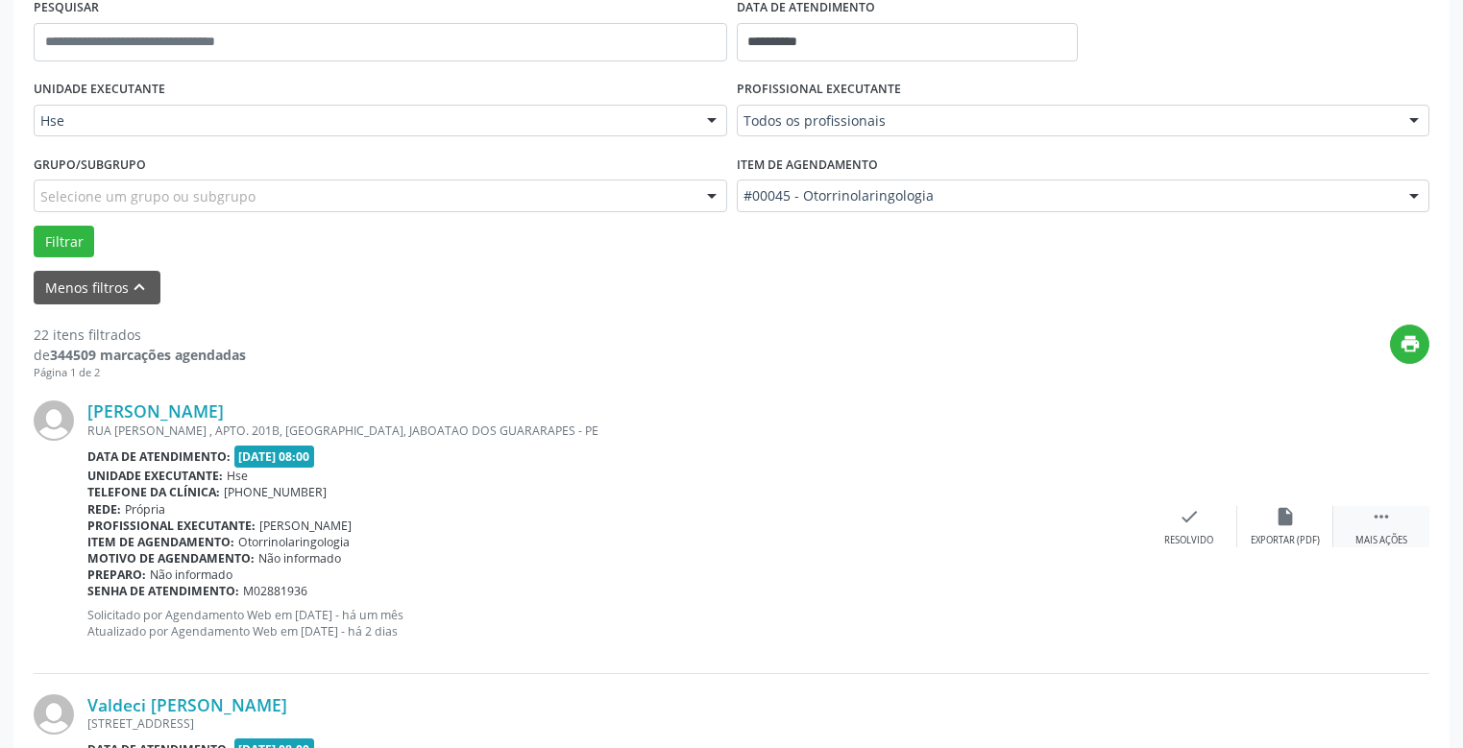
click at [1378, 515] on icon "" at bounding box center [1381, 516] width 21 height 21
click at [1287, 525] on icon "alarm_off" at bounding box center [1285, 516] width 21 height 21
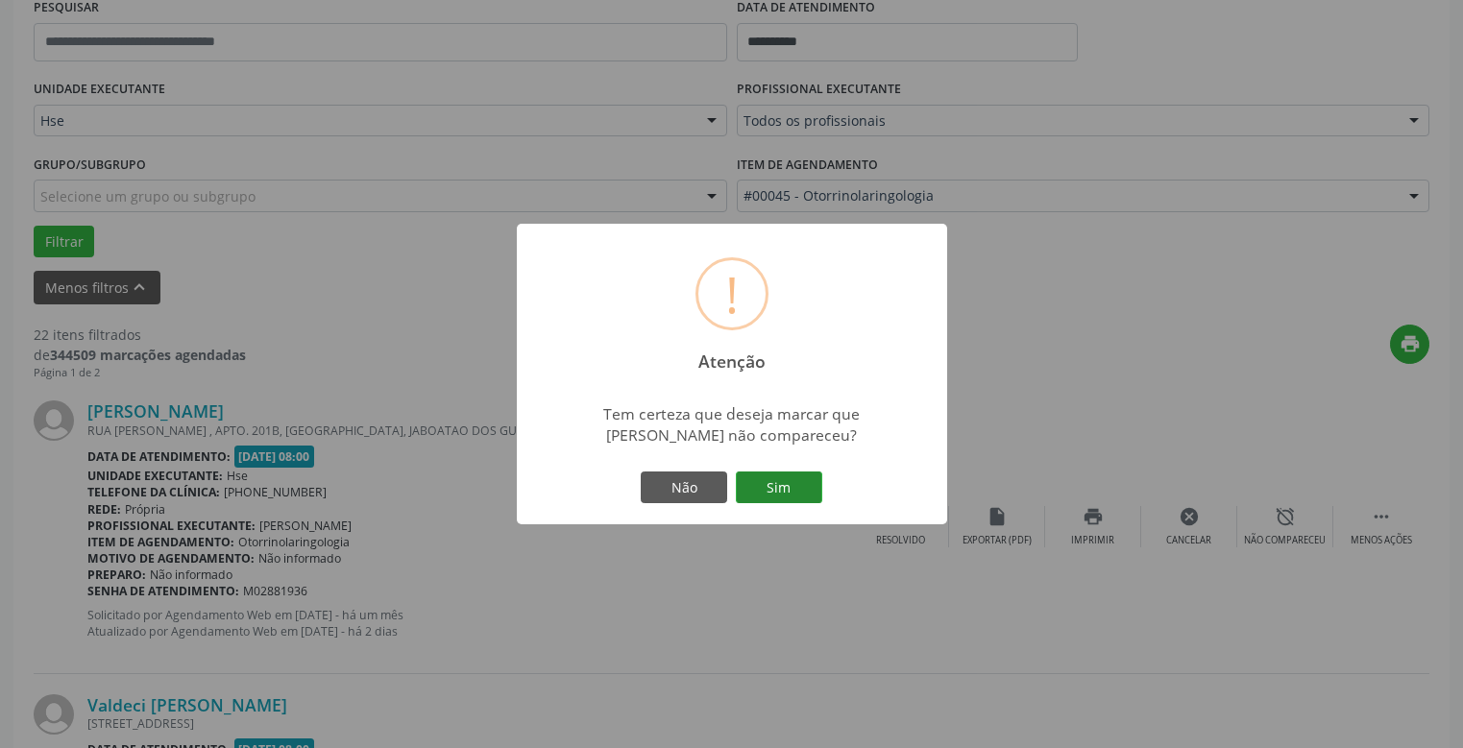
click at [777, 484] on button "Sim" at bounding box center [779, 488] width 86 height 33
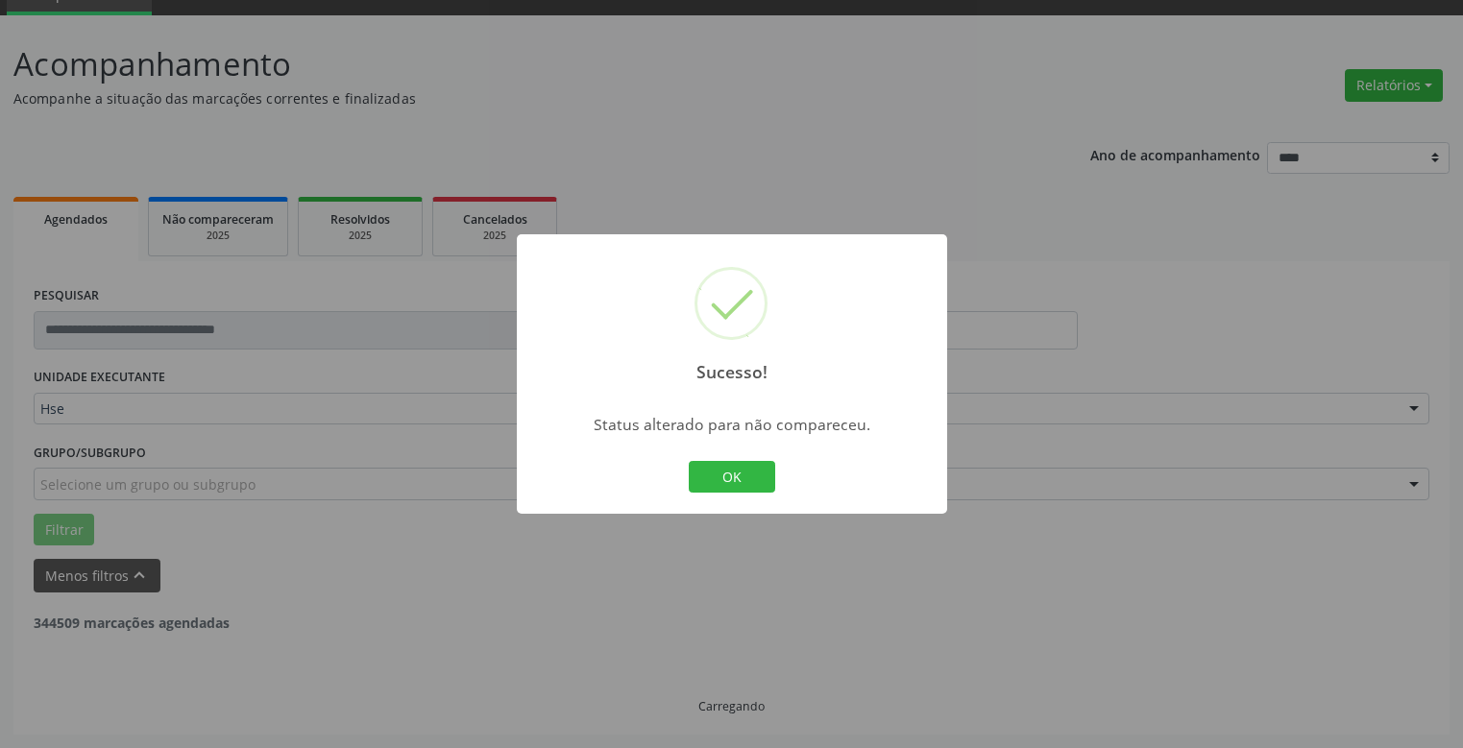
scroll to position [90, 0]
click at [727, 475] on button "OK" at bounding box center [732, 477] width 86 height 33
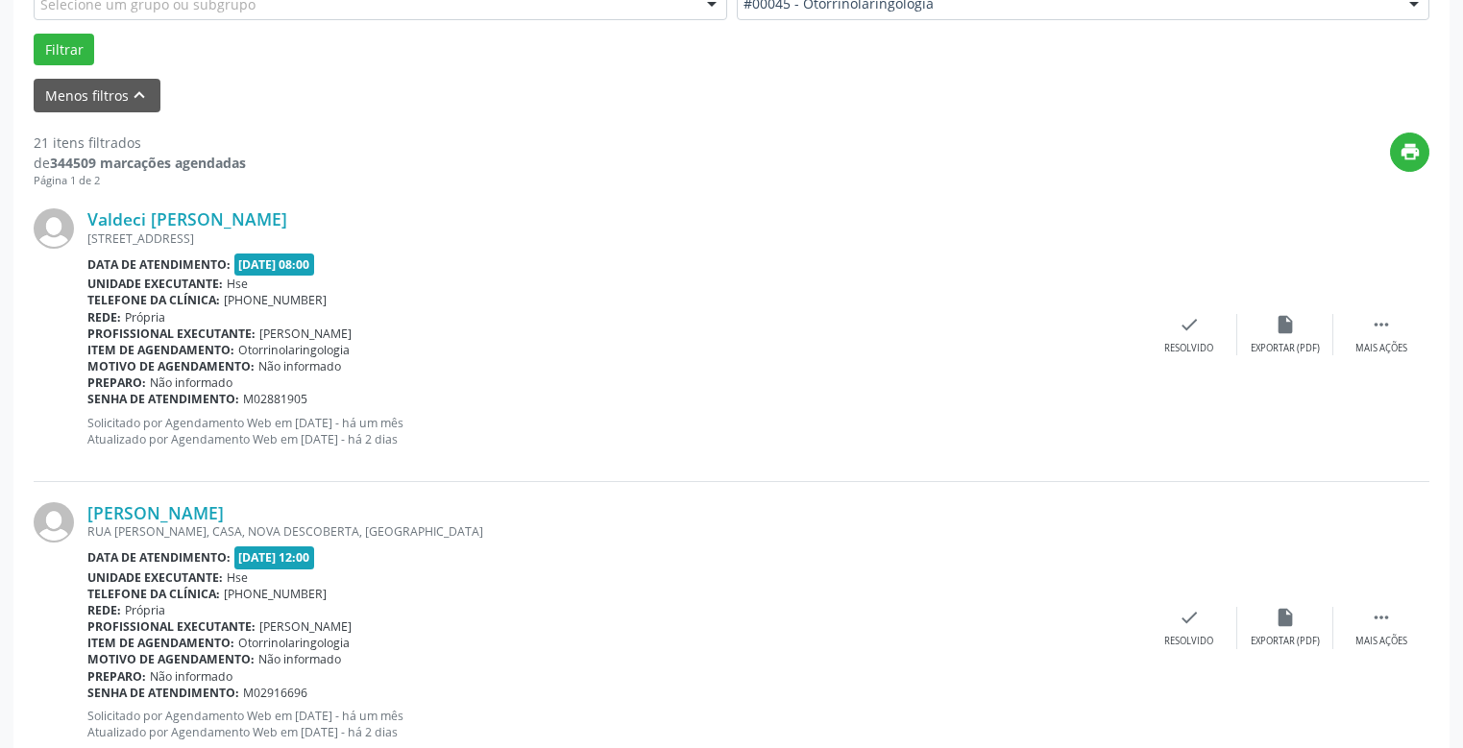
scroll to position [378, 0]
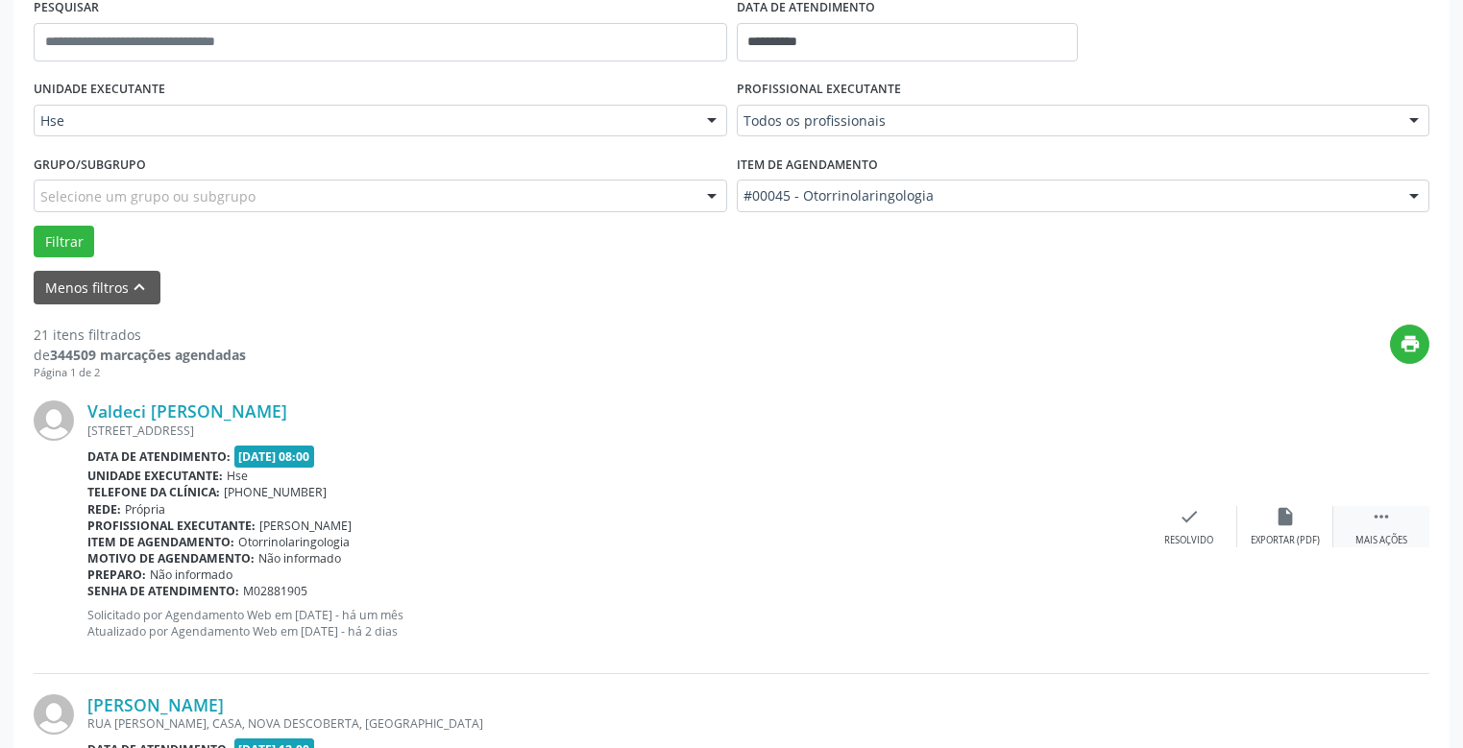
click at [1379, 517] on icon "" at bounding box center [1381, 516] width 21 height 21
click at [1286, 521] on icon "alarm_off" at bounding box center [1285, 516] width 21 height 21
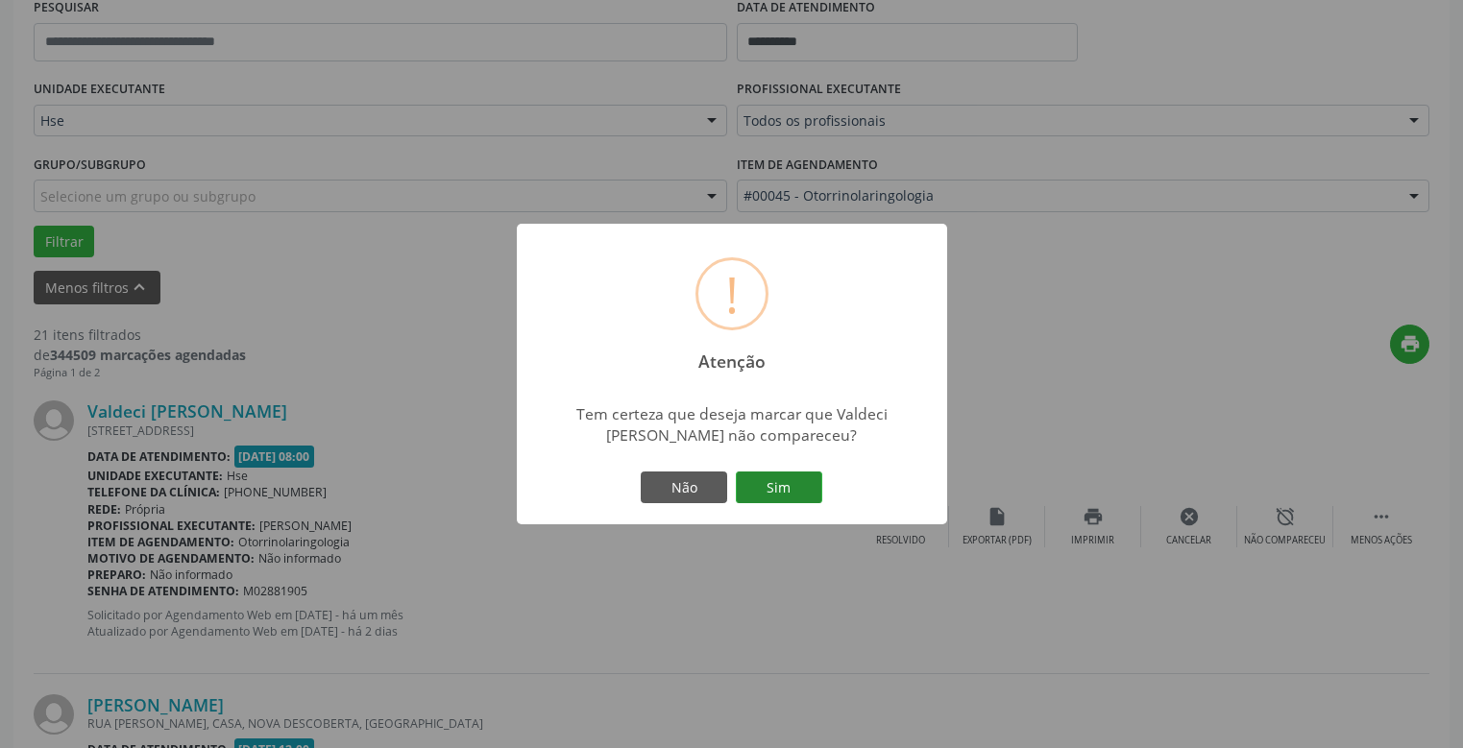
click at [783, 489] on button "Sim" at bounding box center [779, 488] width 86 height 33
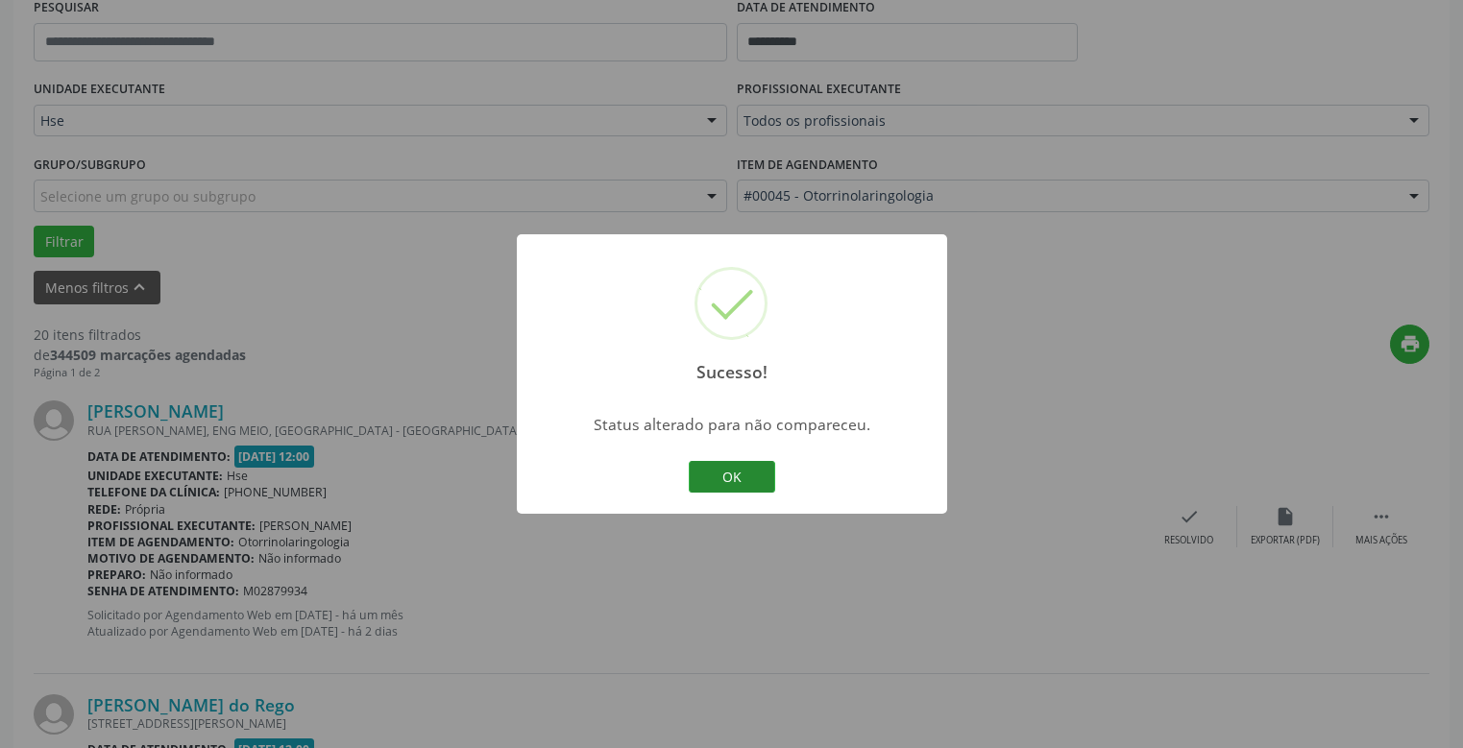
click at [736, 471] on button "OK" at bounding box center [732, 477] width 86 height 33
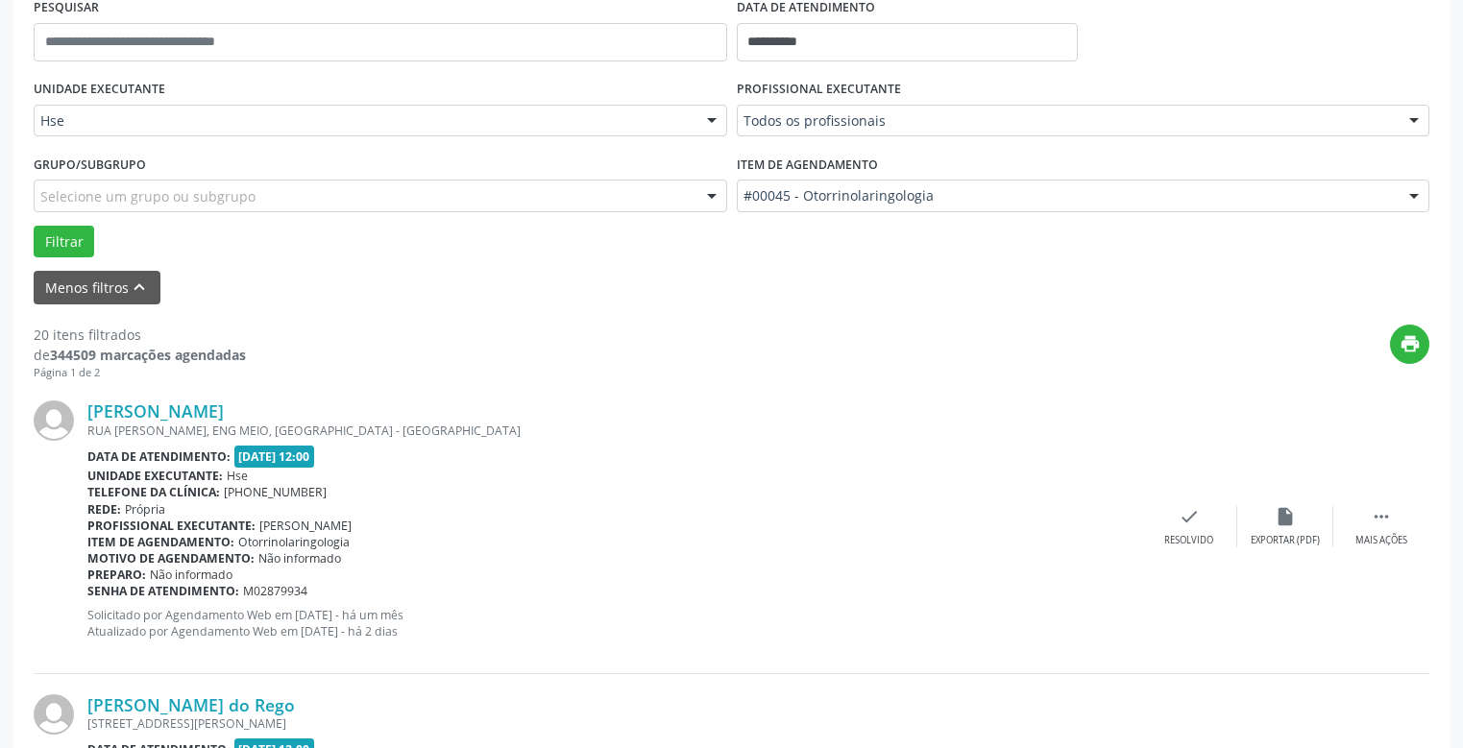
scroll to position [475, 0]
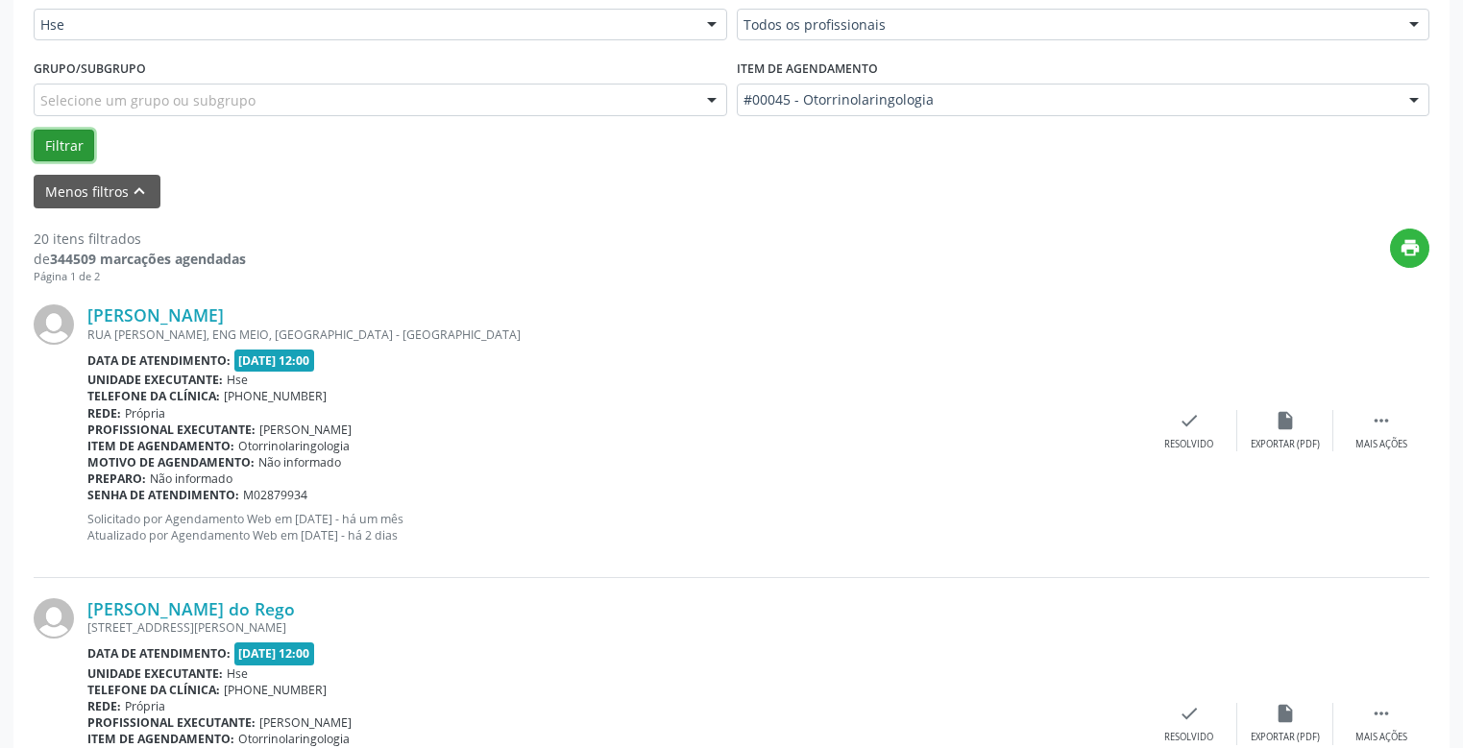
click at [65, 144] on button "Filtrar" at bounding box center [64, 146] width 61 height 33
click at [60, 140] on button "Filtrar" at bounding box center [64, 146] width 61 height 33
click at [59, 140] on button "Filtrar" at bounding box center [64, 146] width 61 height 33
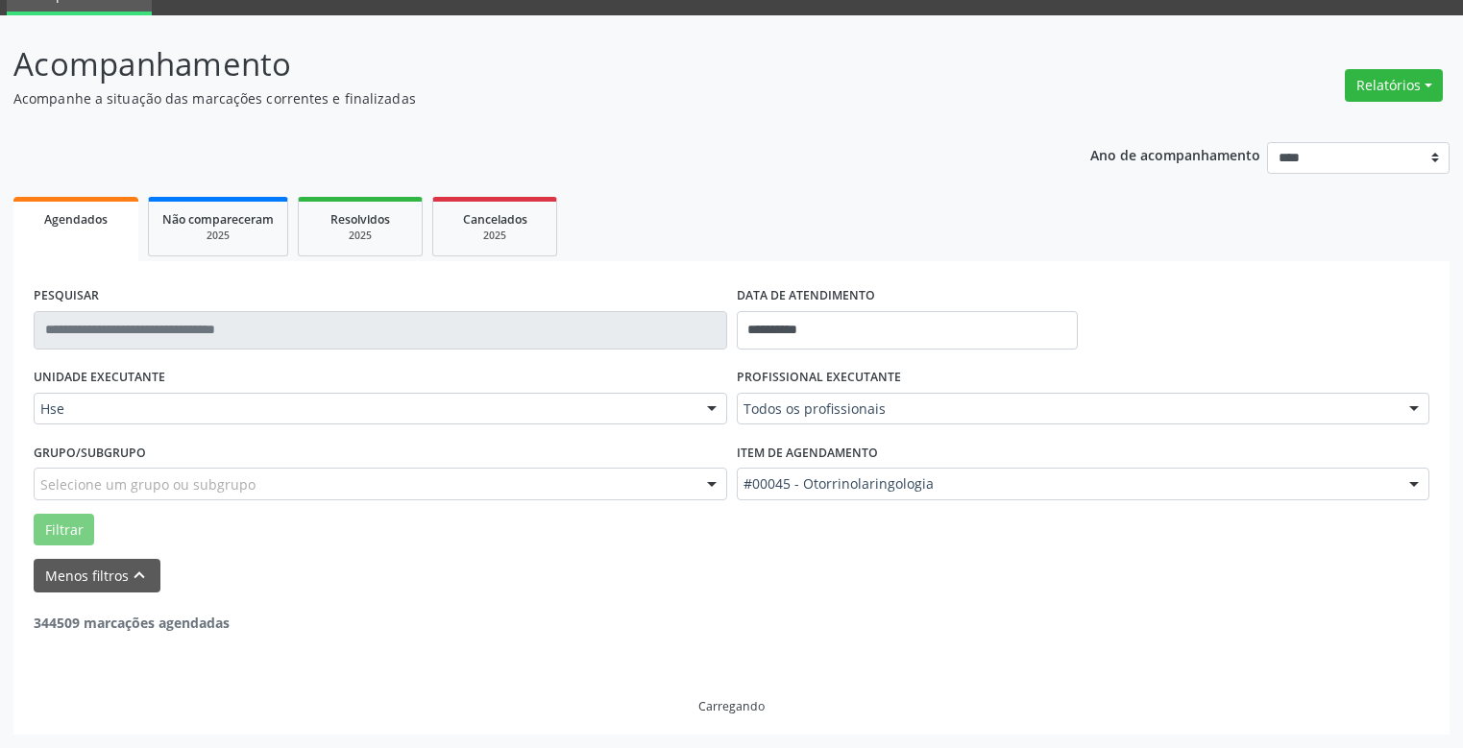
scroll to position [0, 0]
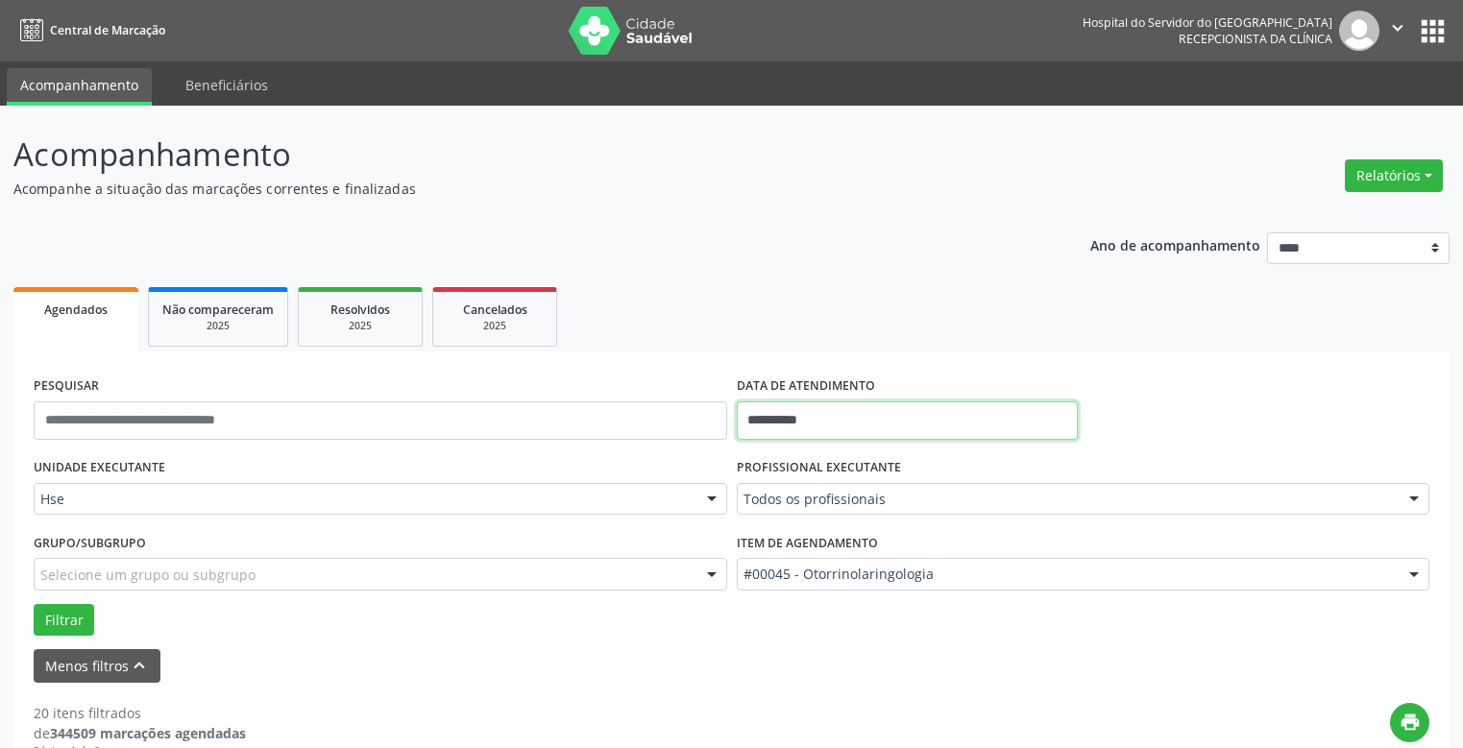
click at [829, 422] on input "**********" at bounding box center [908, 421] width 342 height 38
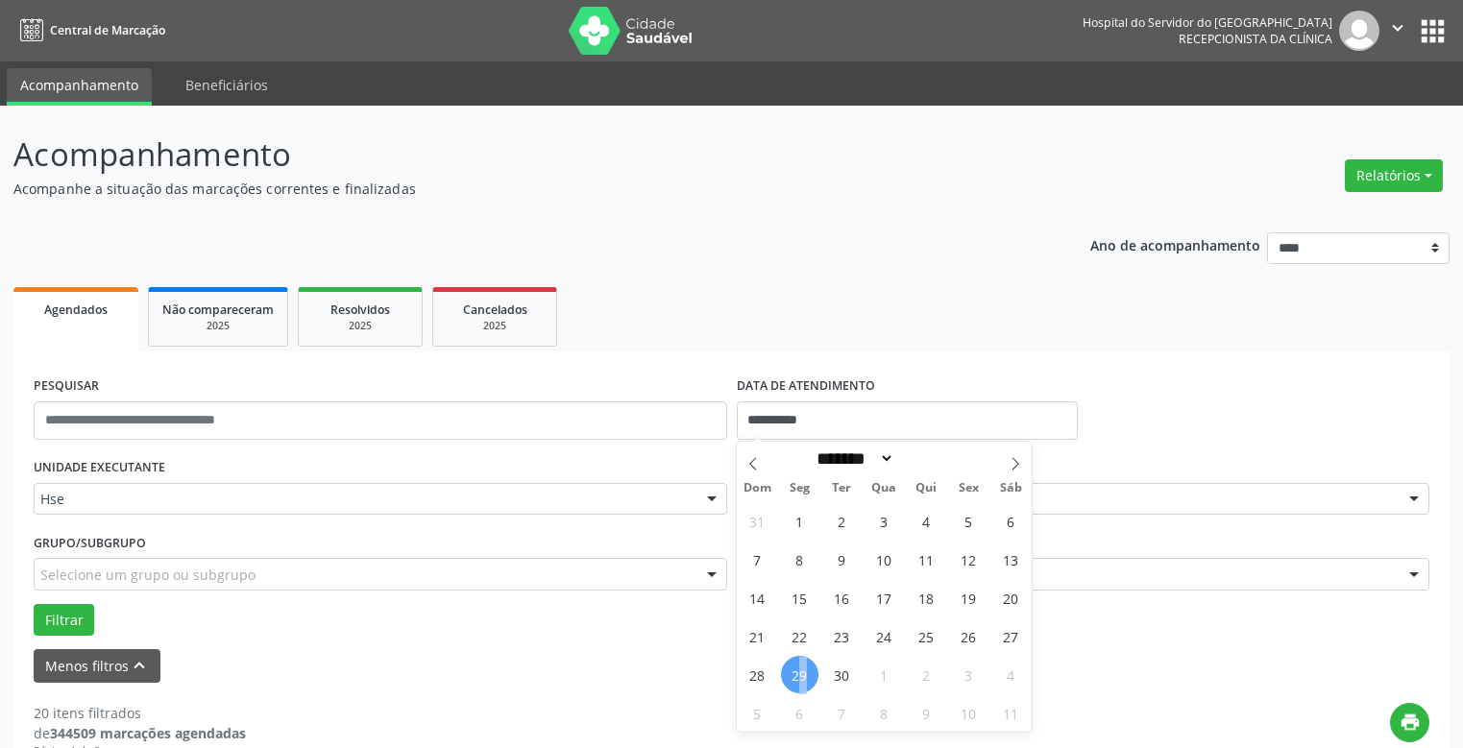
click at [804, 671] on span "29" at bounding box center [799, 674] width 37 height 37
type input "**********"
click at [805, 670] on span "29" at bounding box center [799, 674] width 37 height 37
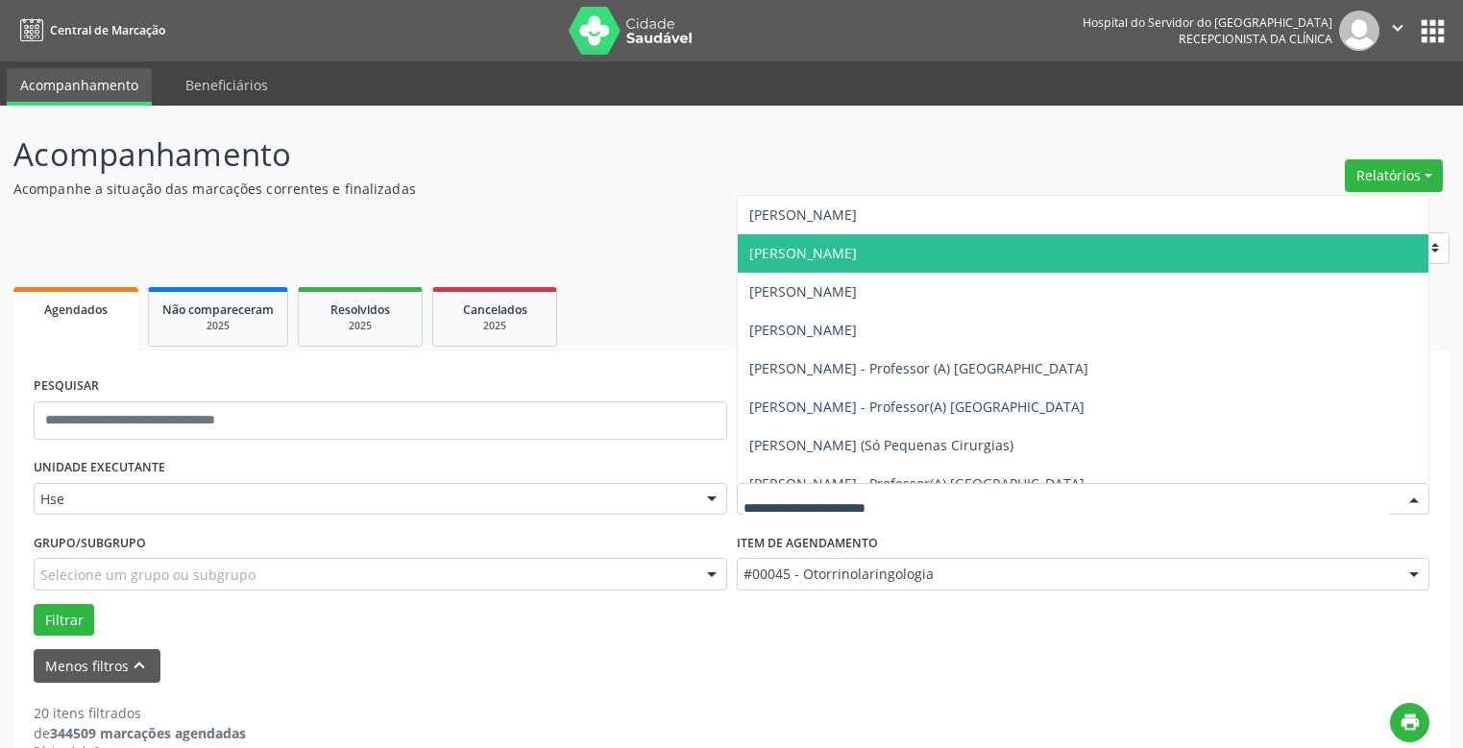
click at [798, 252] on span "[PERSON_NAME]" at bounding box center [803, 253] width 108 height 18
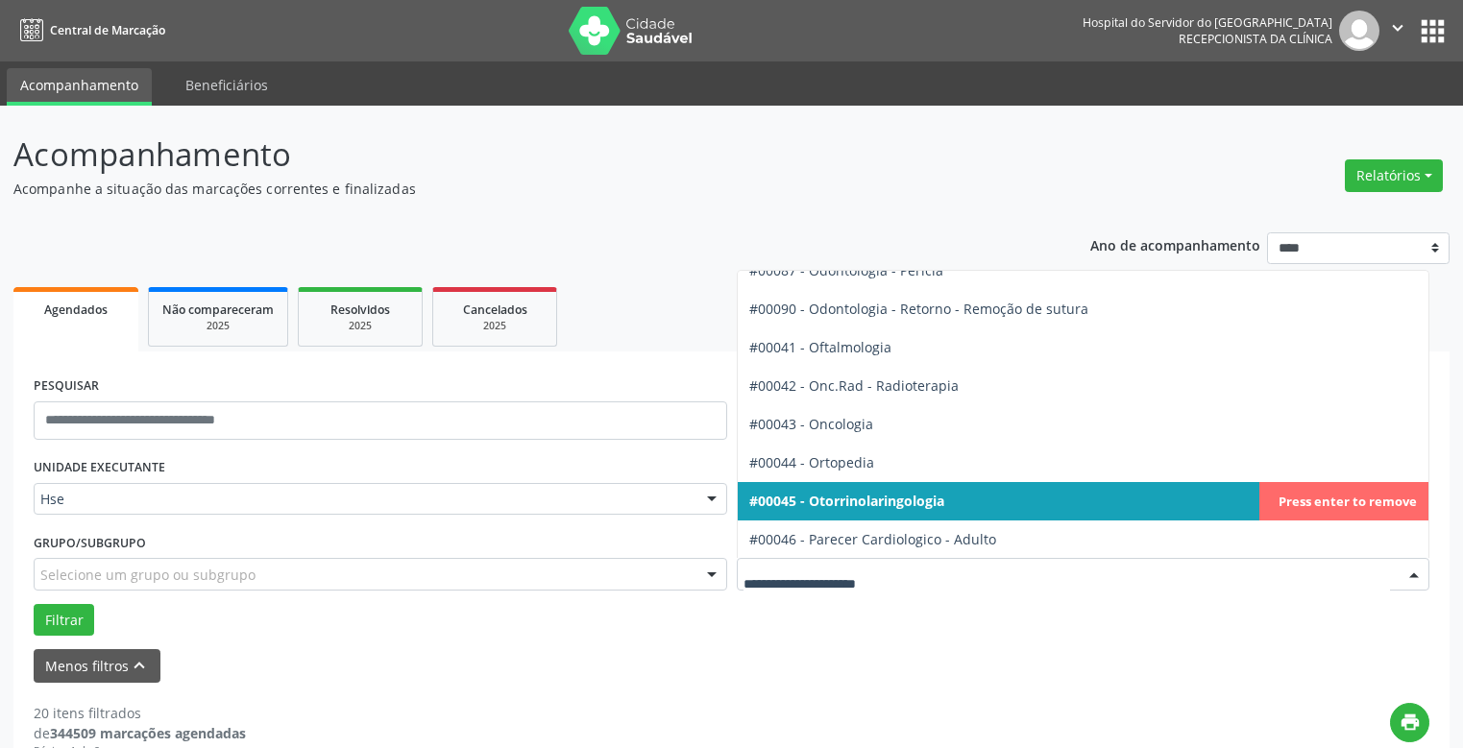
click at [1412, 569] on div at bounding box center [1414, 575] width 29 height 33
click at [841, 499] on span "#00045 - Otorrinolaringologia" at bounding box center [846, 501] width 195 height 18
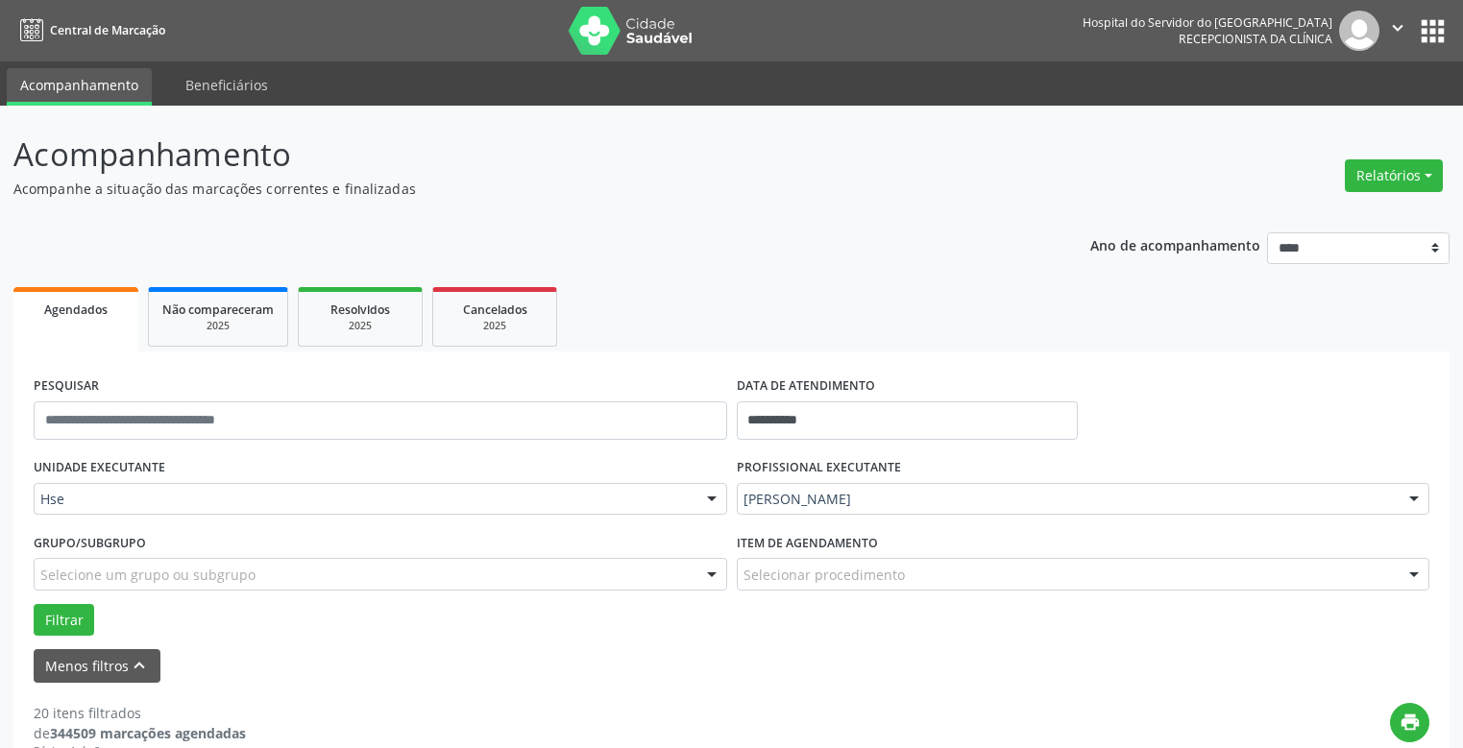
click at [841, 499] on div "UNIDADE EXECUTANTE Hse Todos as unidades Hse Nenhum resultado encontrado para: …" at bounding box center [731, 544] width 1405 height 183
click at [65, 616] on button "Filtrar" at bounding box center [64, 620] width 61 height 33
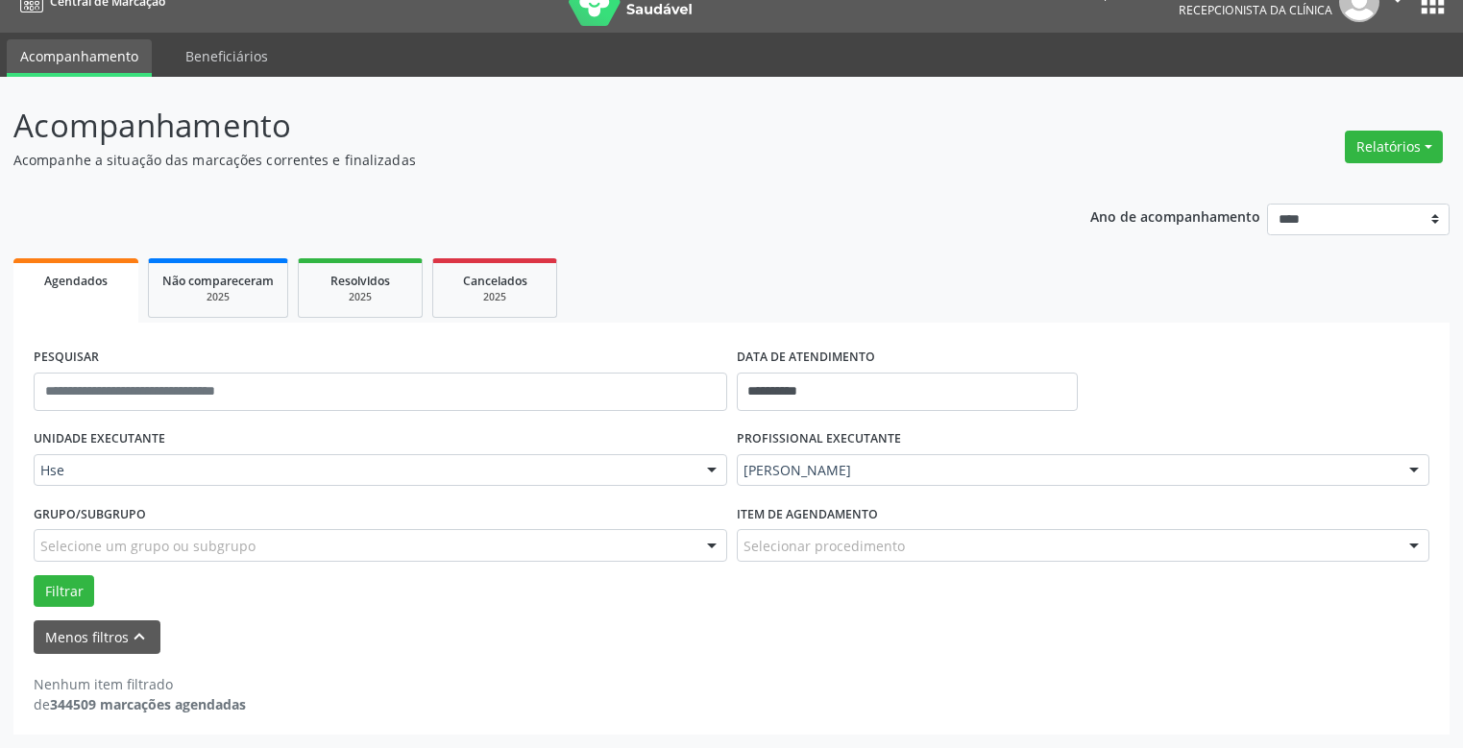
scroll to position [29, 0]
click at [66, 589] on button "Filtrar" at bounding box center [64, 591] width 61 height 33
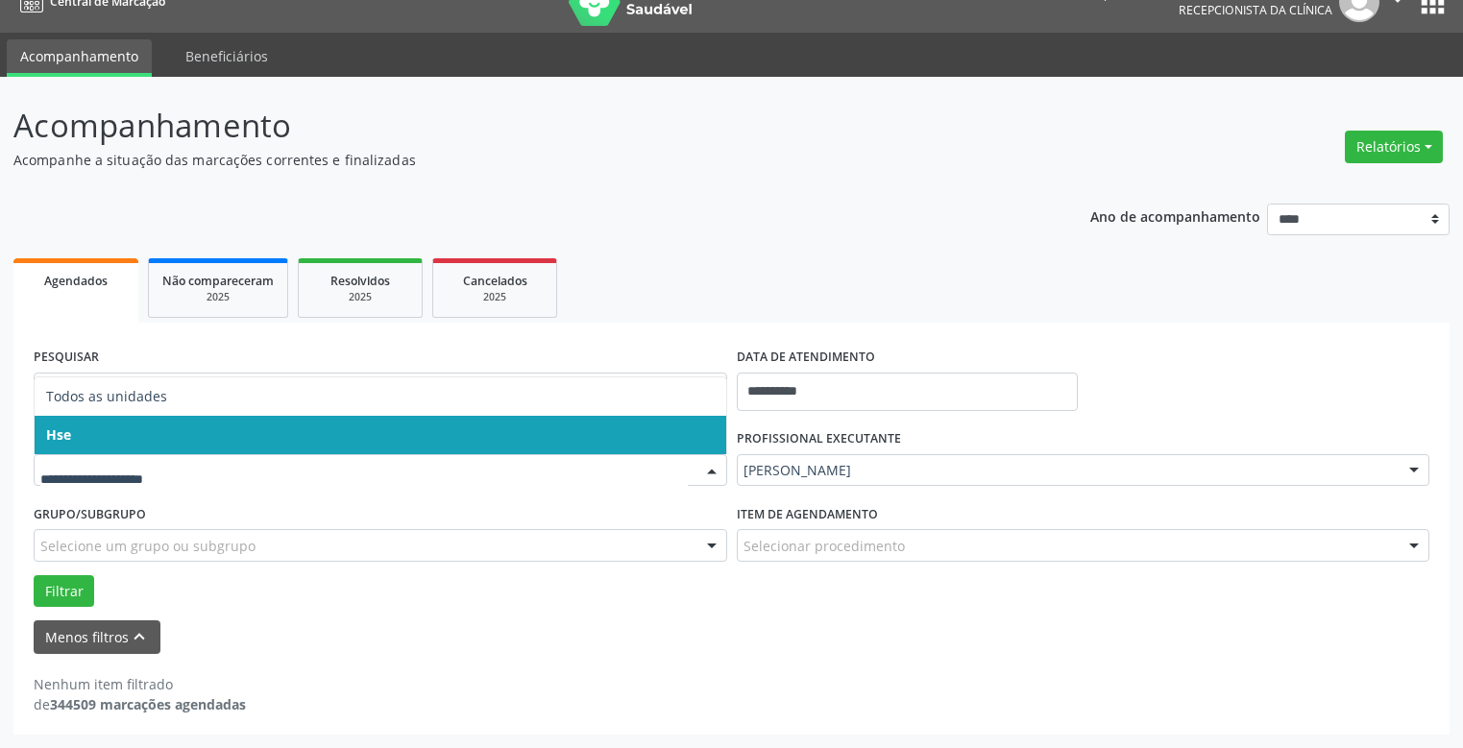
click at [134, 451] on span "Hse" at bounding box center [381, 435] width 692 height 38
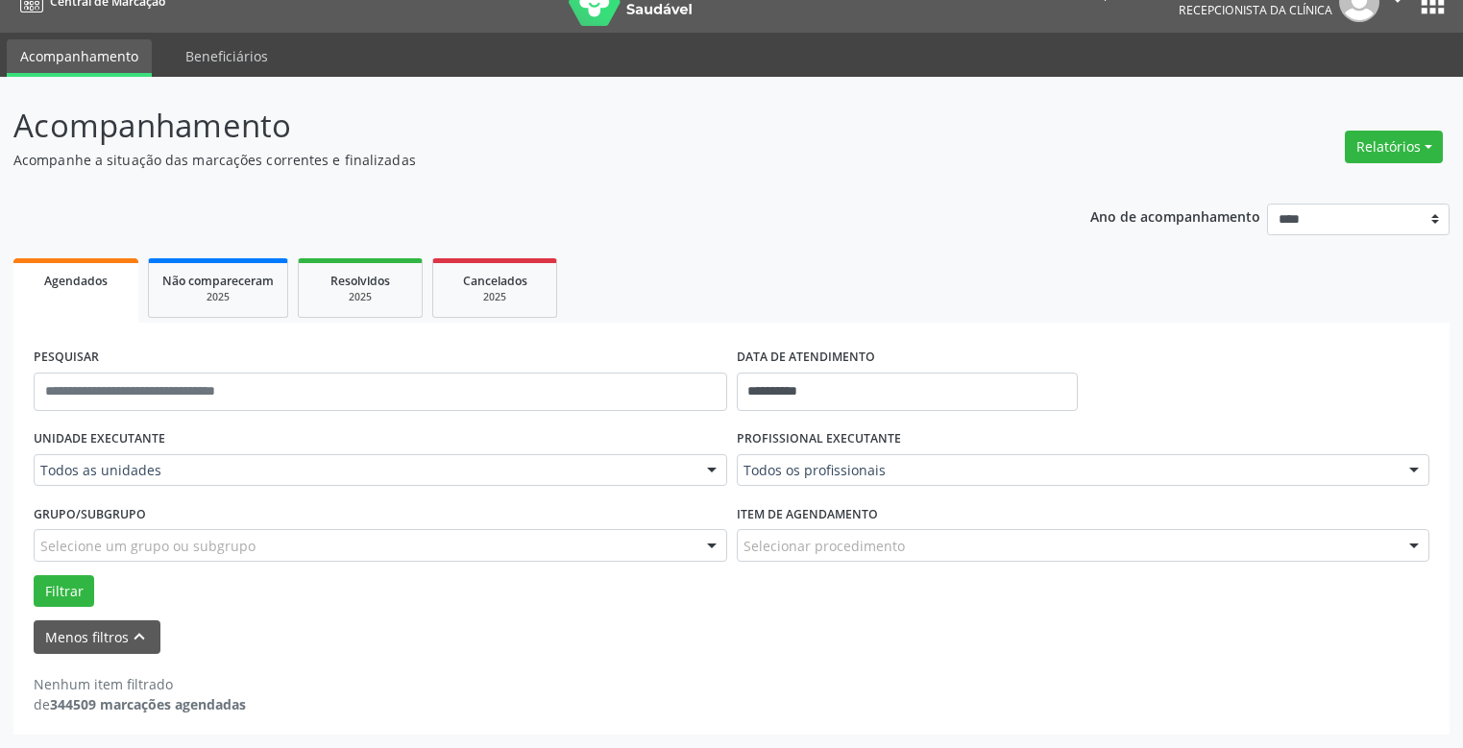
click at [145, 501] on div "Grupo/Subgrupo Selecione um grupo ou subgrupo Todos os grupos e subgrupos Nenhu…" at bounding box center [381, 530] width 694 height 61
drag, startPoint x: 146, startPoint y: 497, endPoint x: 166, endPoint y: 472, distance: 32.1
click at [157, 487] on div "UNIDADE EXECUTANTE Todos as unidades Todos as unidades Hse Nenhum resultado enc…" at bounding box center [380, 462] width 703 height 75
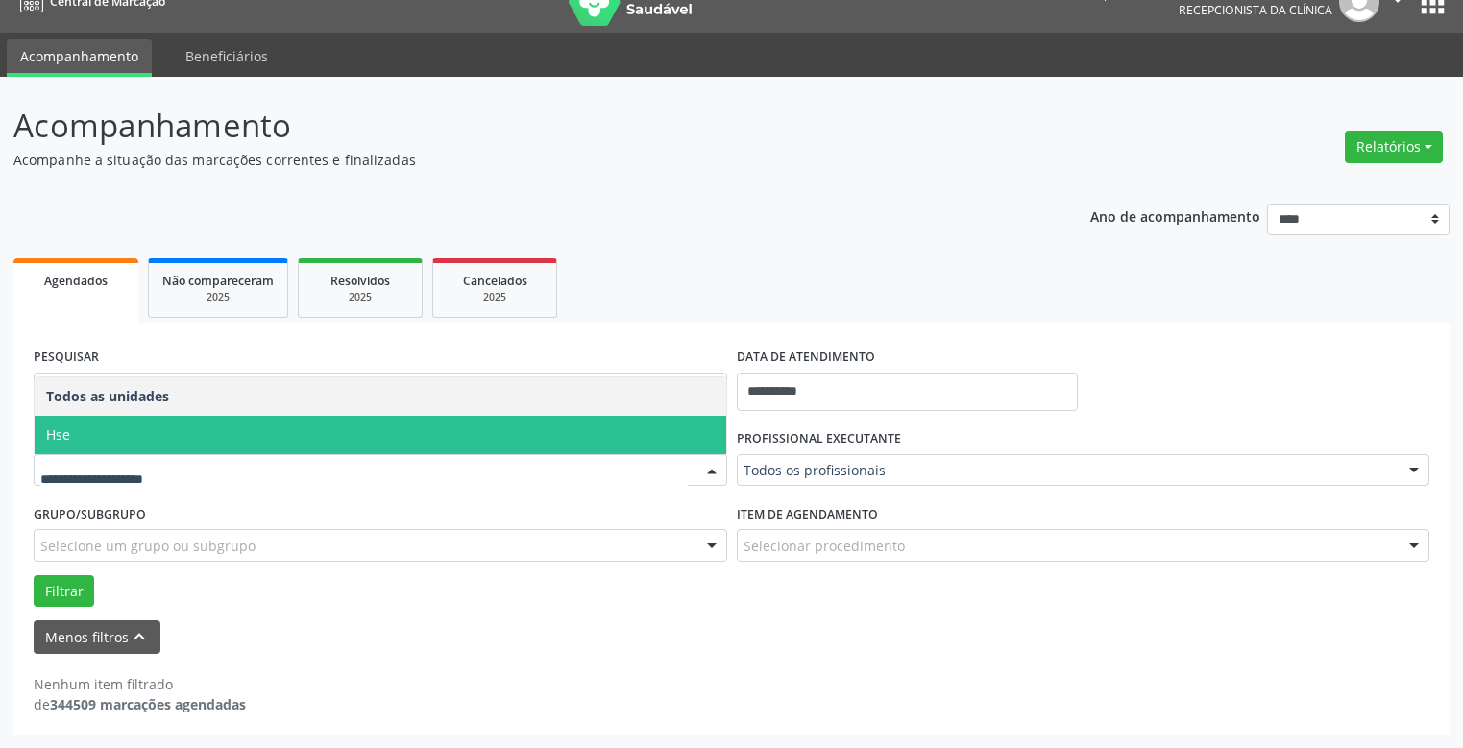
click at [177, 439] on span "Hse" at bounding box center [381, 435] width 692 height 38
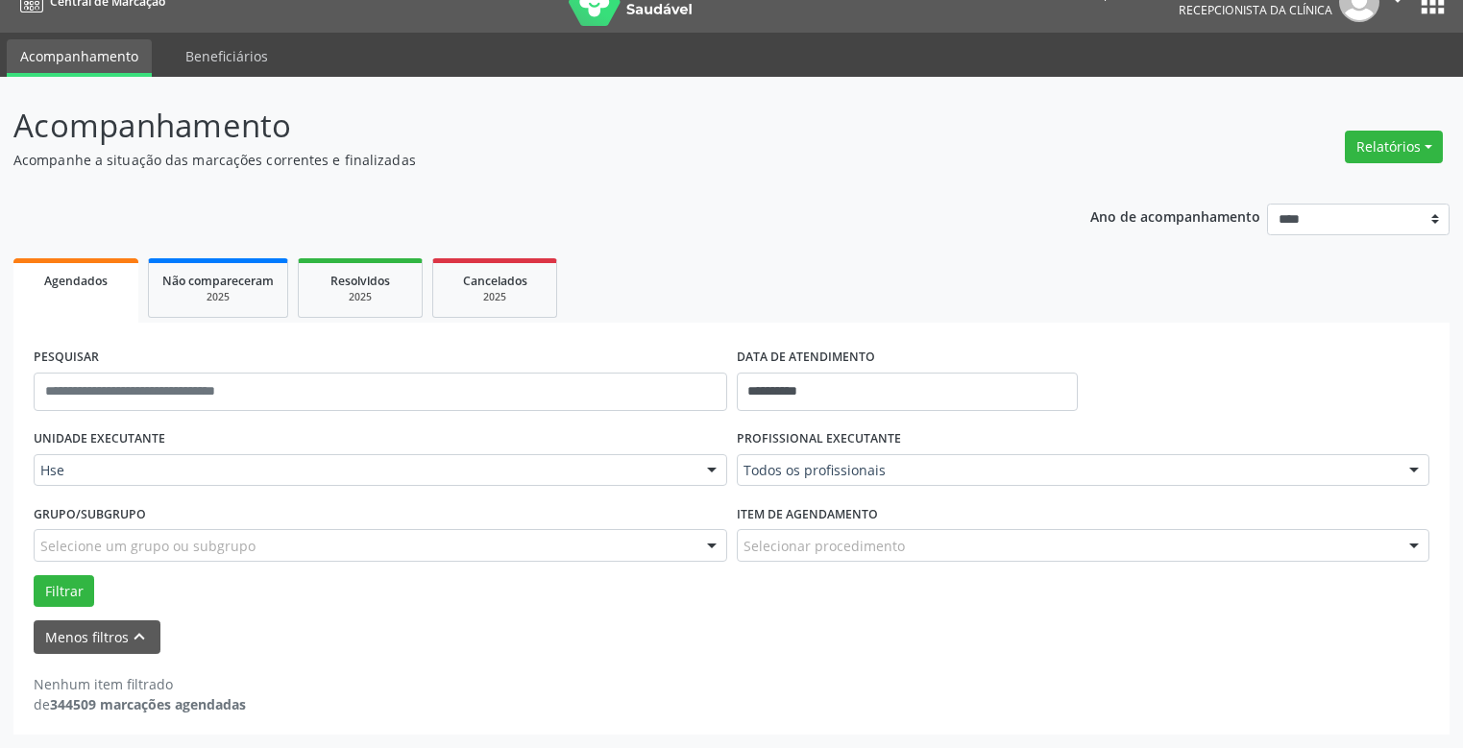
drag, startPoint x: 177, startPoint y: 439, endPoint x: 259, endPoint y: 453, distance: 83.9
click at [178, 439] on div "UNIDADE EXECUTANTE Hse Todos as unidades Hse Nenhum resultado encontrado para: …" at bounding box center [380, 462] width 703 height 75
click at [873, 418] on div "**********" at bounding box center [908, 384] width 352 height 82
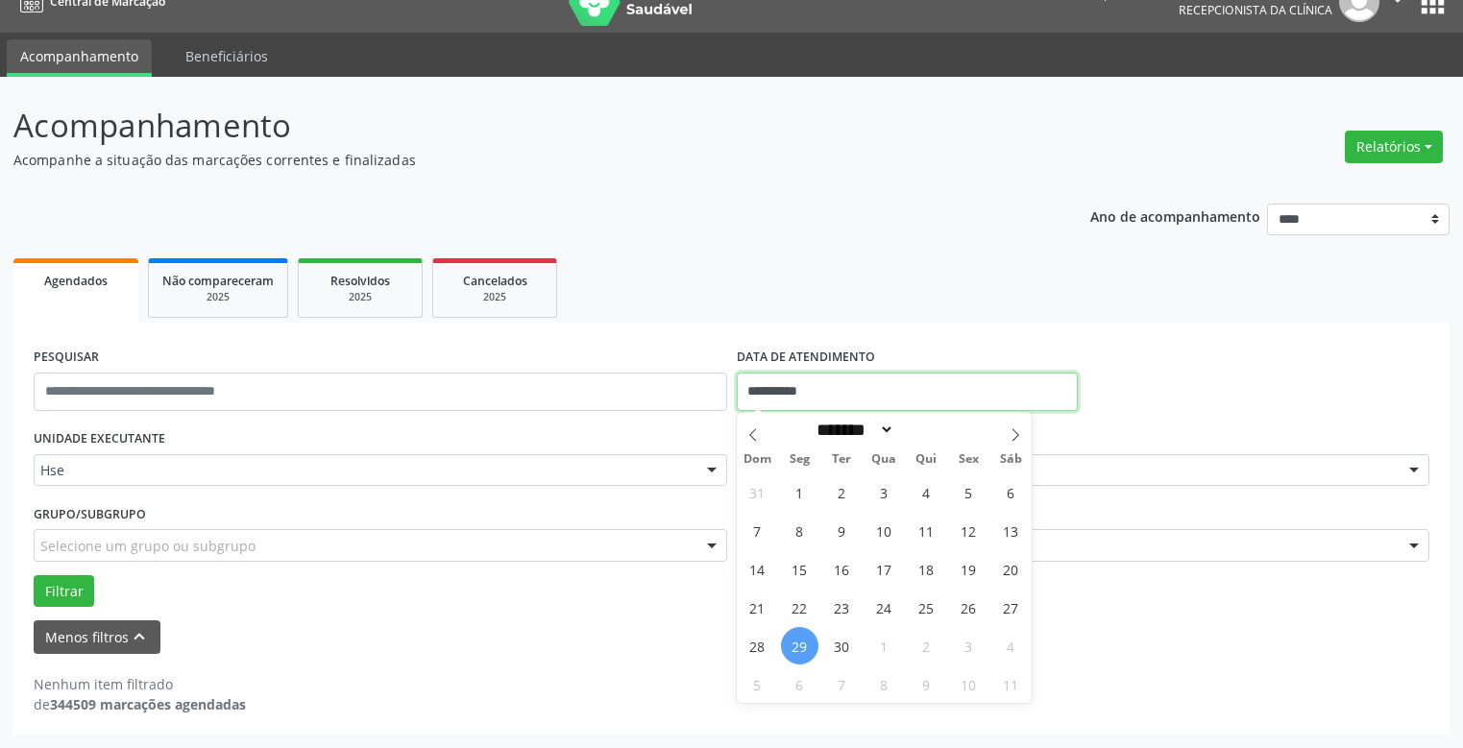
click at [839, 385] on input "**********" at bounding box center [908, 392] width 342 height 38
click at [799, 645] on span "29" at bounding box center [799, 645] width 37 height 37
type input "**********"
click at [798, 645] on span "29" at bounding box center [799, 645] width 37 height 37
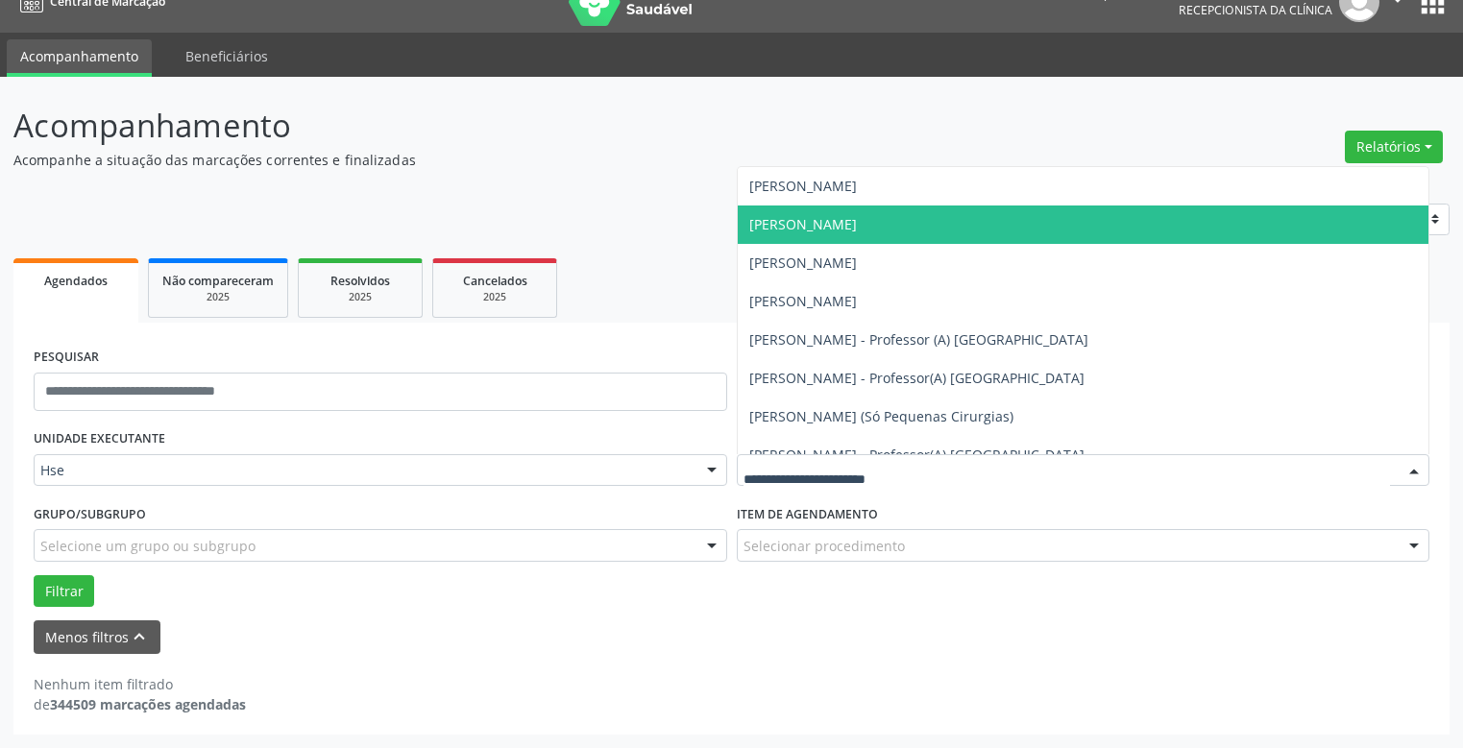
click at [820, 222] on span "[PERSON_NAME]" at bounding box center [803, 224] width 108 height 18
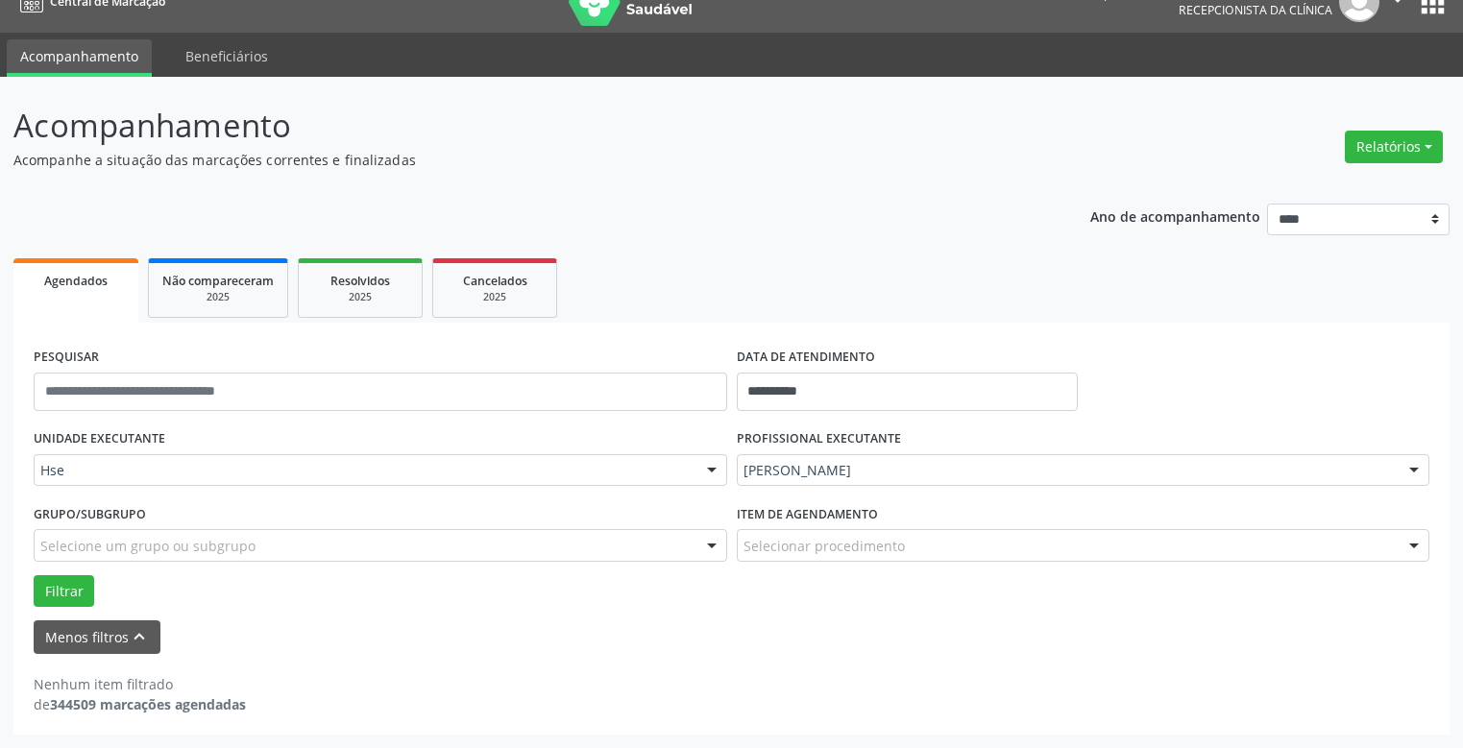
drag, startPoint x: 820, startPoint y: 222, endPoint x: 808, endPoint y: 297, distance: 76.0
click at [820, 225] on div "**********" at bounding box center [731, 462] width 1436 height 545
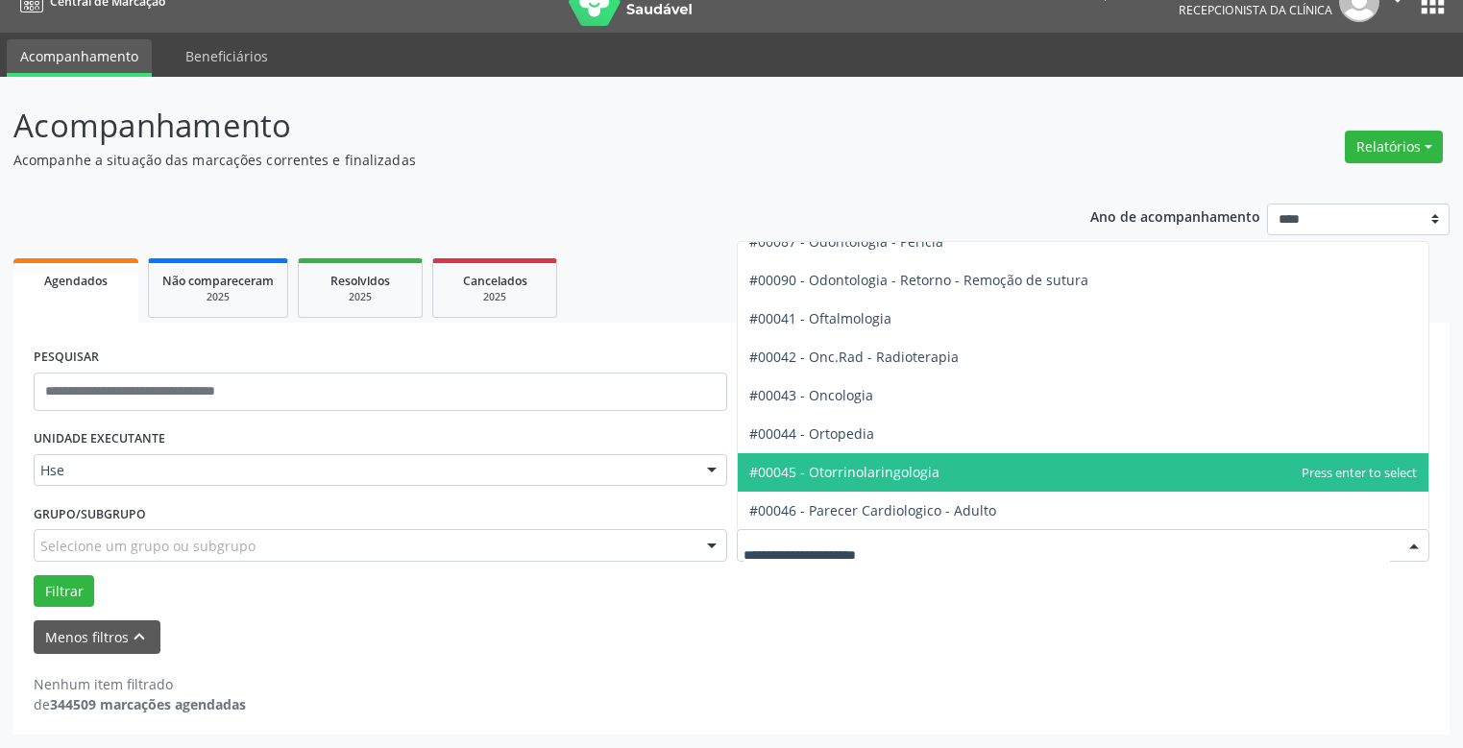
click at [830, 475] on span "#00045 - Otorrinolaringologia" at bounding box center [844, 472] width 190 height 18
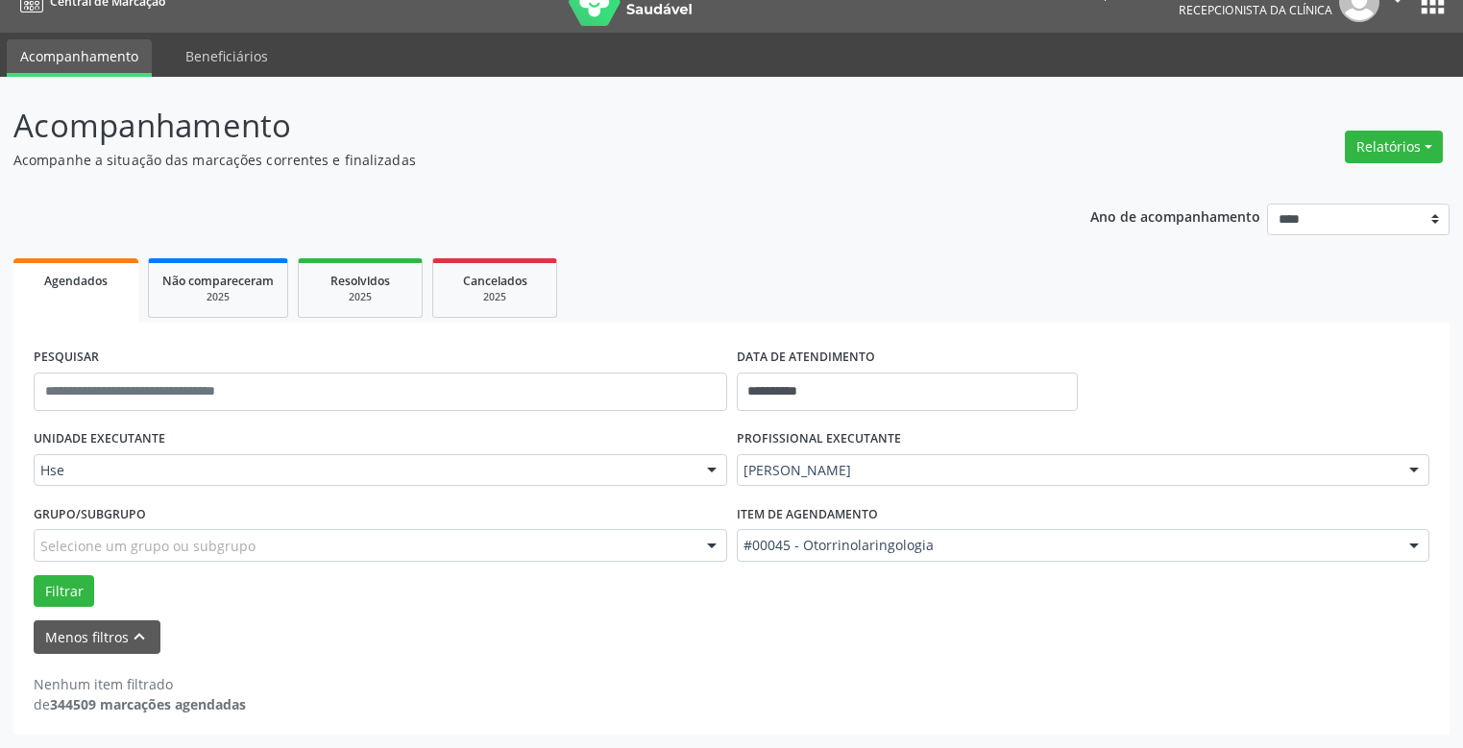
click at [830, 475] on div "UNIDADE EXECUTANTE Hse Todos as unidades Hse Nenhum resultado encontrado para: …" at bounding box center [731, 516] width 1405 height 183
click at [64, 594] on button "Filtrar" at bounding box center [64, 591] width 61 height 33
click at [64, 590] on button "Filtrar" at bounding box center [64, 591] width 61 height 33
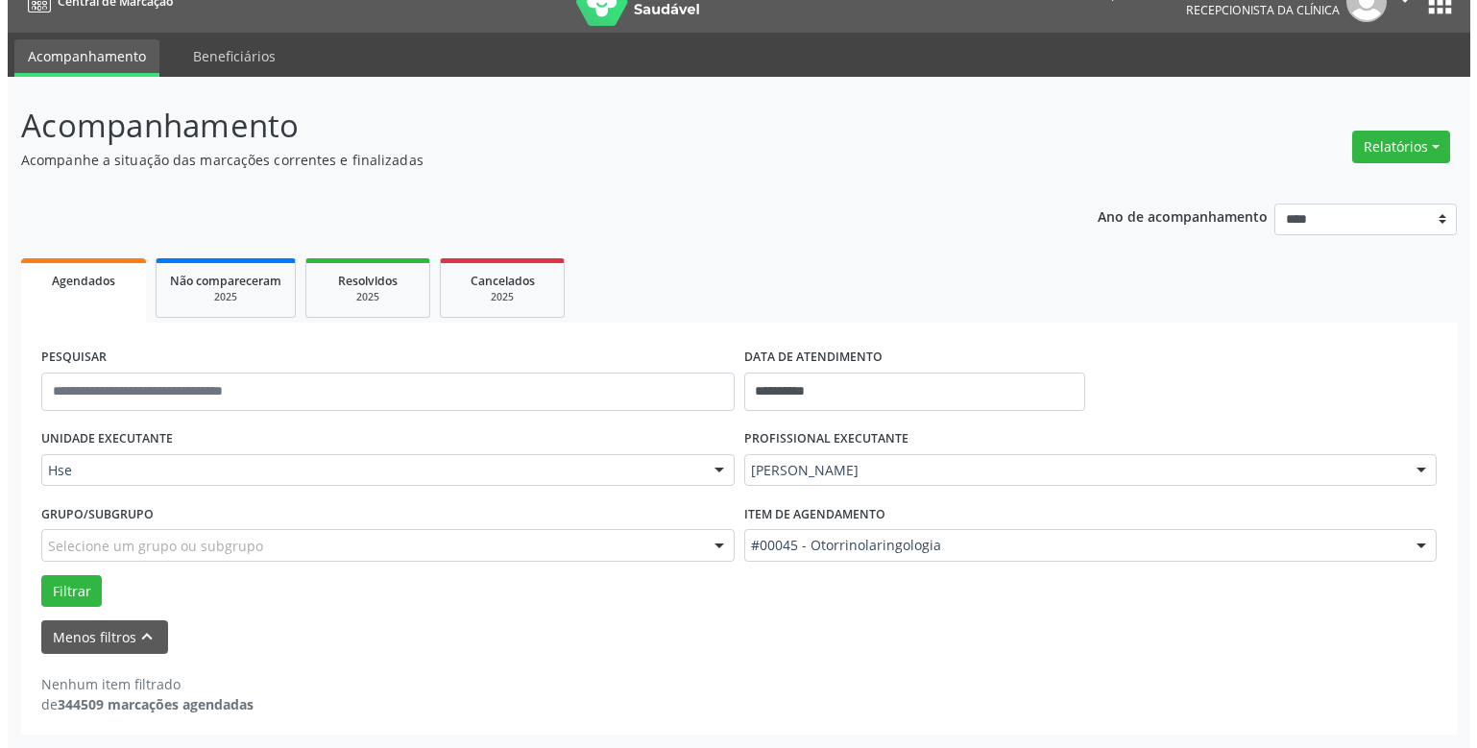
scroll to position [0, 0]
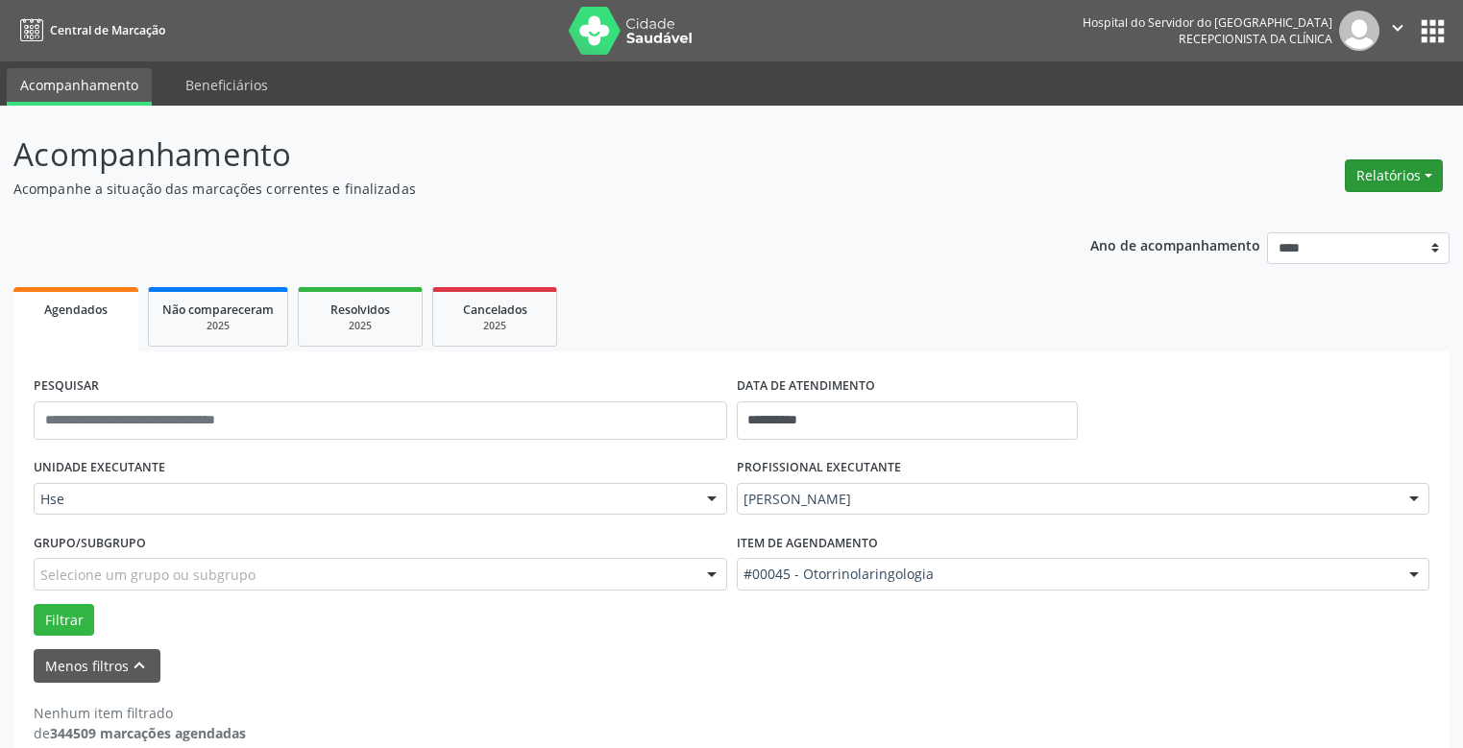
click at [1401, 177] on button "Relatórios" at bounding box center [1394, 175] width 98 height 33
click at [1280, 220] on link "Agendamentos" at bounding box center [1338, 217] width 207 height 27
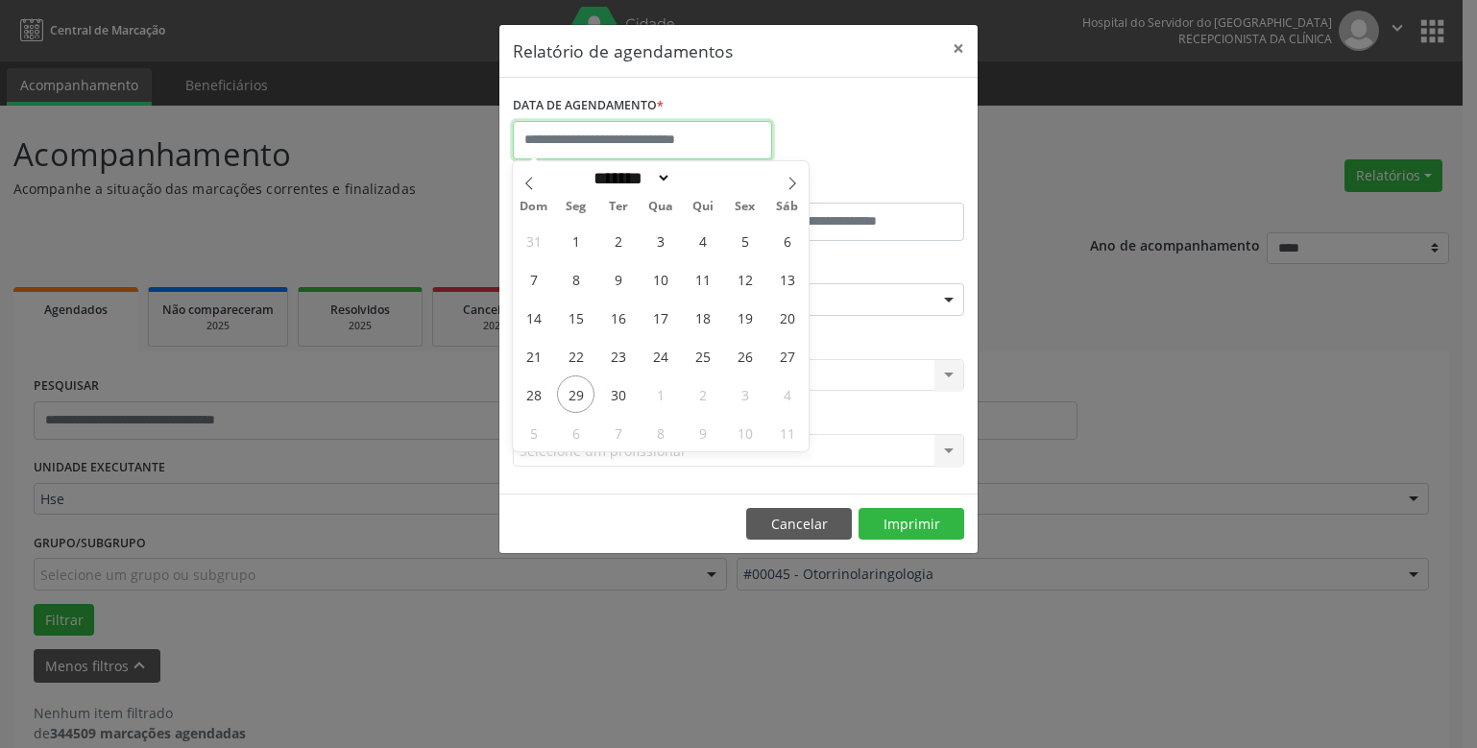
click at [573, 132] on input "text" at bounding box center [642, 140] width 259 height 38
click at [576, 395] on span "29" at bounding box center [575, 394] width 37 height 37
type input "**********"
click at [576, 395] on span "29" at bounding box center [575, 394] width 37 height 37
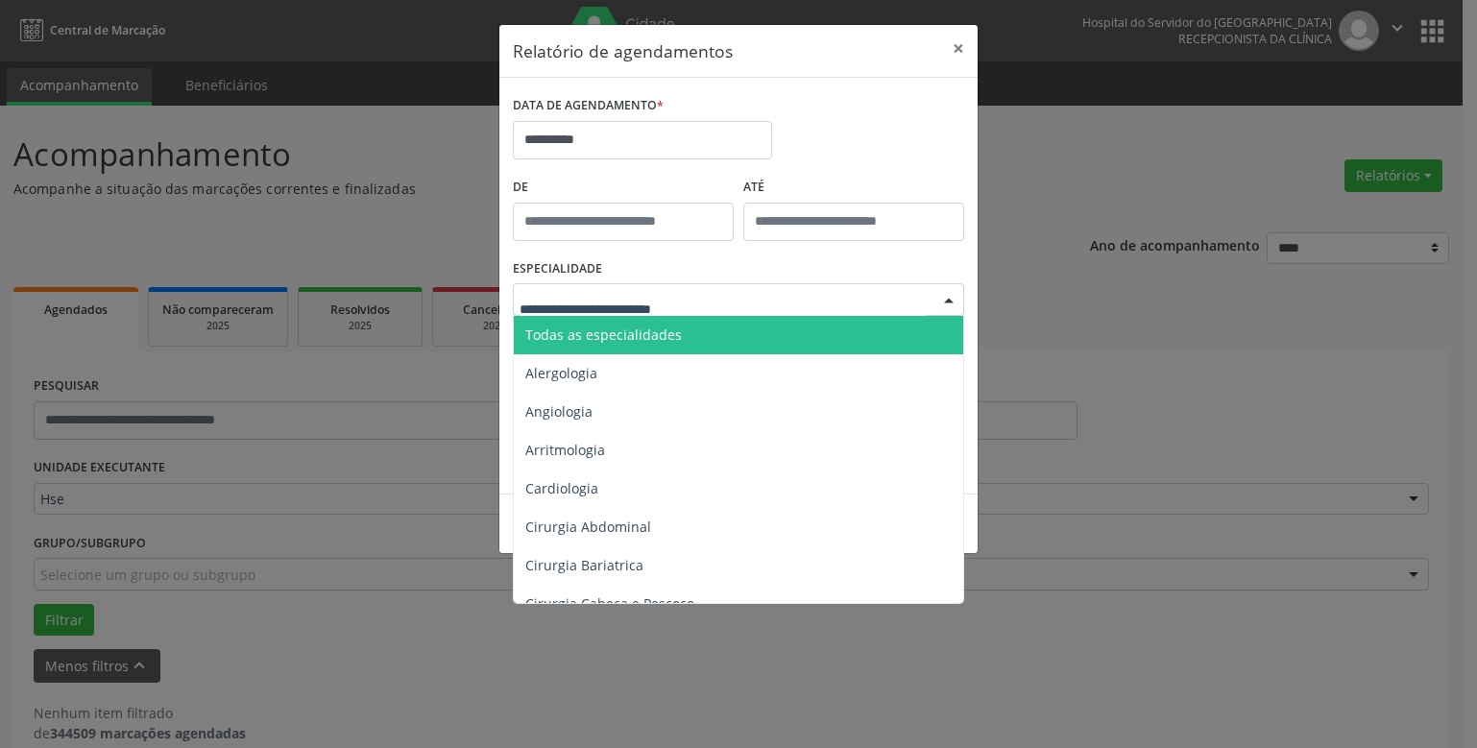
click at [613, 287] on div at bounding box center [738, 299] width 451 height 33
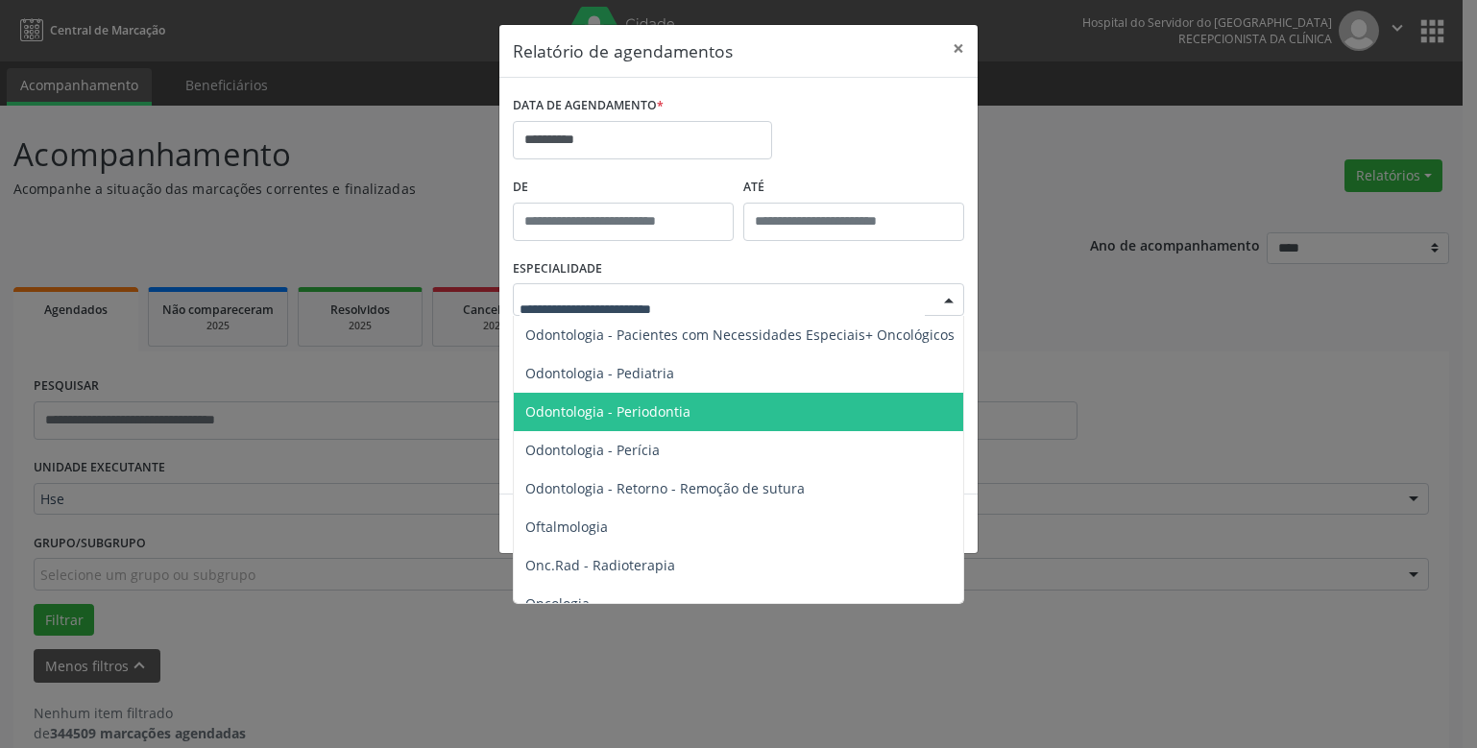
scroll to position [2690, 0]
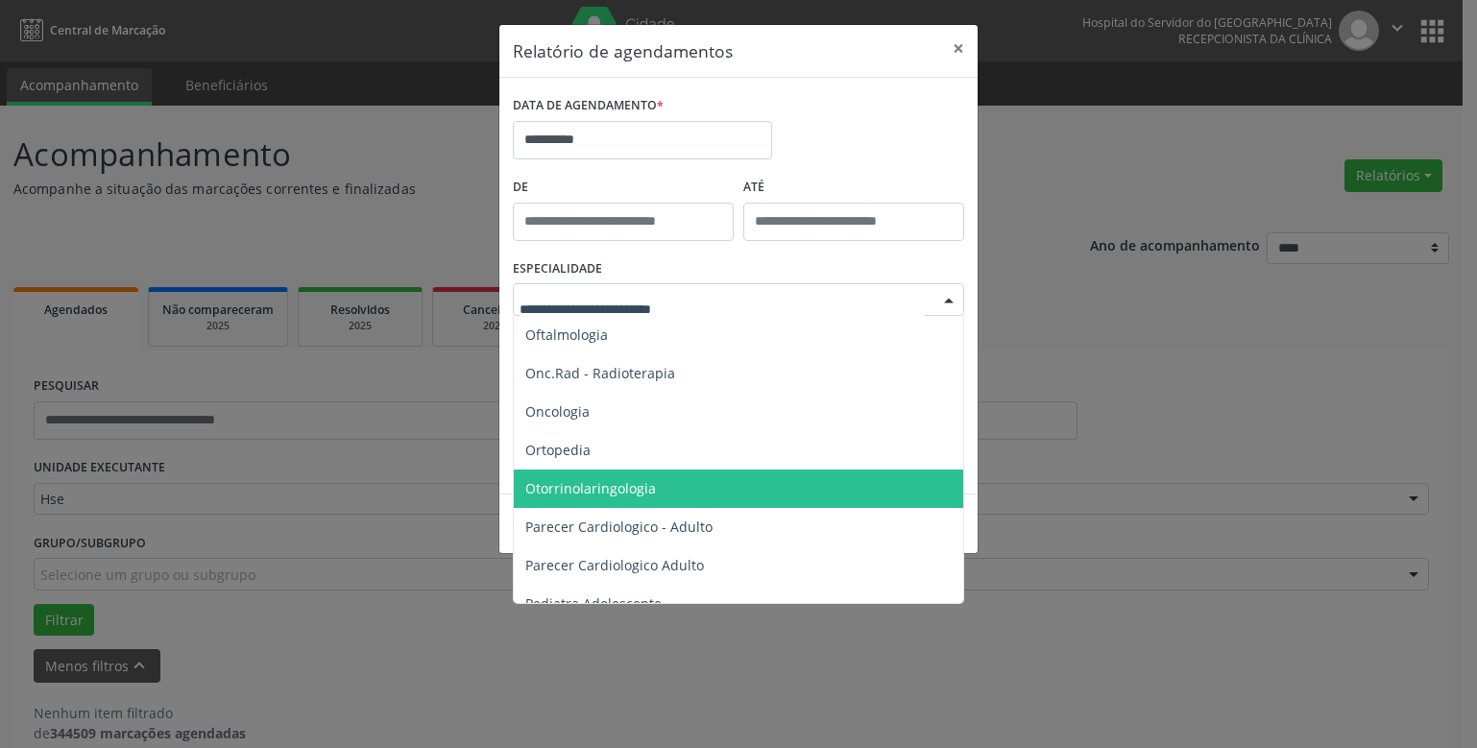
click at [601, 485] on span "Otorrinolaringologia" at bounding box center [590, 488] width 131 height 18
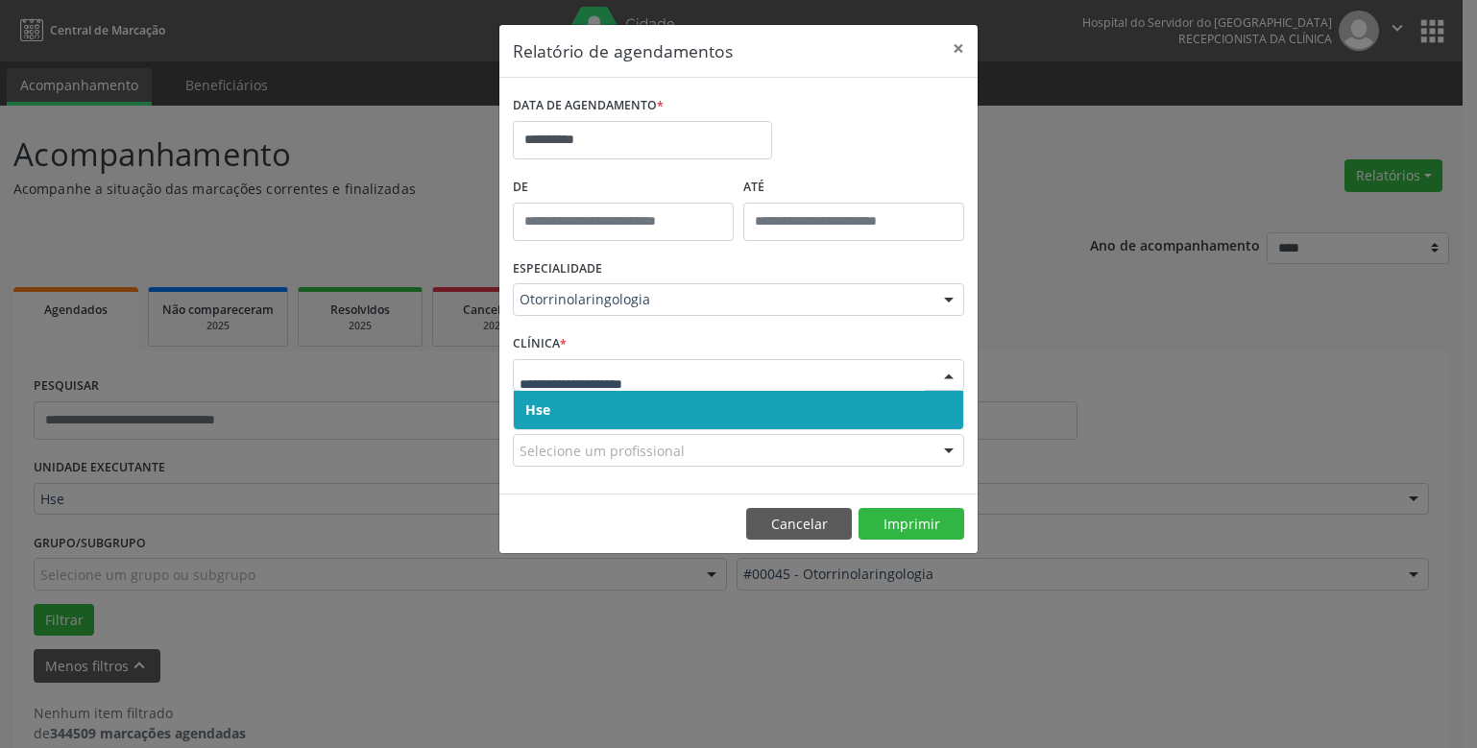
click at [610, 351] on div "CLÍNICA * Hse Nenhum resultado encontrado para: " " Não há nenhuma opção para s…" at bounding box center [738, 366] width 461 height 75
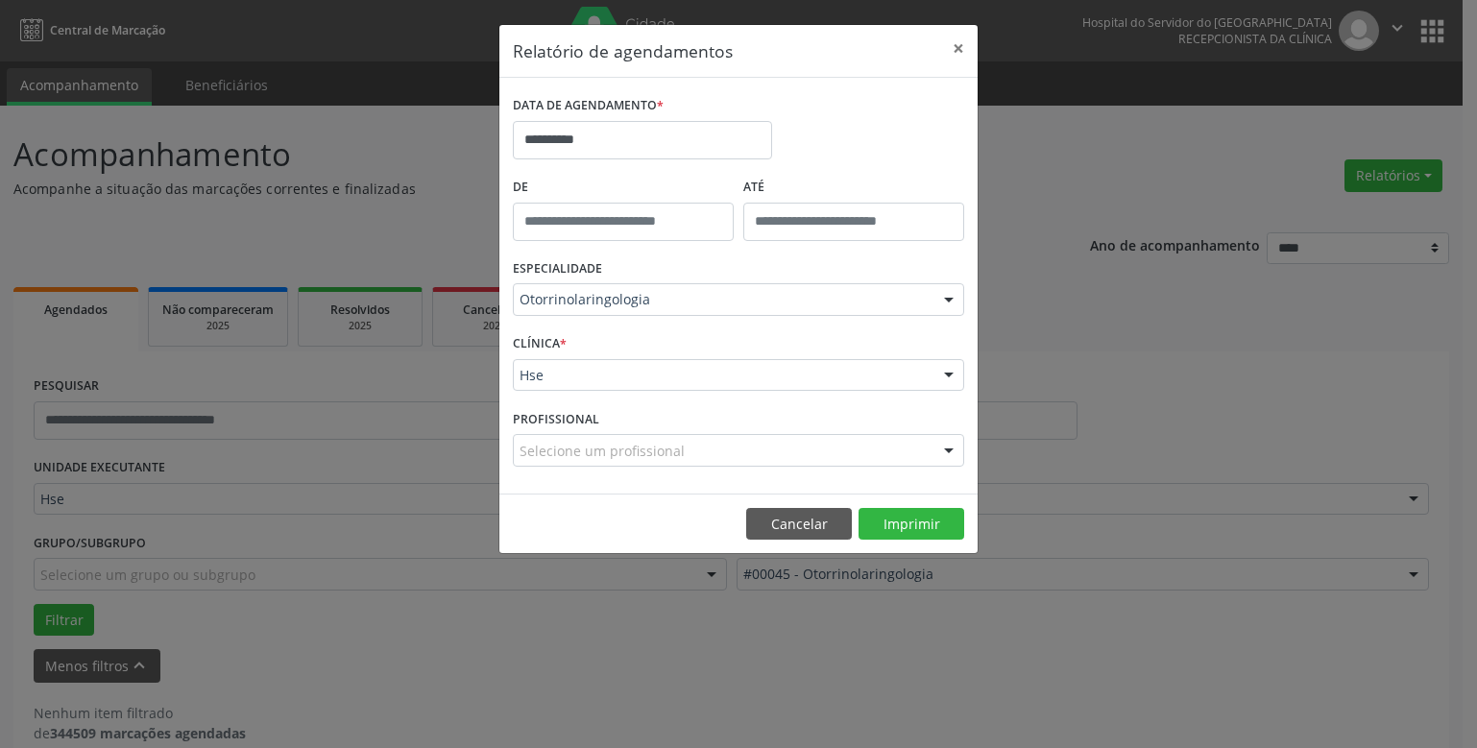
click at [617, 400] on div "CLÍNICA * Hse Hse Nenhum resultado encontrado para: " " Não há nenhuma opção pa…" at bounding box center [738, 366] width 461 height 75
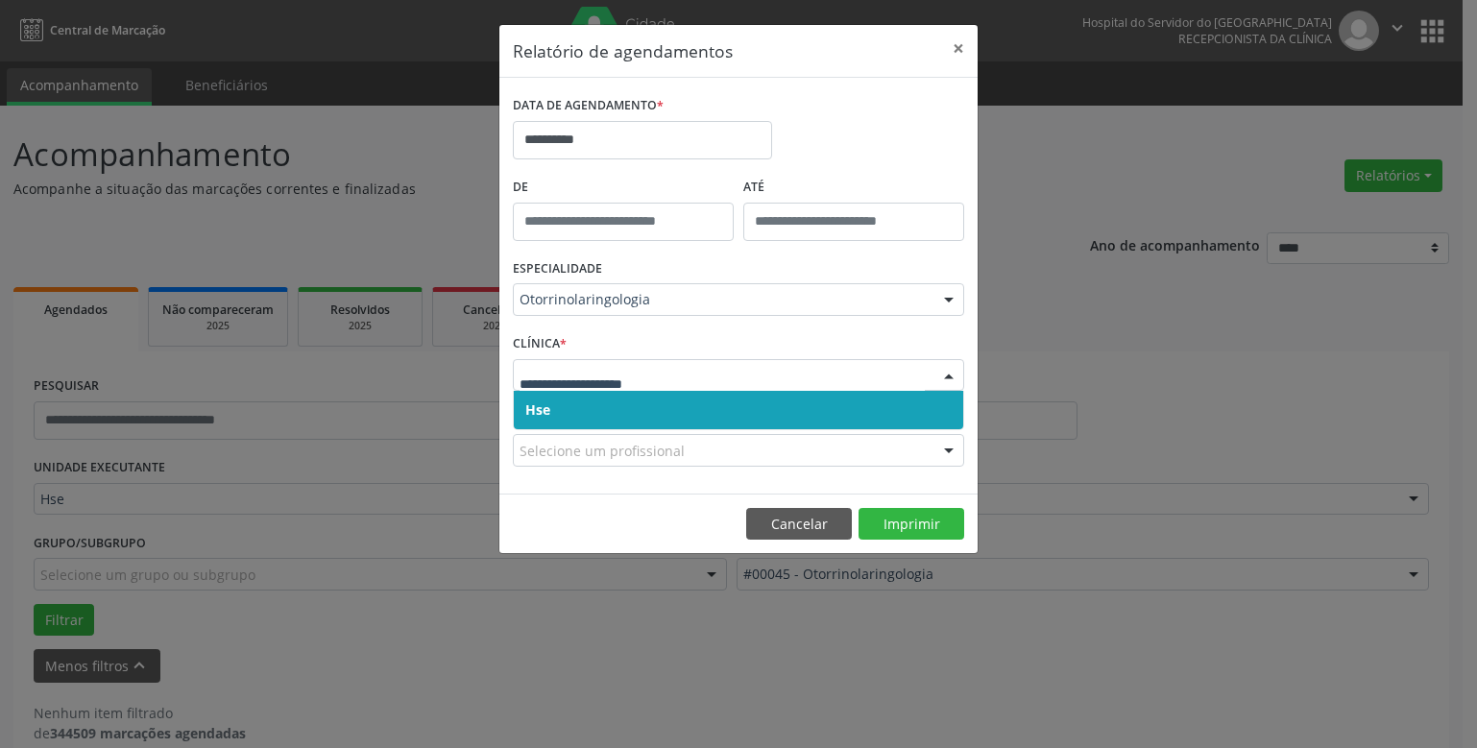
drag, startPoint x: 608, startPoint y: 407, endPoint x: 608, endPoint y: 391, distance: 16.3
click at [608, 404] on span "Hse" at bounding box center [739, 410] width 450 height 38
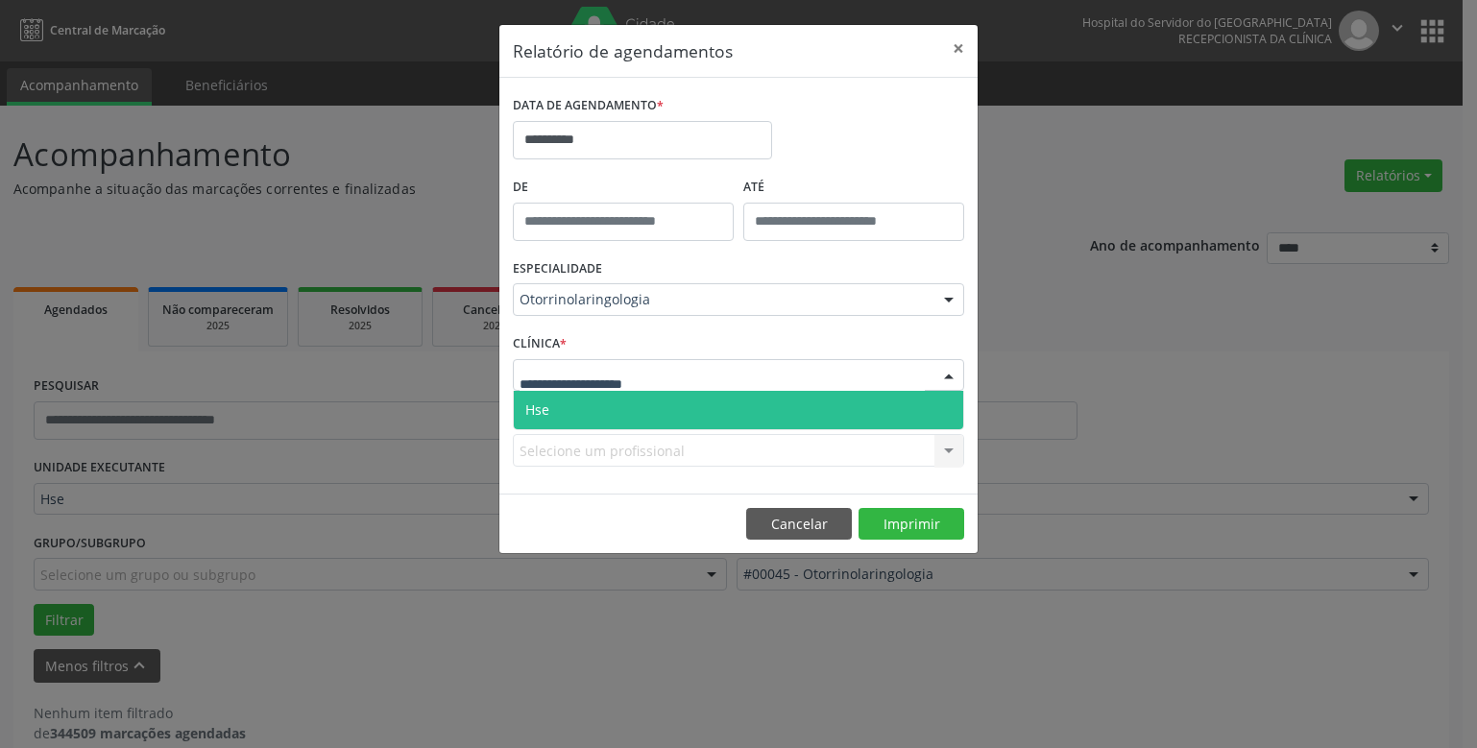
click at [610, 402] on span "Hse" at bounding box center [739, 410] width 450 height 38
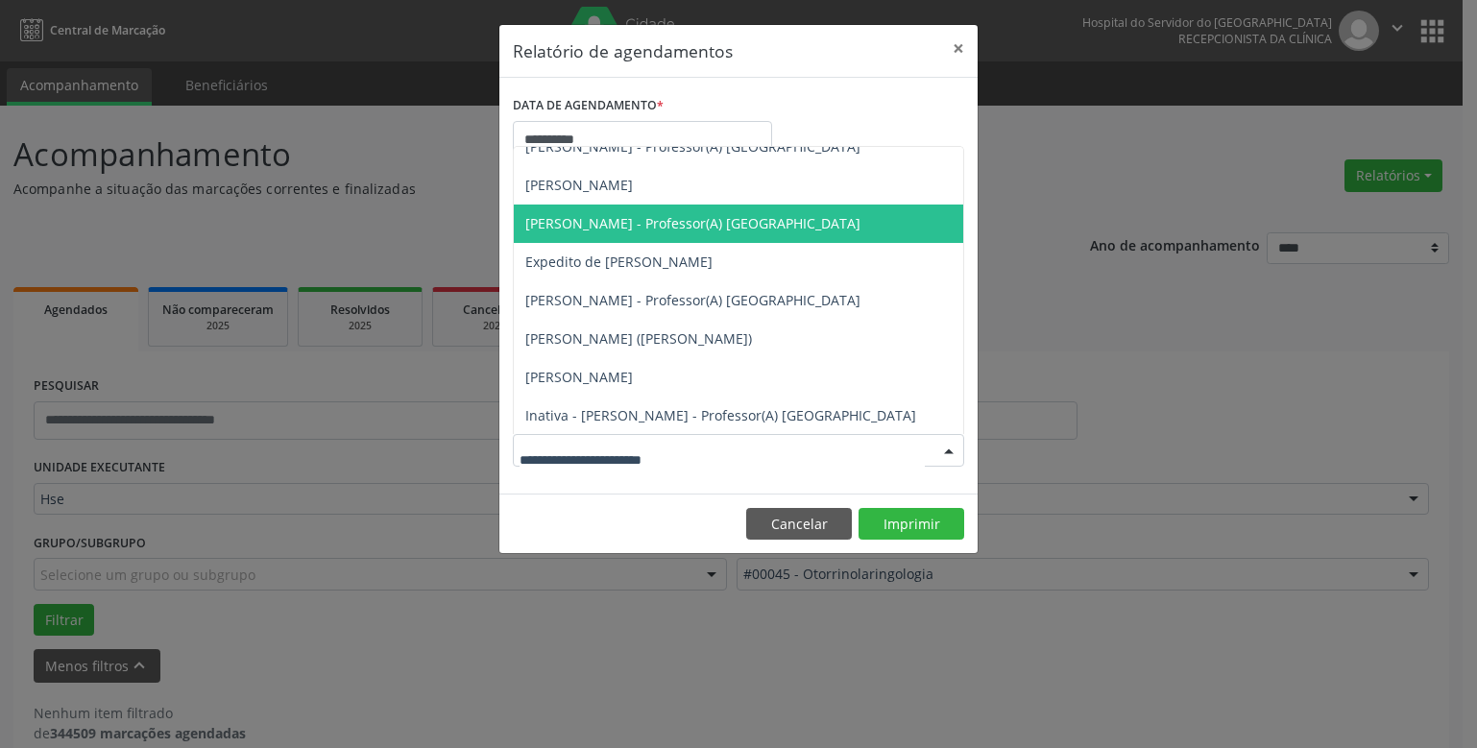
scroll to position [192, 0]
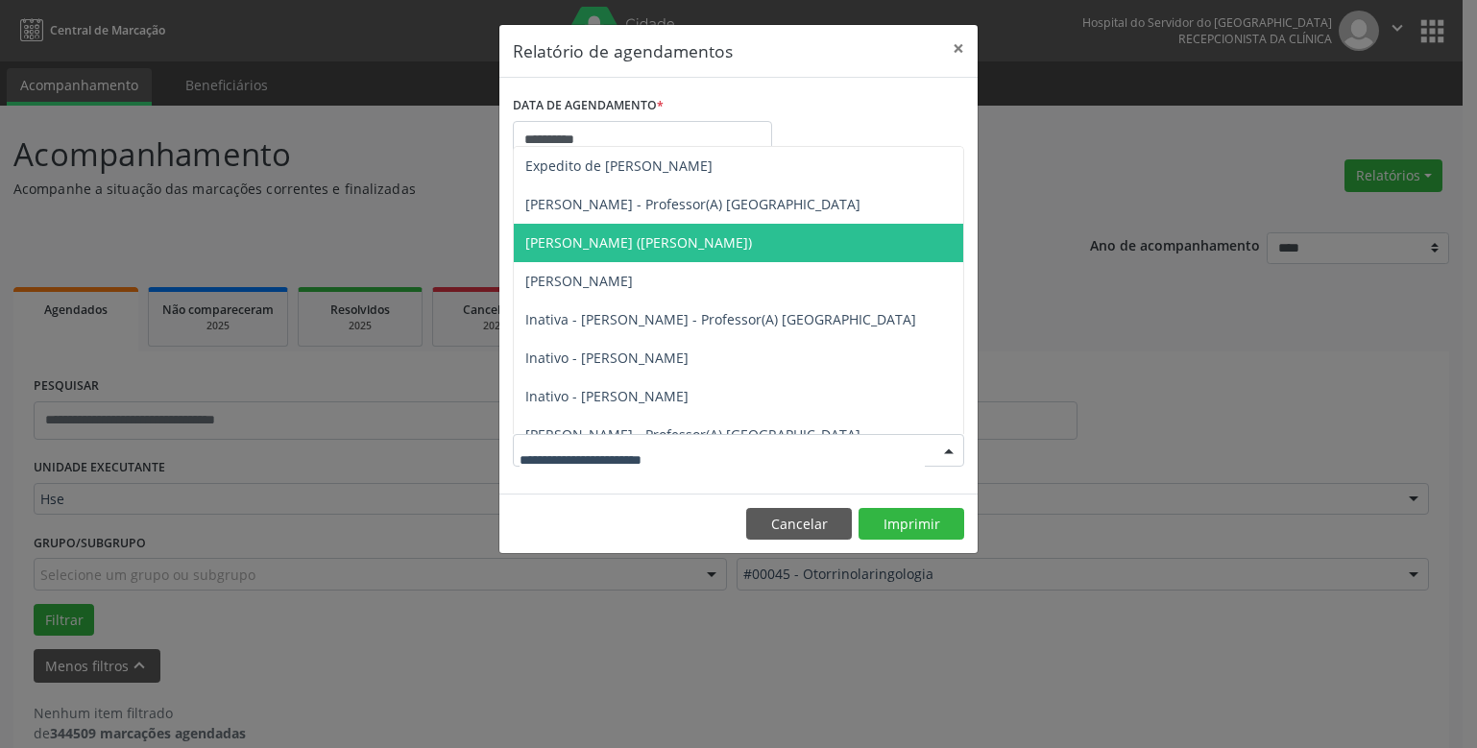
click at [582, 243] on span "[PERSON_NAME] ([PERSON_NAME])" at bounding box center [638, 242] width 227 height 18
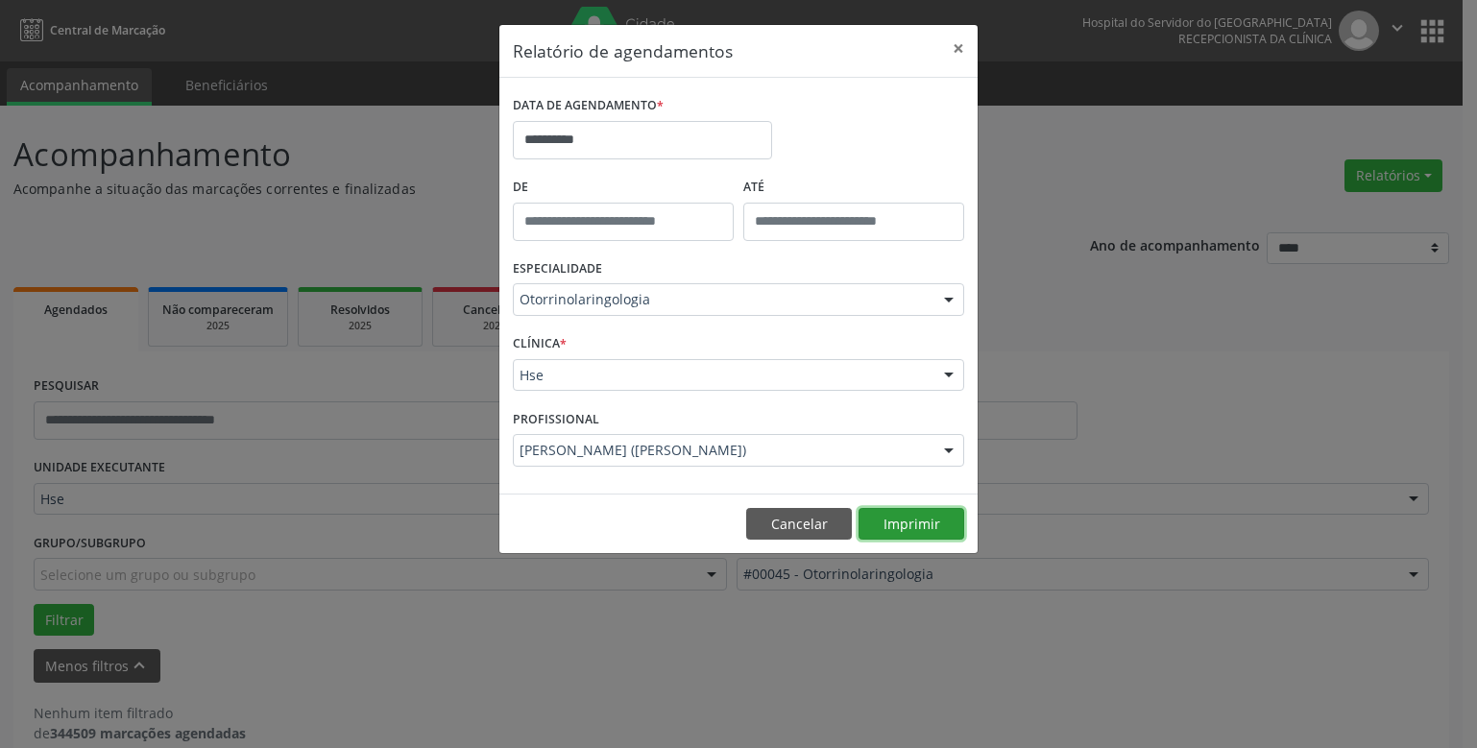
click at [897, 522] on button "Imprimir" at bounding box center [912, 524] width 106 height 33
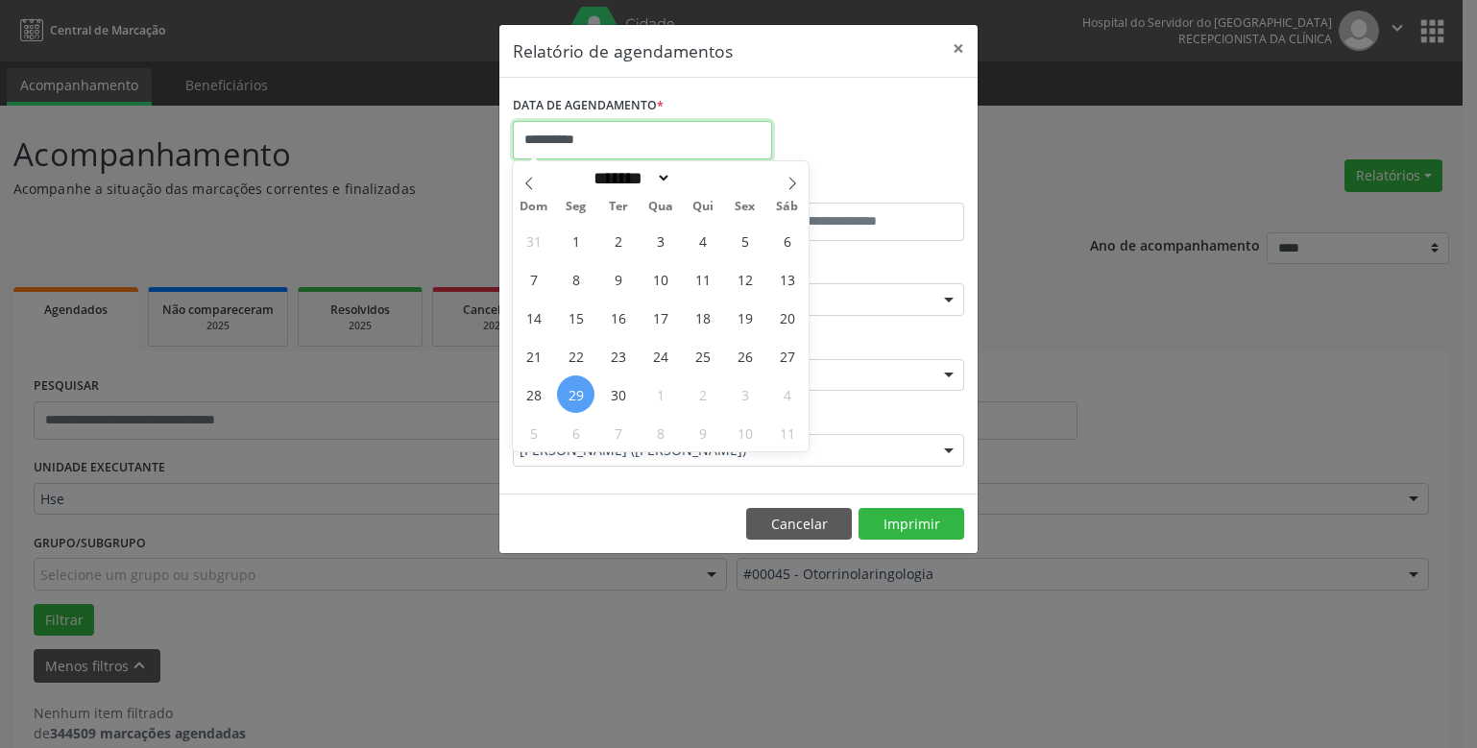
drag, startPoint x: 608, startPoint y: 136, endPoint x: 642, endPoint y: 210, distance: 81.2
click at [610, 139] on input "**********" at bounding box center [642, 140] width 259 height 38
click at [572, 394] on span "29" at bounding box center [575, 394] width 37 height 37
type input "**********"
drag, startPoint x: 572, startPoint y: 394, endPoint x: 578, endPoint y: 379, distance: 15.9
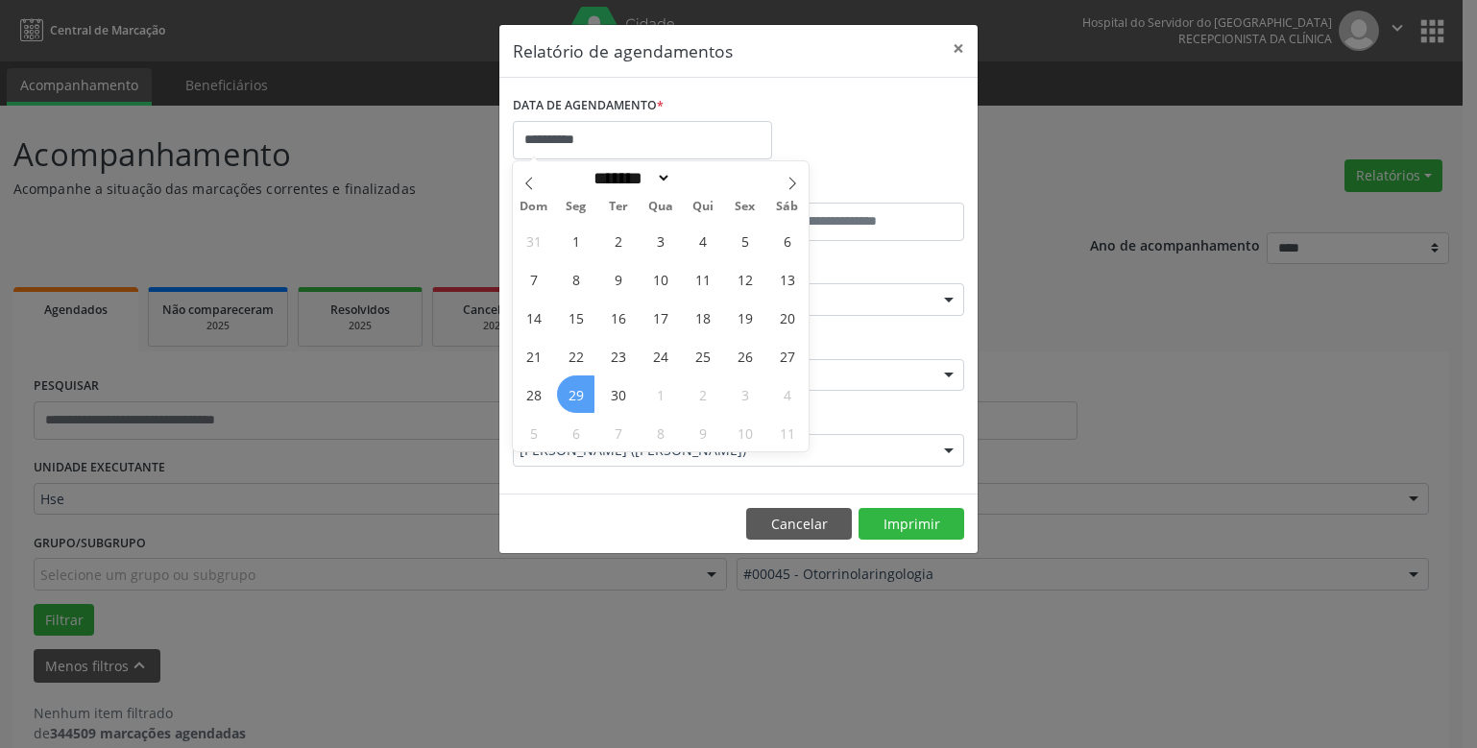
click at [572, 393] on span "29" at bounding box center [575, 394] width 37 height 37
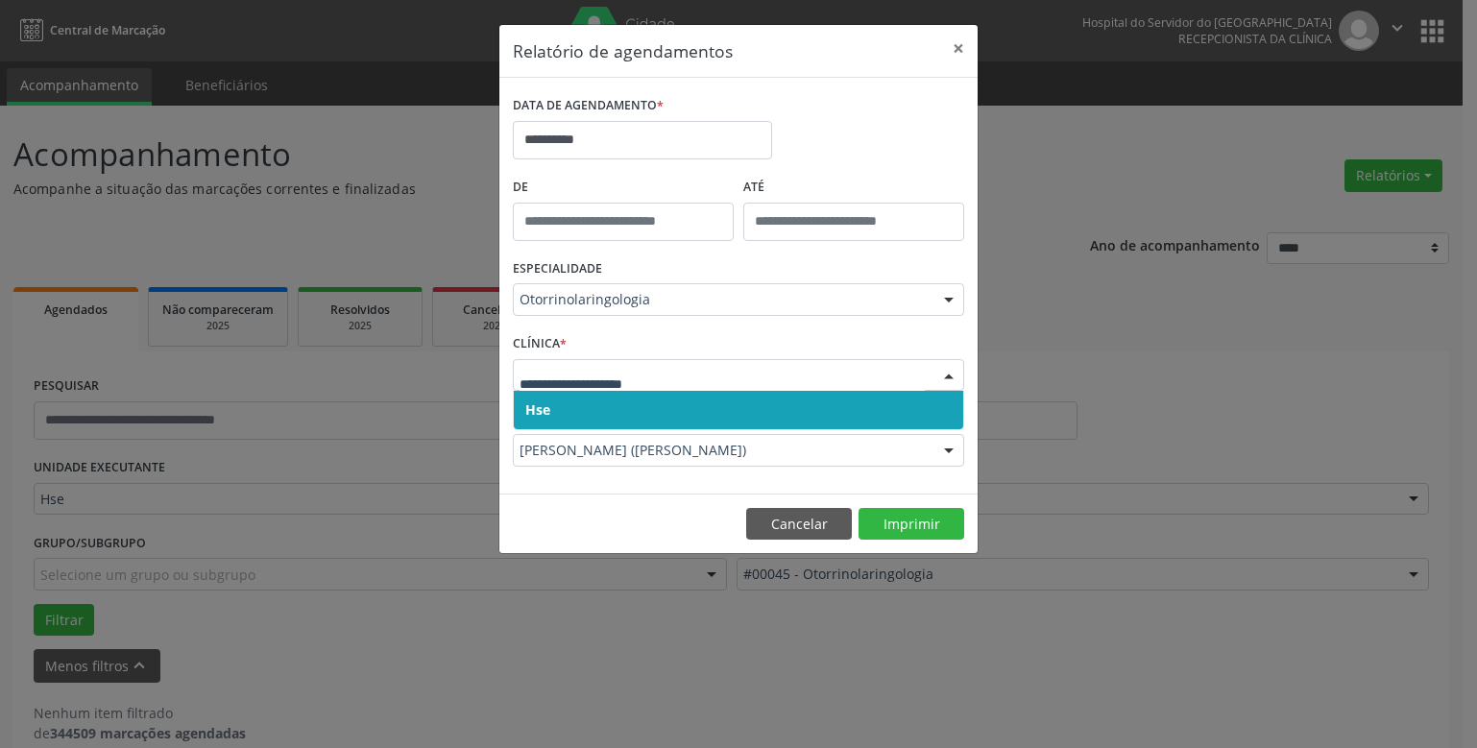
drag, startPoint x: 601, startPoint y: 351, endPoint x: 608, endPoint y: 359, distance: 11.0
click at [608, 357] on div "CLÍNICA * Hse Nenhum resultado encontrado para: " " Não há nenhuma opção para s…" at bounding box center [738, 366] width 461 height 75
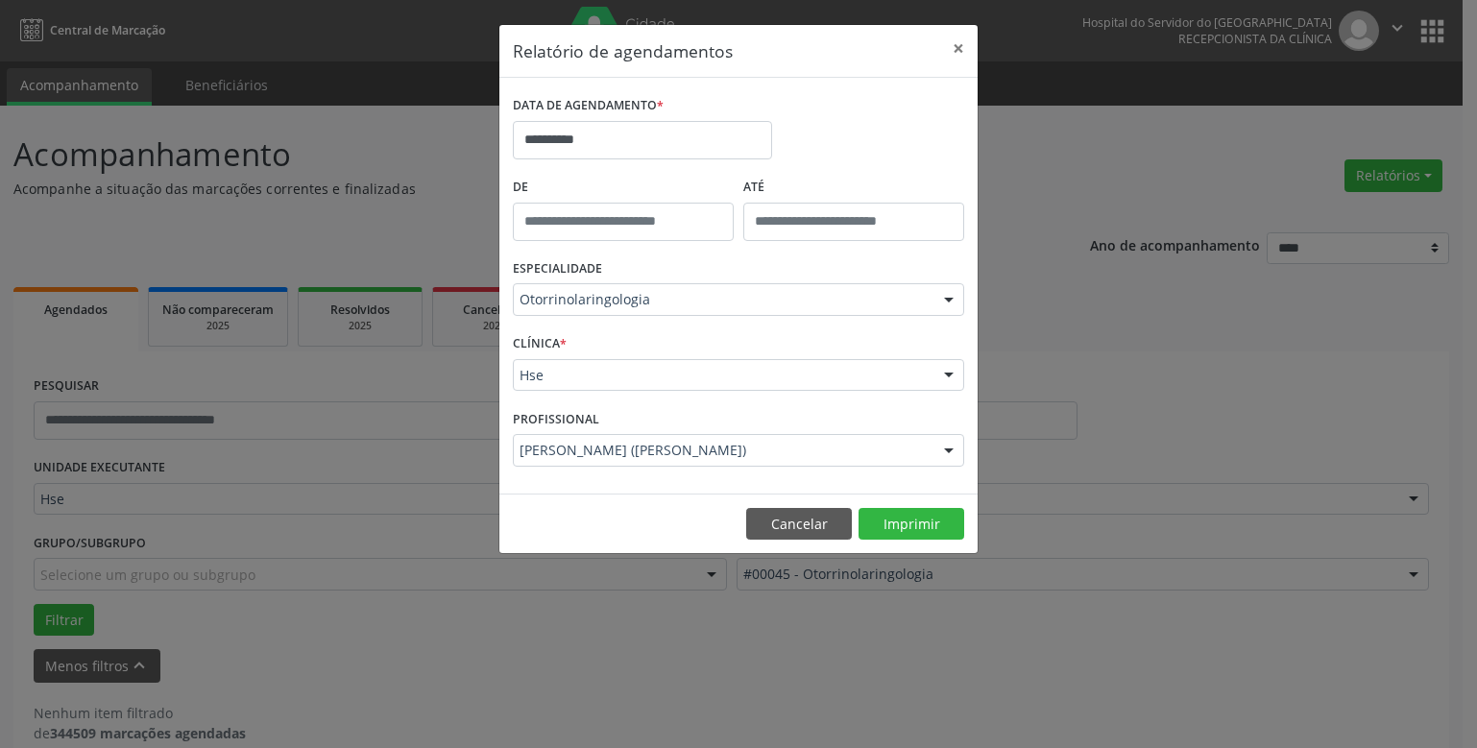
drag, startPoint x: 609, startPoint y: 396, endPoint x: 612, endPoint y: 376, distance: 20.4
click at [610, 392] on div "CLÍNICA * Hse Hse Nenhum resultado encontrado para: " " Não há nenhuma opção pa…" at bounding box center [738, 366] width 461 height 75
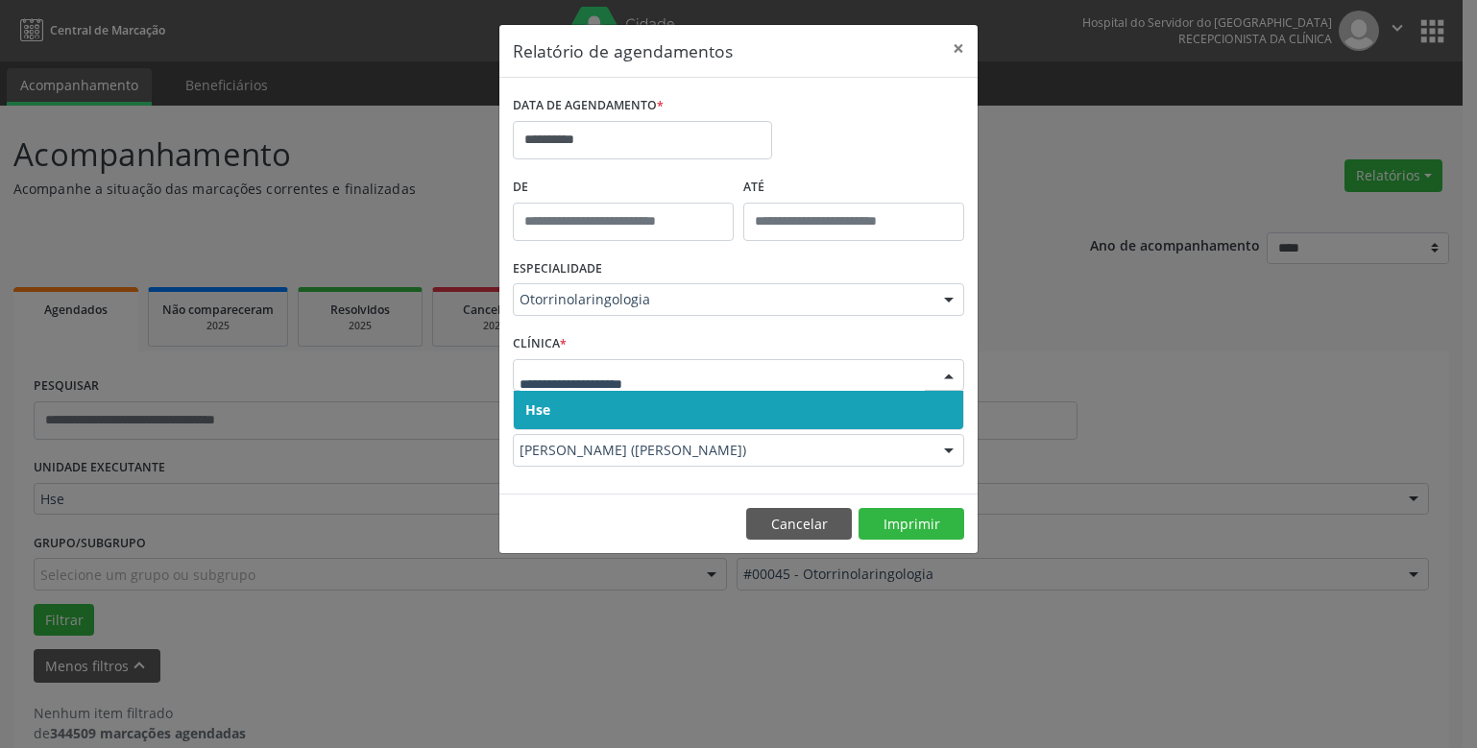
click at [609, 399] on span "Hse" at bounding box center [739, 410] width 450 height 38
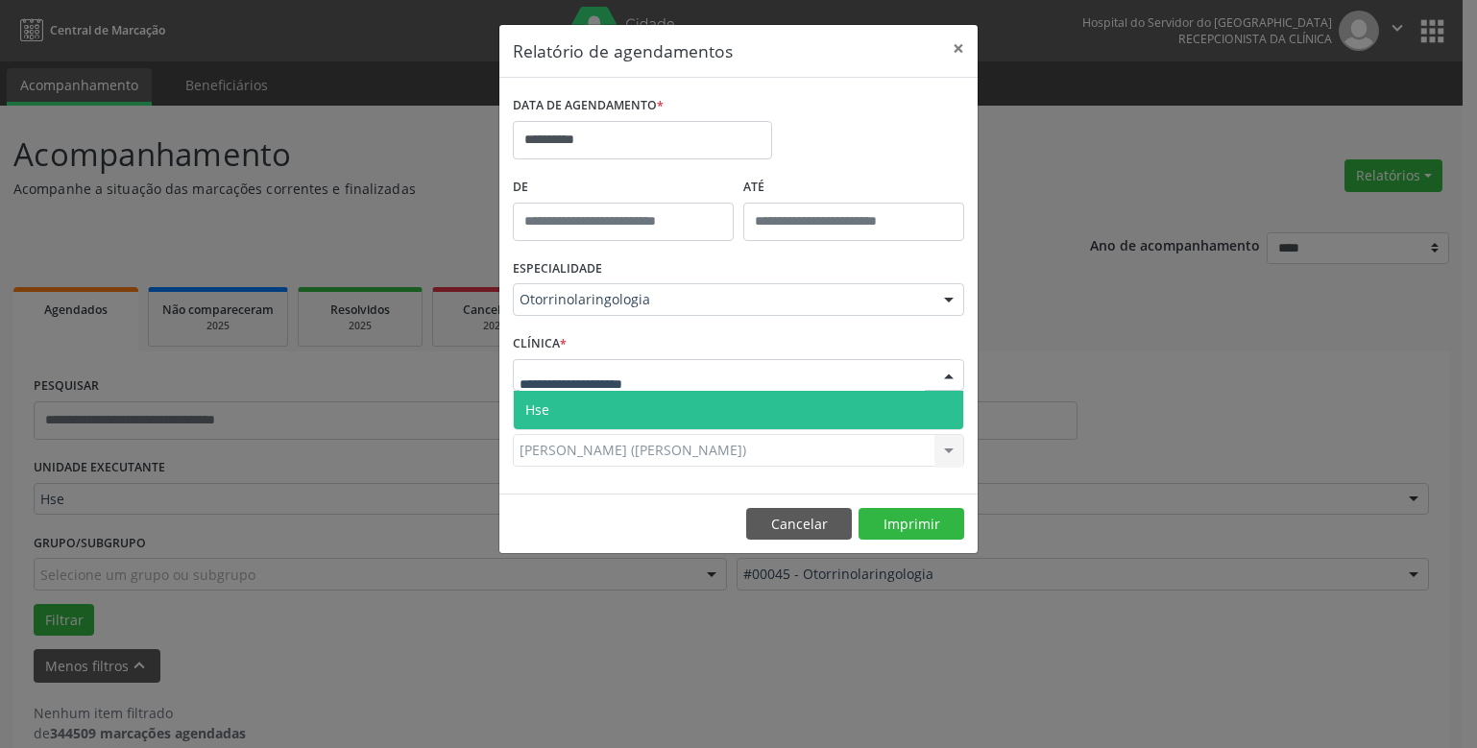
click at [611, 411] on span "Hse" at bounding box center [739, 410] width 450 height 38
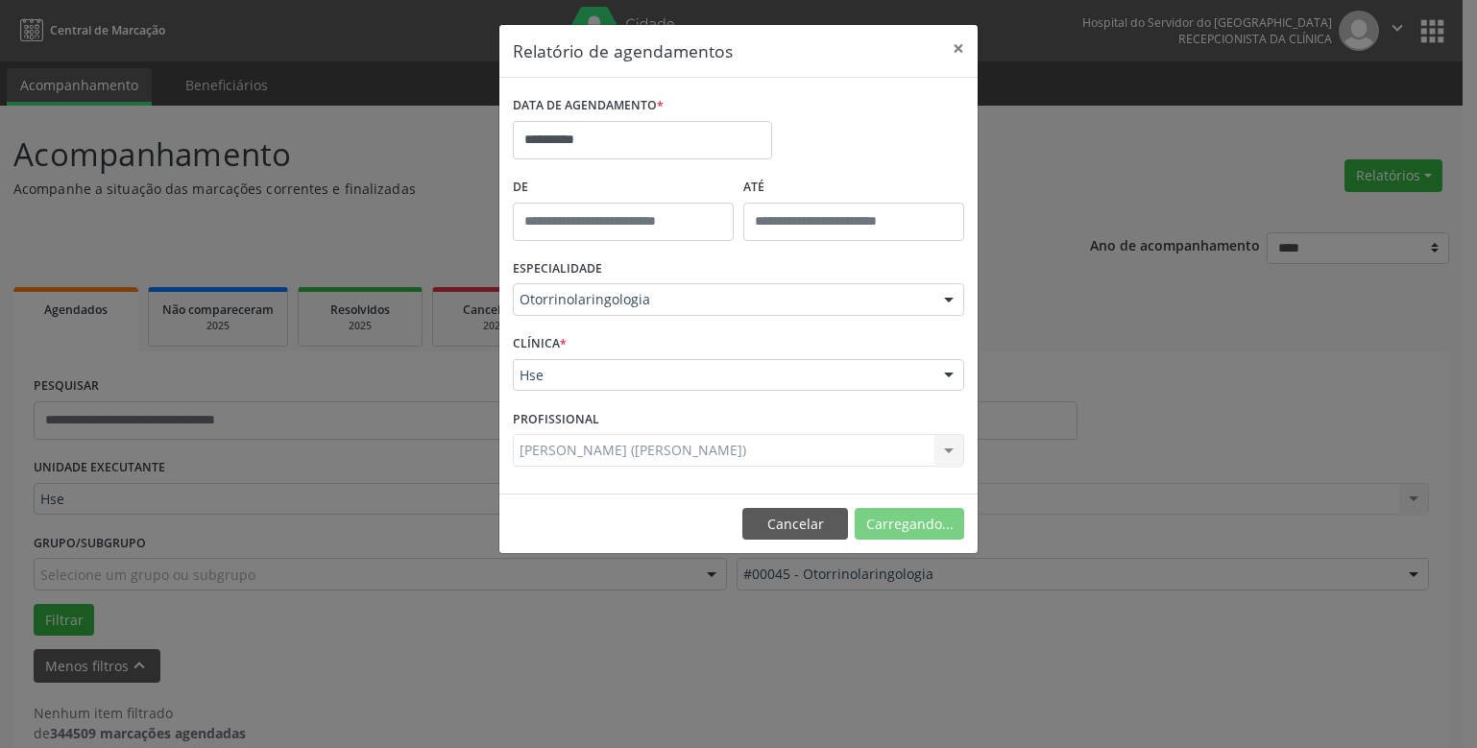
click at [616, 448] on div "[PERSON_NAME] ([PERSON_NAME]) Todos os profissionais [PERSON_NAME] - Professor(…" at bounding box center [738, 450] width 451 height 33
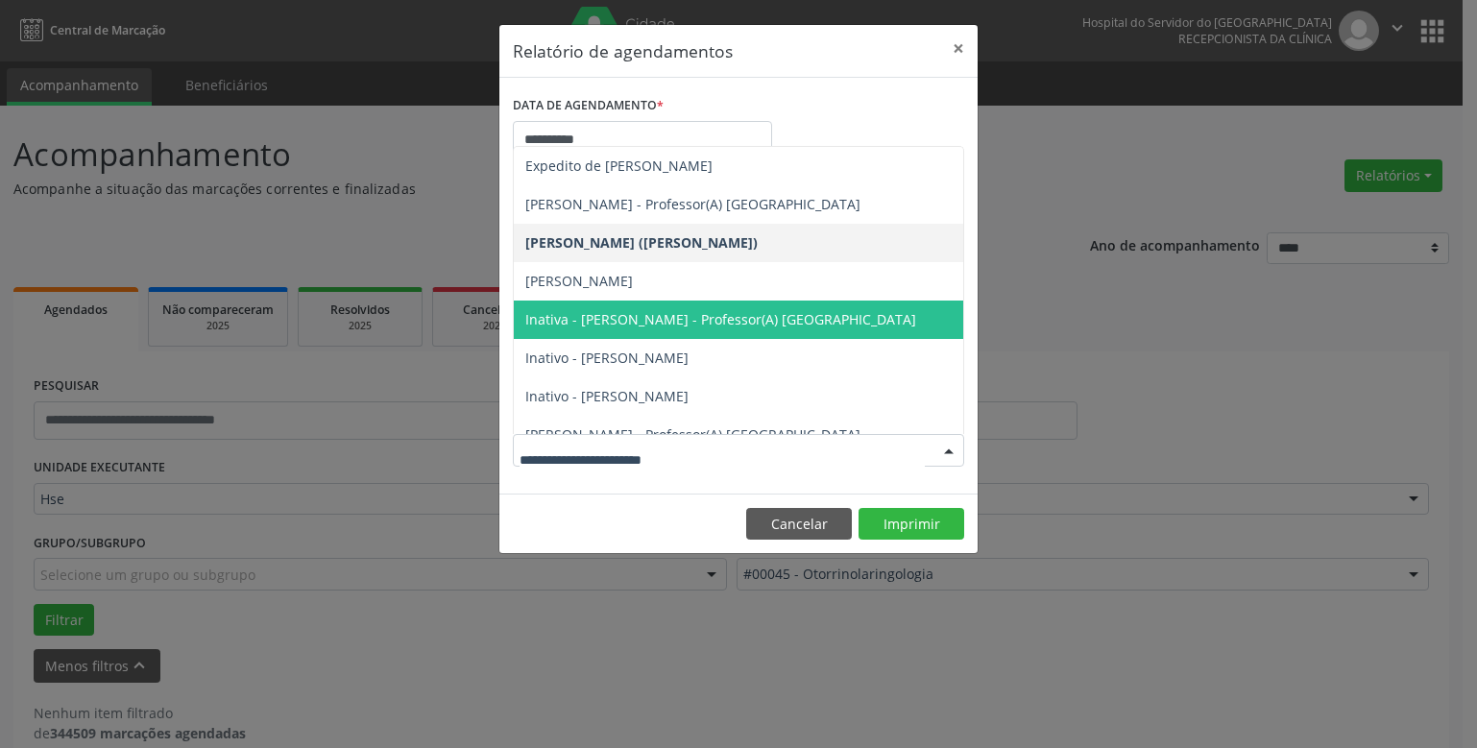
click at [949, 449] on div at bounding box center [949, 451] width 29 height 33
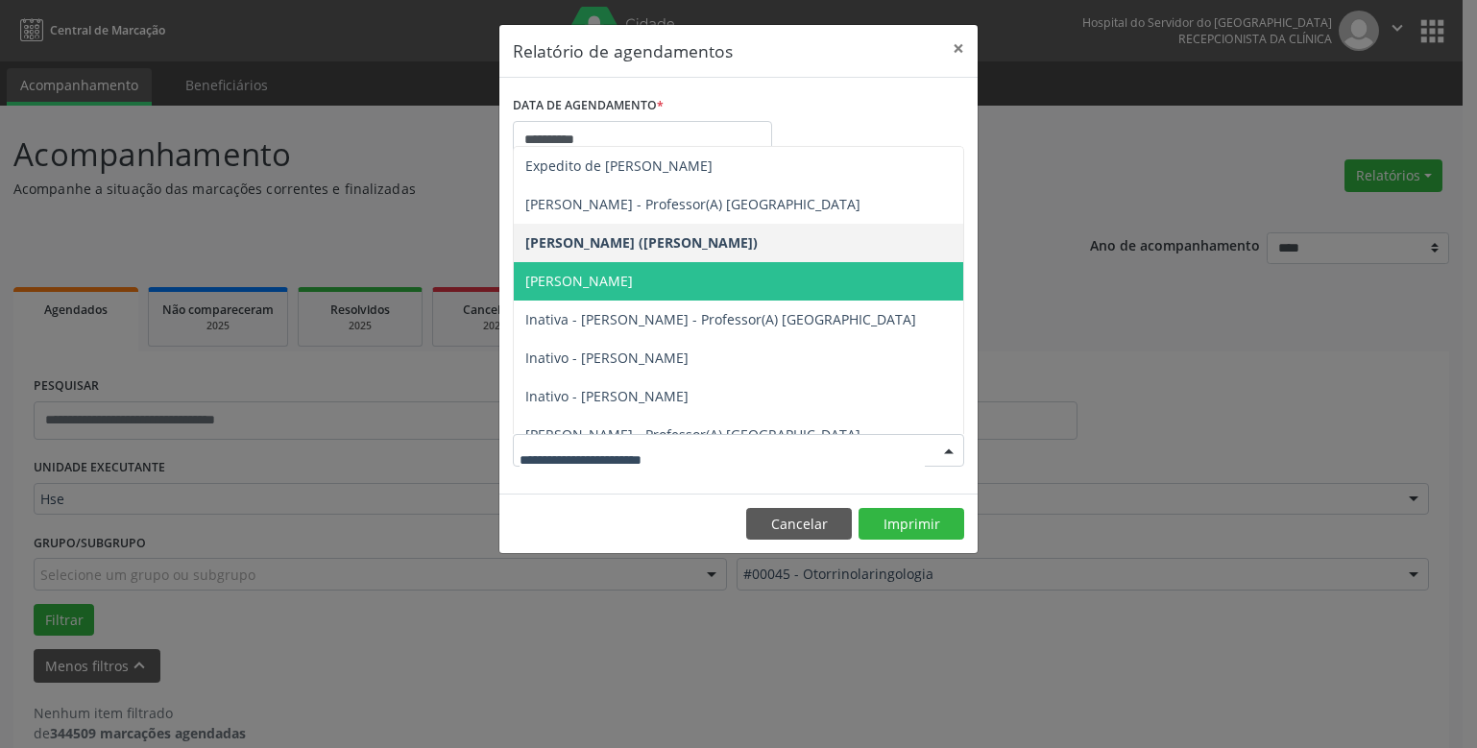
click at [575, 279] on span "[PERSON_NAME]" at bounding box center [579, 281] width 108 height 18
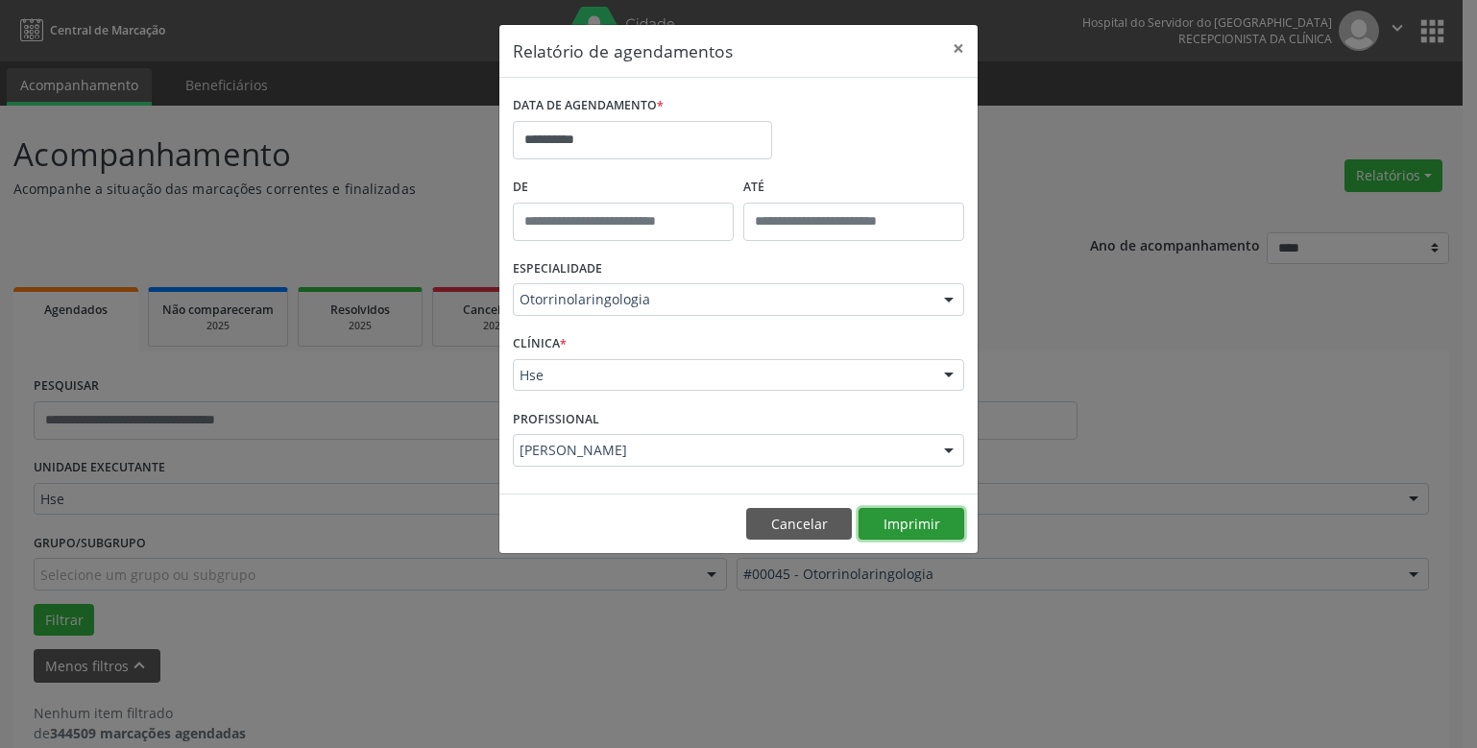
click at [899, 521] on button "Imprimir" at bounding box center [912, 524] width 106 height 33
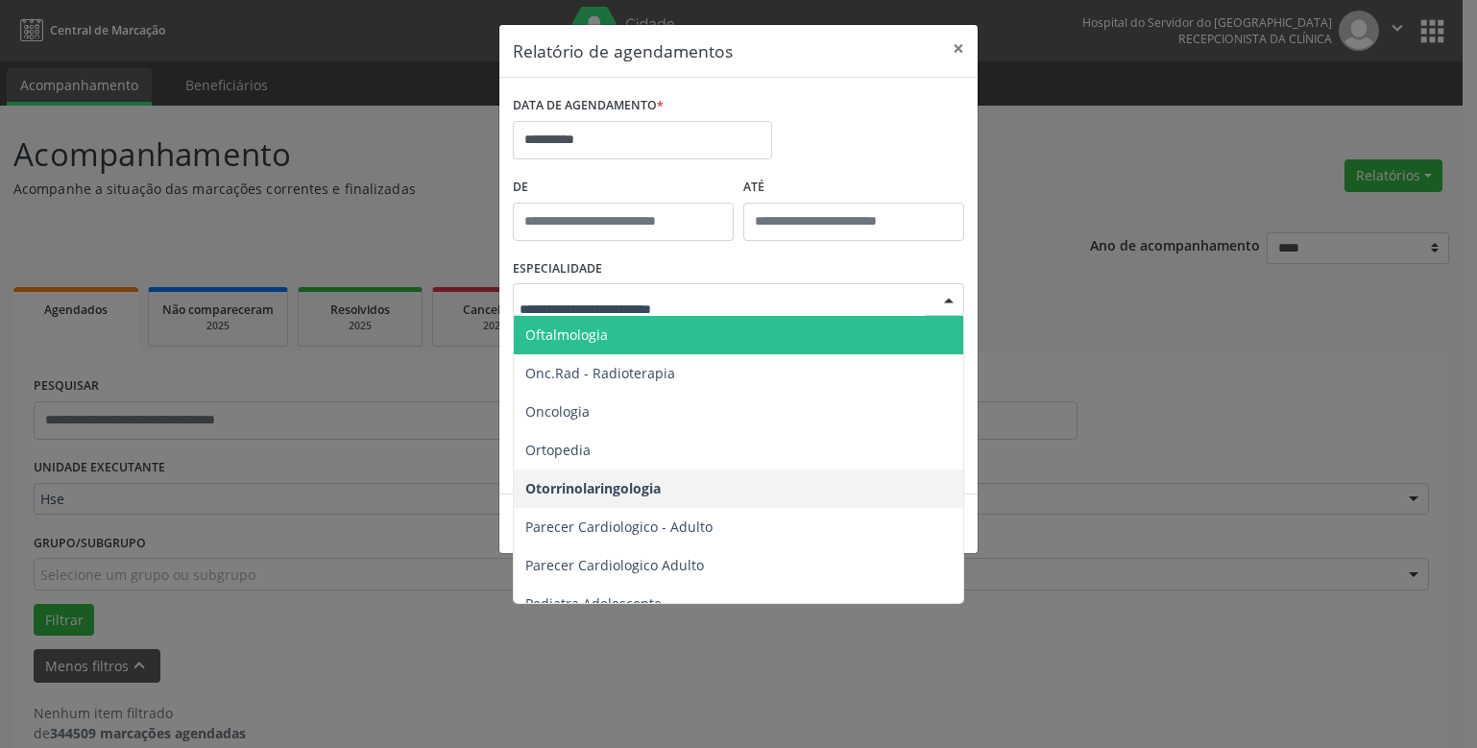
click at [610, 332] on span "Oftalmologia" at bounding box center [740, 335] width 452 height 38
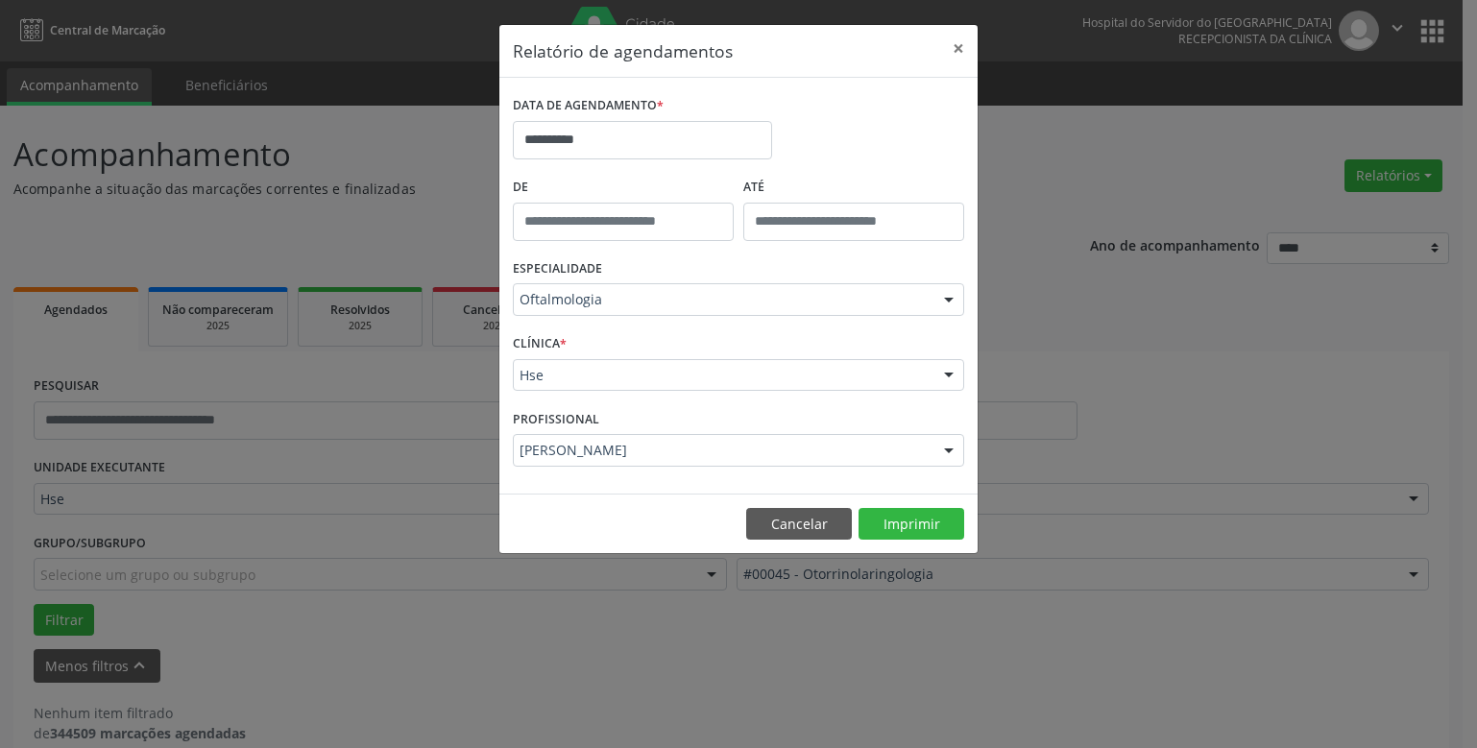
click at [589, 388] on div "Hse" at bounding box center [738, 375] width 451 height 33
drag, startPoint x: 591, startPoint y: 352, endPoint x: 592, endPoint y: 378, distance: 26.0
click at [592, 352] on div "CLÍNICA * Hse Hse Nenhum resultado encontrado para: " " Não há nenhuma opção pa…" at bounding box center [738, 366] width 461 height 75
click at [596, 393] on div "CLÍNICA * Hse Hse Nenhum resultado encontrado para: " " Não há nenhuma opção pa…" at bounding box center [738, 366] width 461 height 75
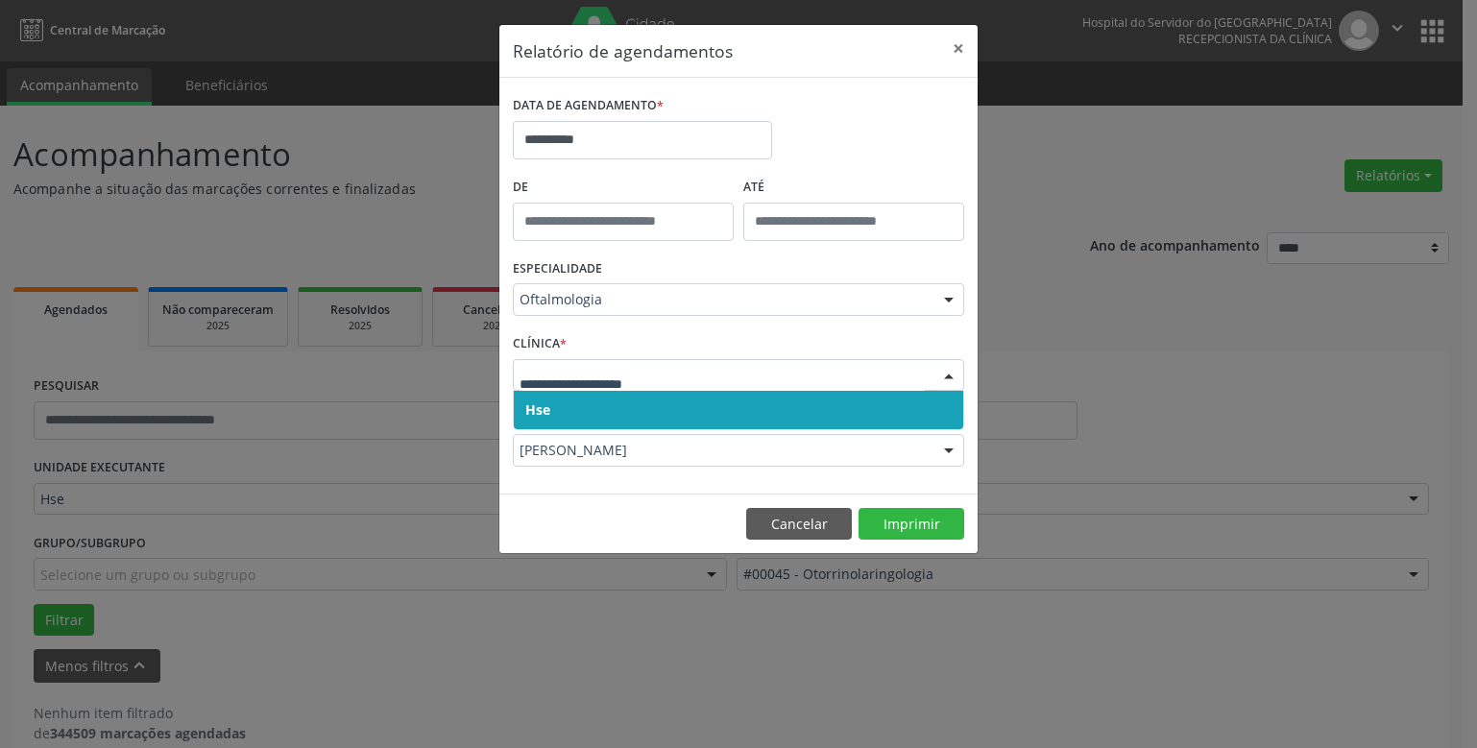
click at [591, 407] on span "Hse" at bounding box center [739, 410] width 450 height 38
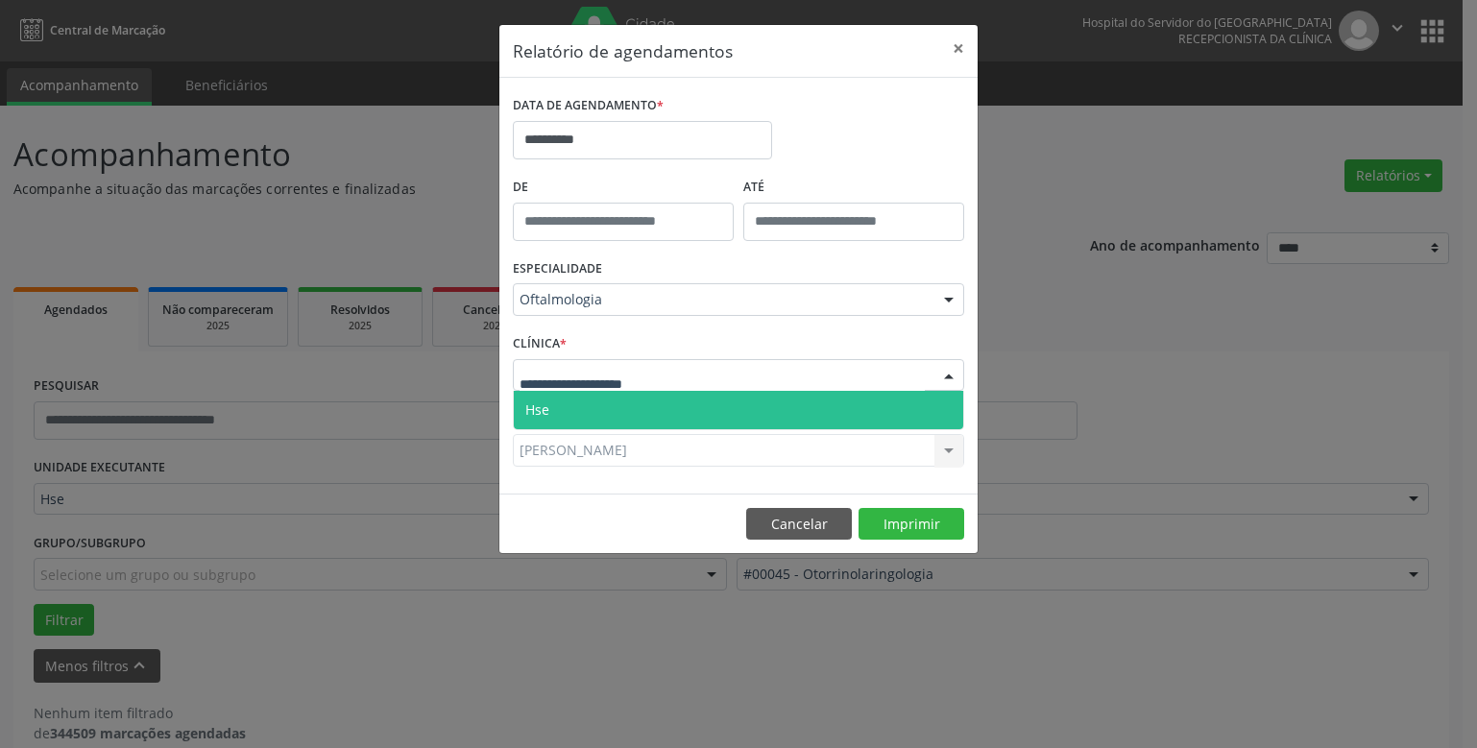
drag, startPoint x: 606, startPoint y: 411, endPoint x: 614, endPoint y: 402, distance: 11.6
click at [607, 411] on span "Hse" at bounding box center [739, 410] width 450 height 38
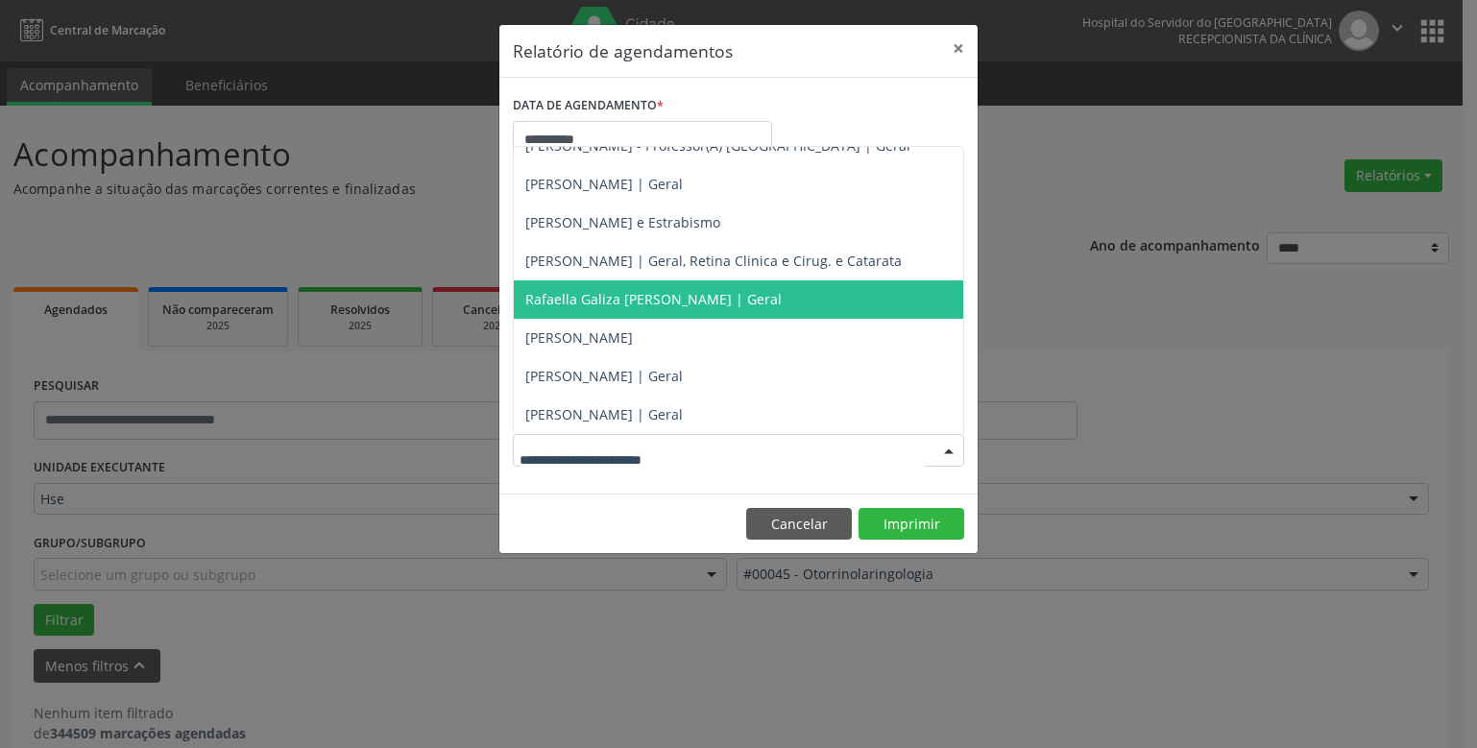
scroll to position [0, 0]
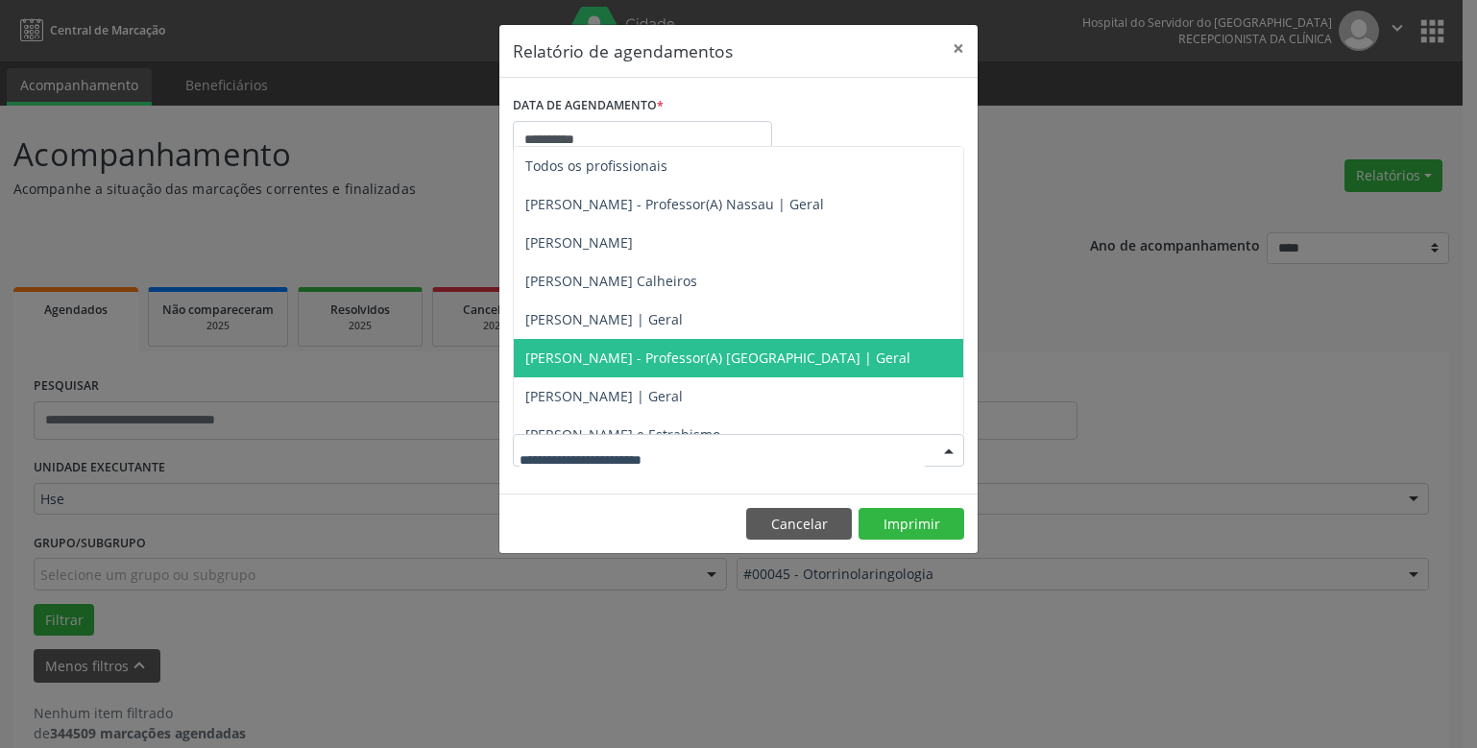
click at [577, 361] on span "[PERSON_NAME] - Professor(A) [GEOGRAPHIC_DATA] | Geral" at bounding box center [717, 358] width 385 height 18
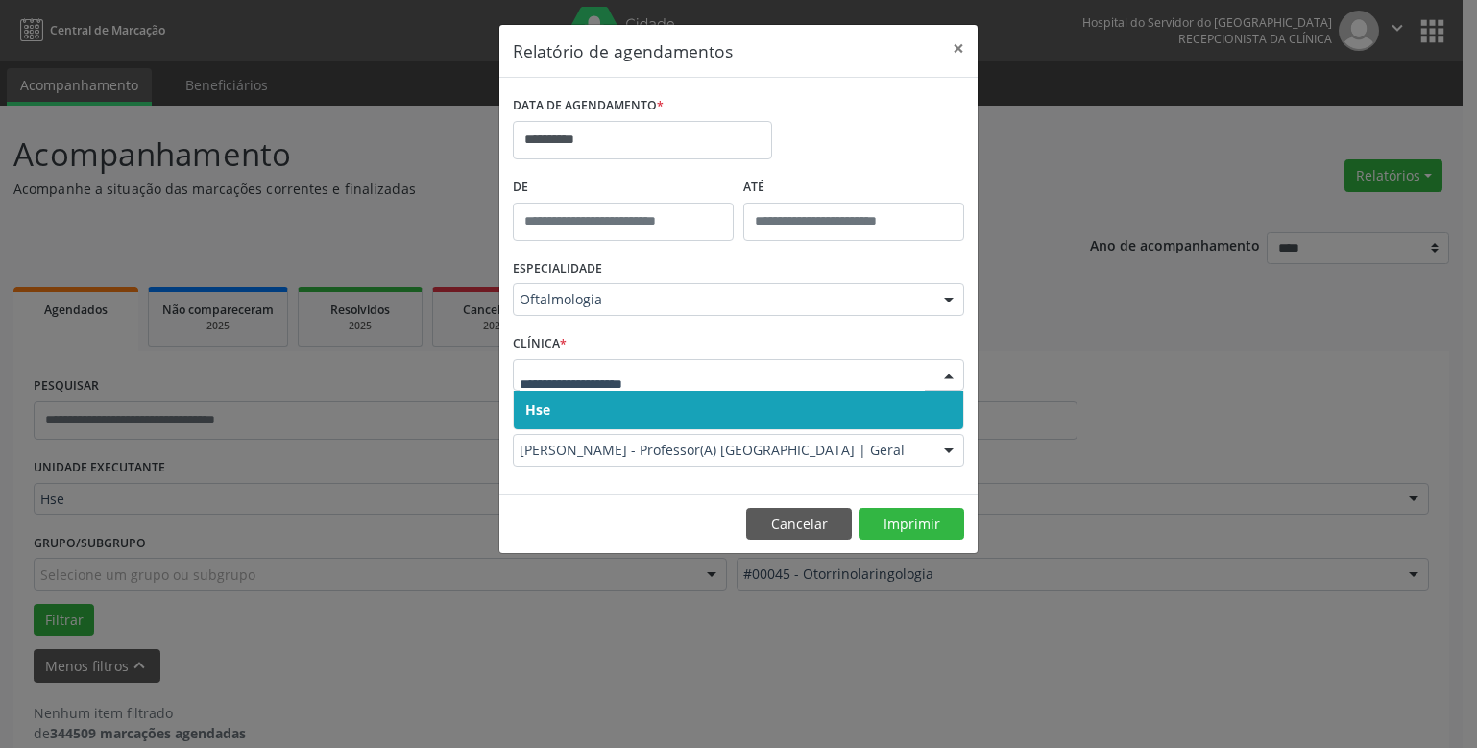
click at [583, 365] on div at bounding box center [738, 375] width 451 height 33
click at [578, 411] on span "Hse" at bounding box center [739, 410] width 450 height 38
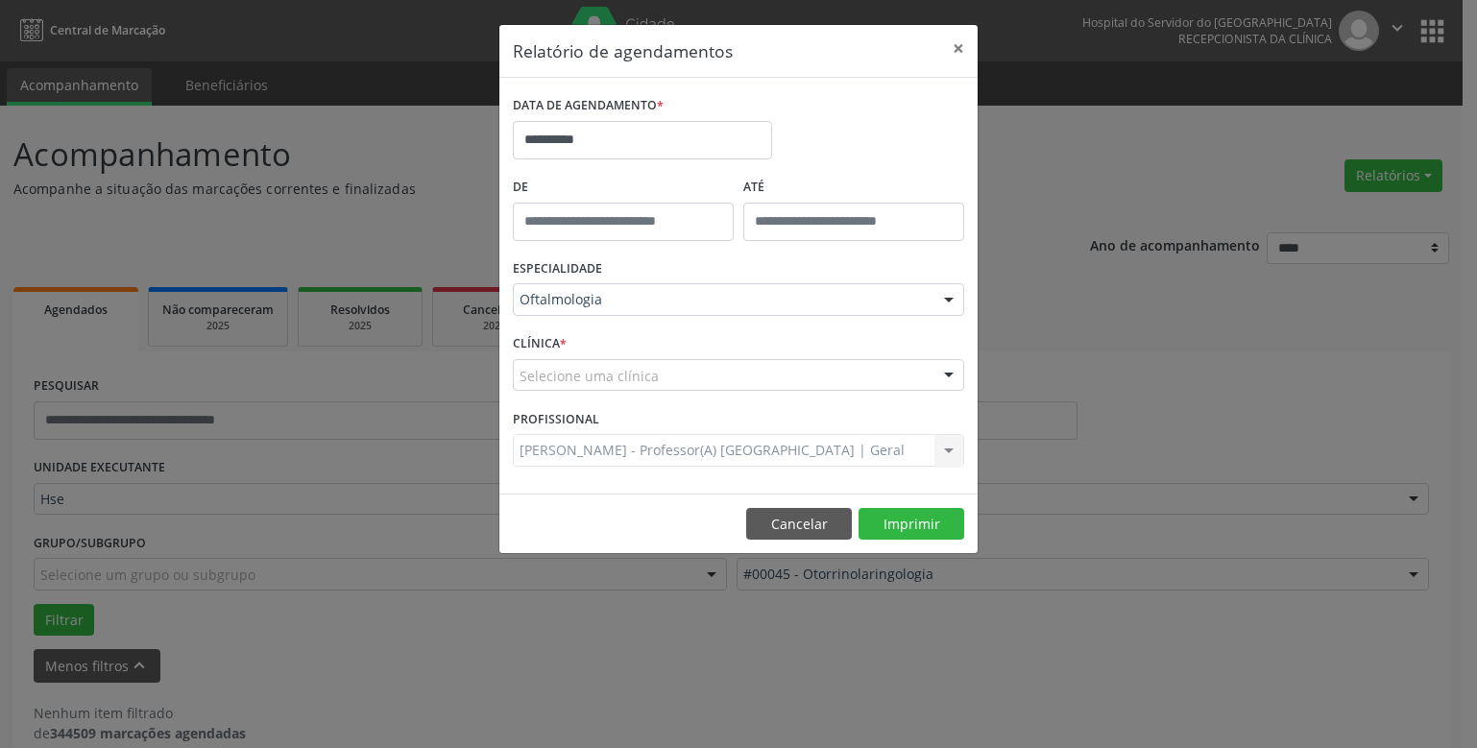
click at [578, 403] on div "CLÍNICA * Selecione uma clínica Hse Nenhum resultado encontrado para: " " Não h…" at bounding box center [738, 366] width 461 height 75
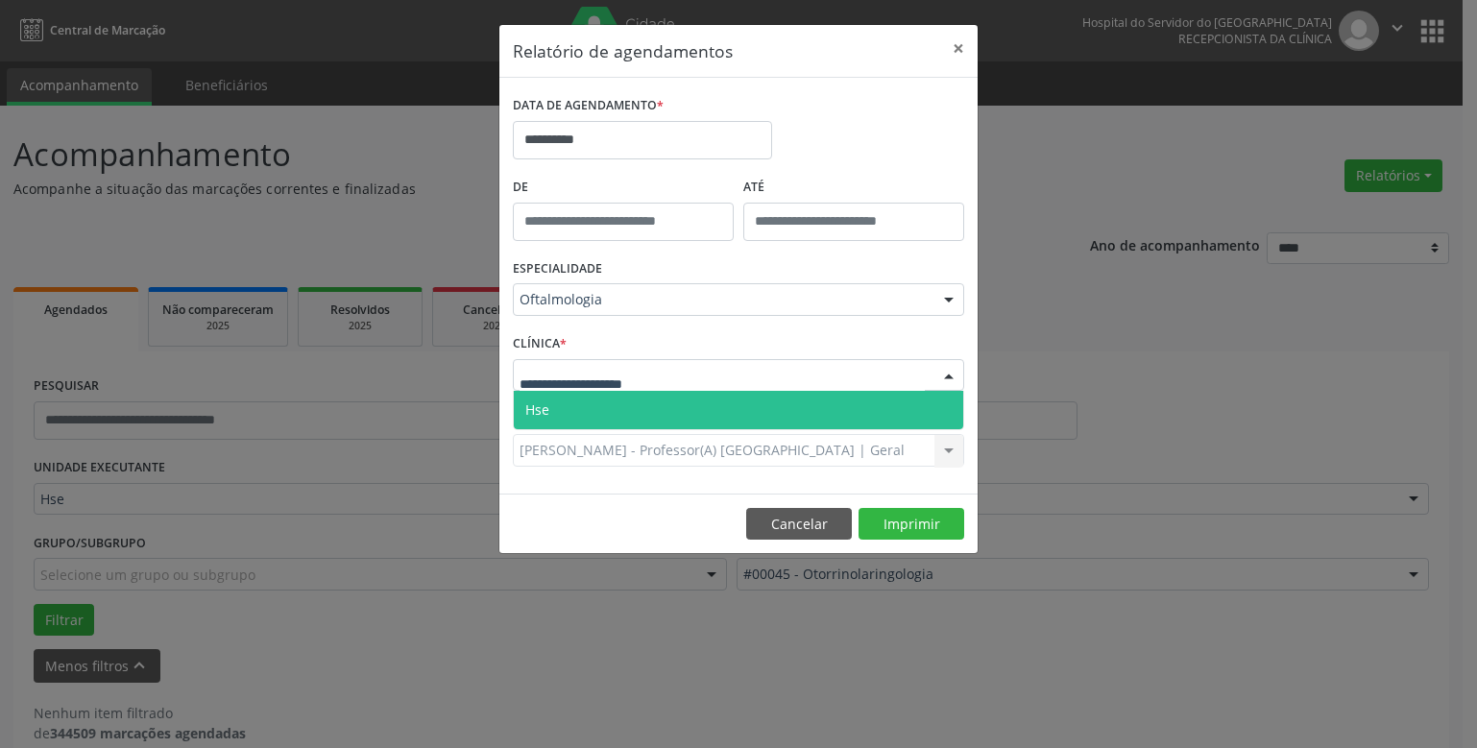
click at [577, 405] on span "Hse" at bounding box center [739, 410] width 450 height 38
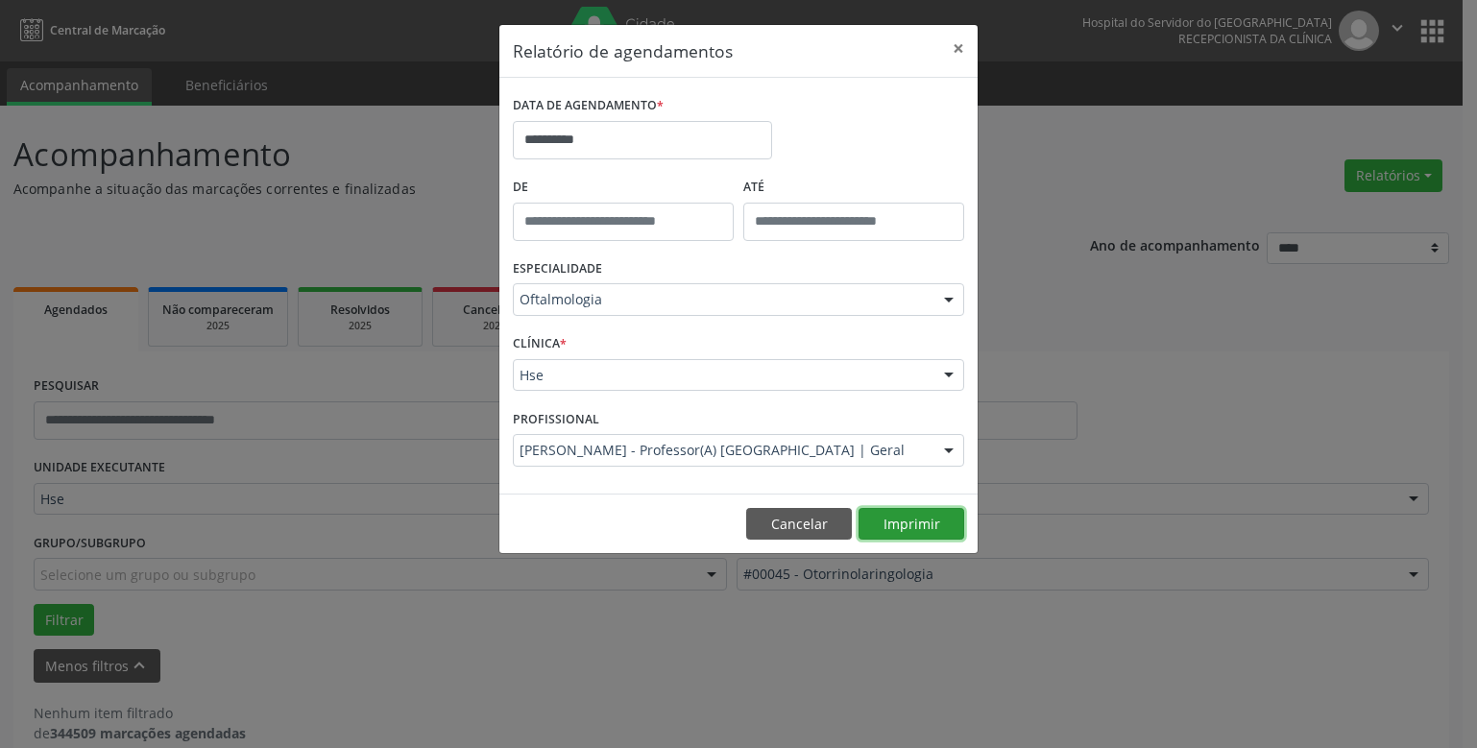
click at [905, 524] on button "Imprimir" at bounding box center [912, 524] width 106 height 33
